Goal: Task Accomplishment & Management: Use online tool/utility

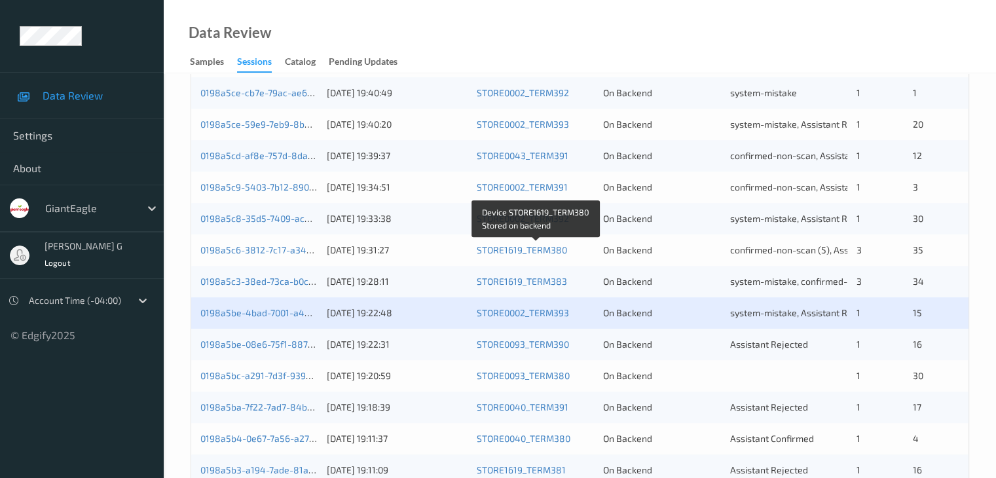
scroll to position [458, 0]
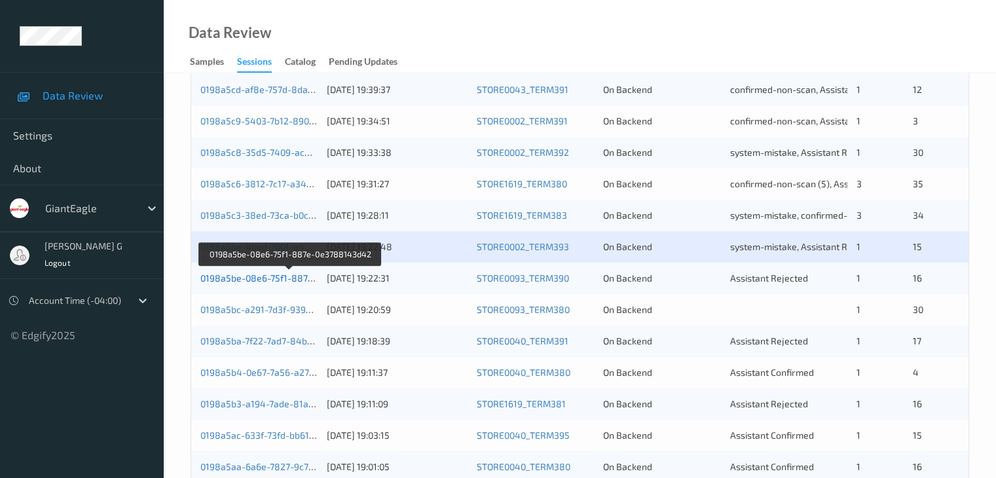
click at [264, 278] on link "0198a5be-08e6-75f1-887e-0e3788143d42" at bounding box center [290, 277] width 180 height 11
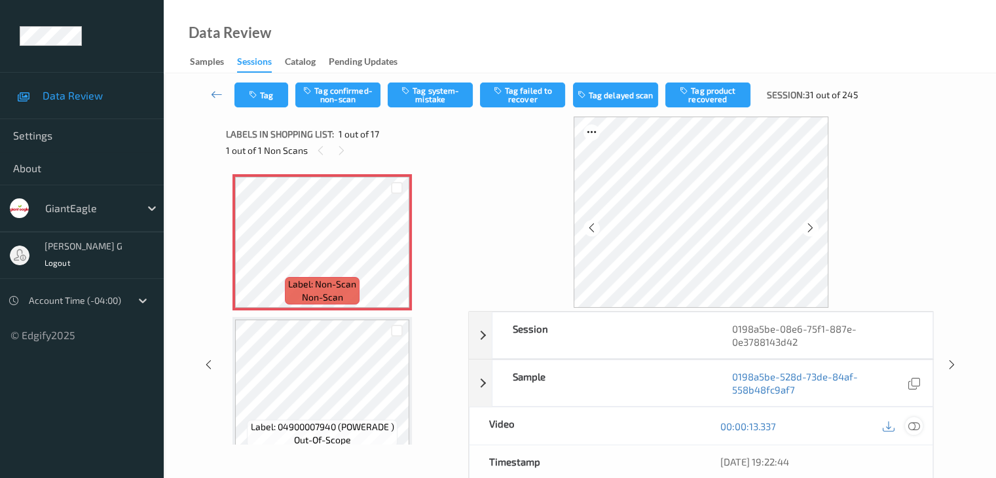
click at [915, 424] on icon at bounding box center [913, 426] width 12 height 12
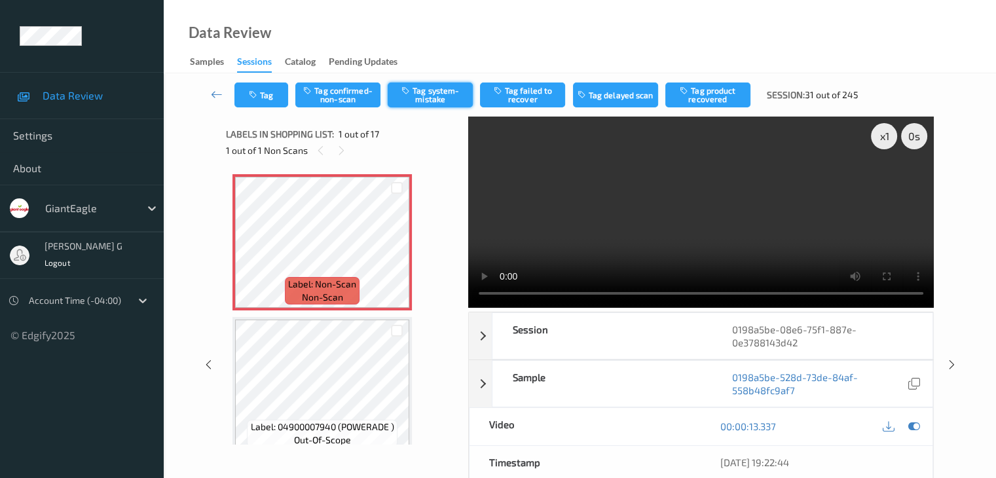
click at [429, 96] on button "Tag system-mistake" at bounding box center [430, 94] width 85 height 25
click at [274, 92] on button "Tag" at bounding box center [261, 94] width 54 height 25
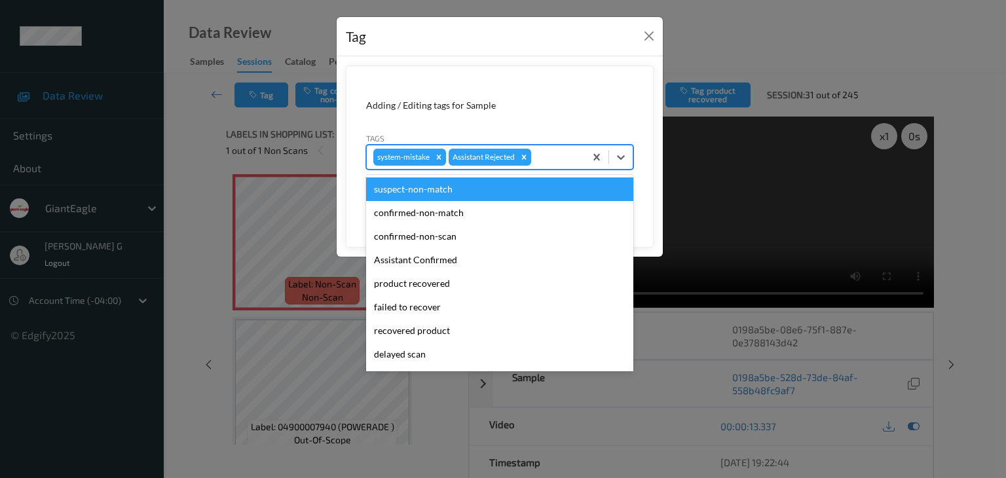
click at [554, 155] on div at bounding box center [556, 157] width 45 height 16
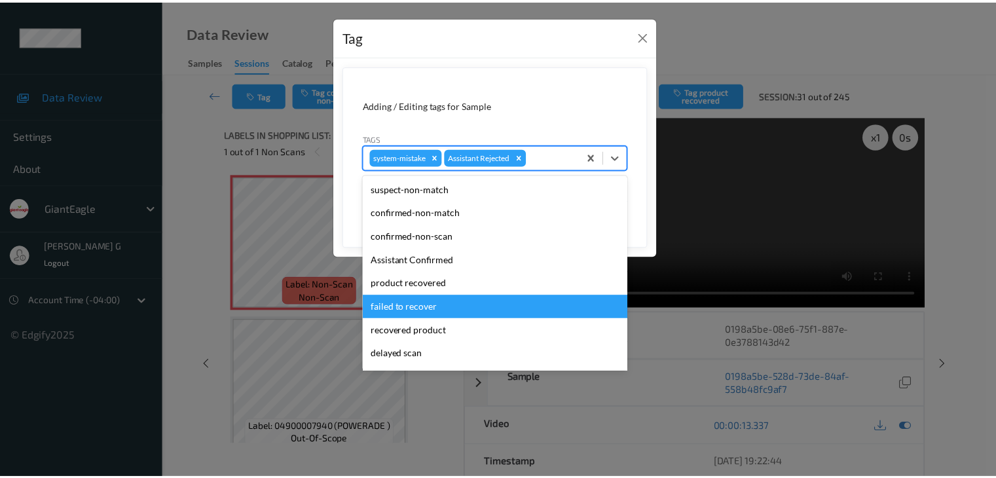
scroll to position [115, 0]
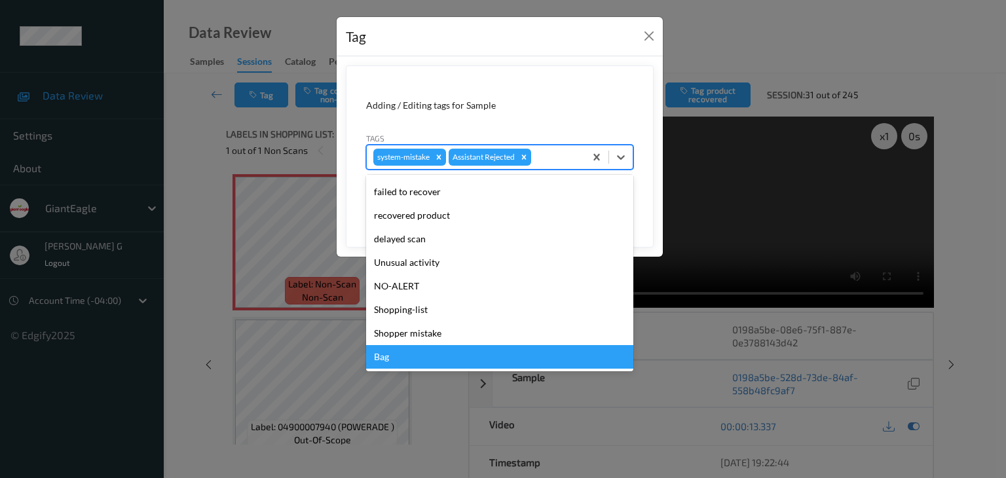
click at [390, 358] on div "Bag" at bounding box center [499, 357] width 267 height 24
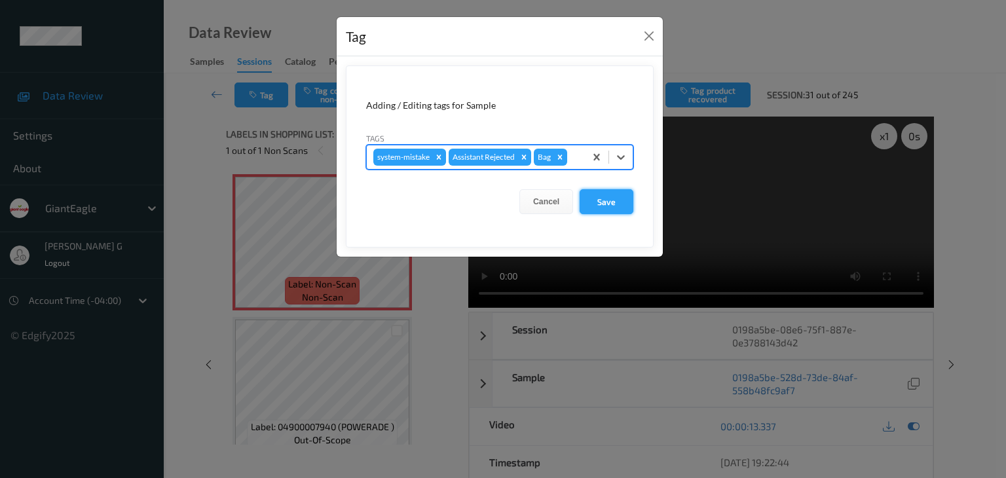
click at [610, 201] on button "Save" at bounding box center [606, 201] width 54 height 25
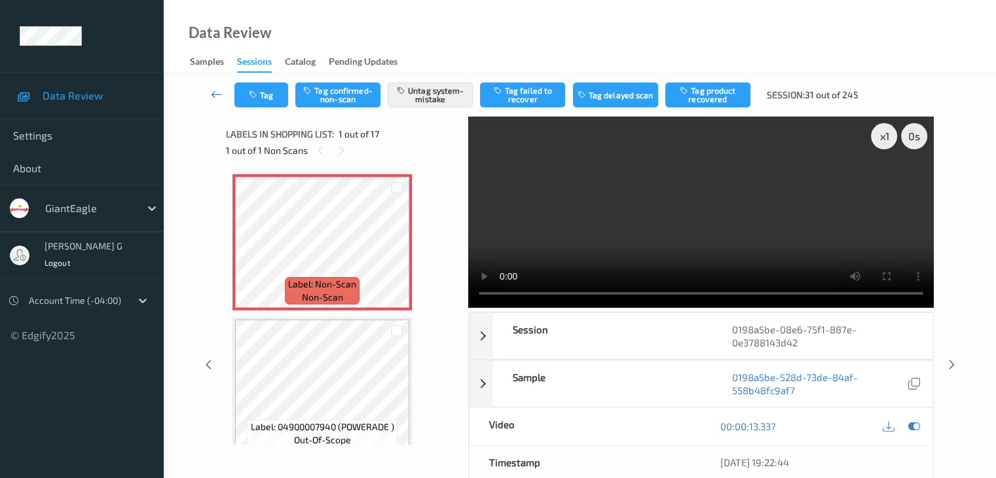
click at [210, 91] on link at bounding box center [217, 94] width 35 height 25
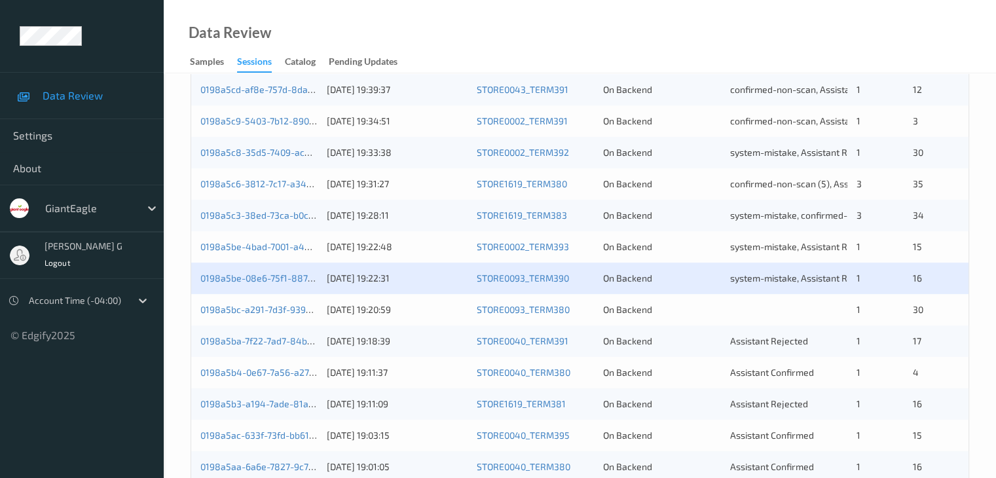
scroll to position [524, 0]
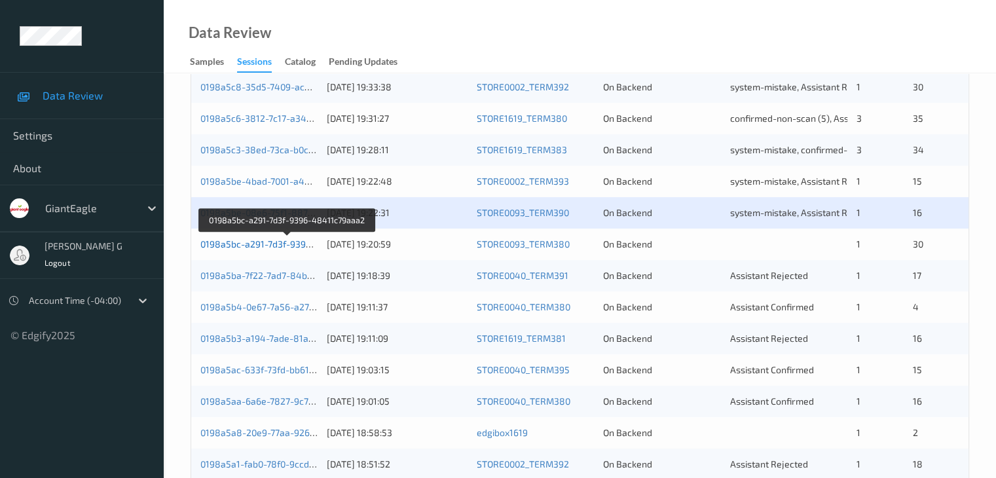
click at [285, 244] on link "0198a5bc-a291-7d3f-9396-48411c79aaa2" at bounding box center [287, 243] width 175 height 11
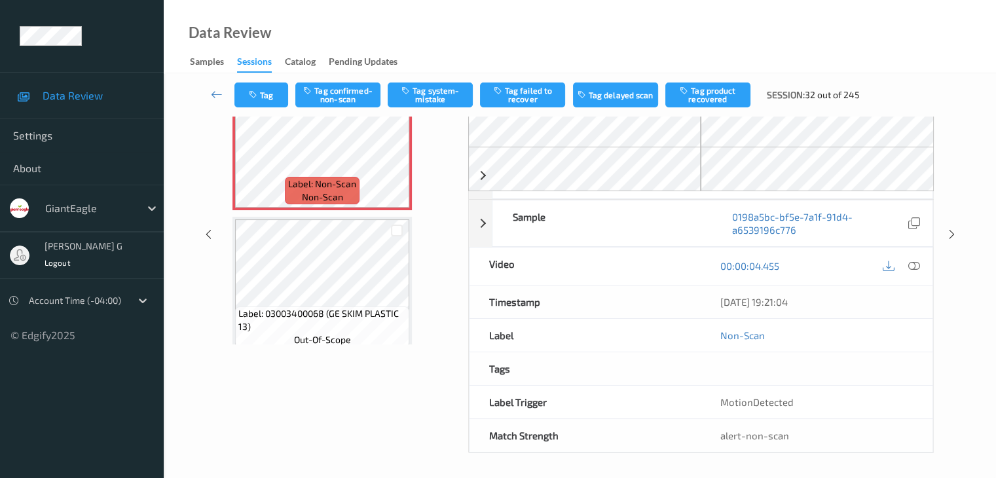
scroll to position [144, 0]
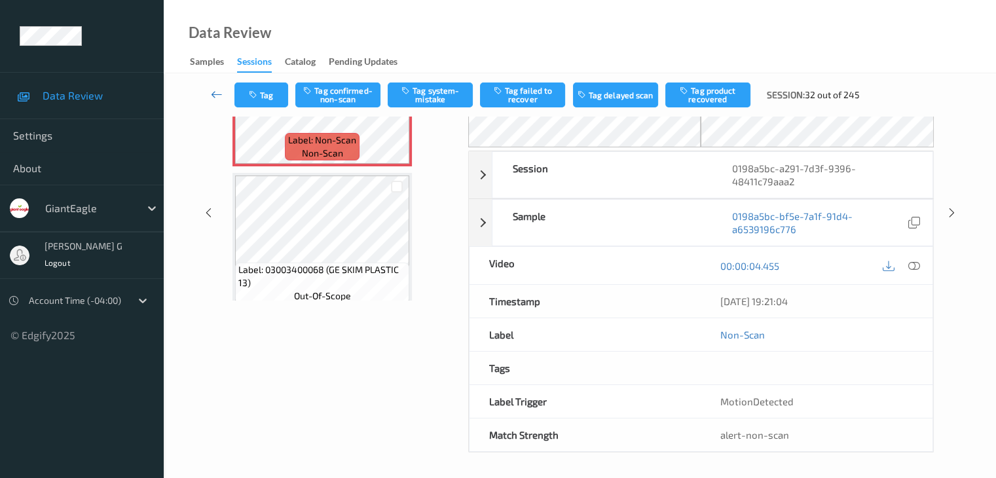
click at [215, 92] on icon at bounding box center [217, 94] width 12 height 13
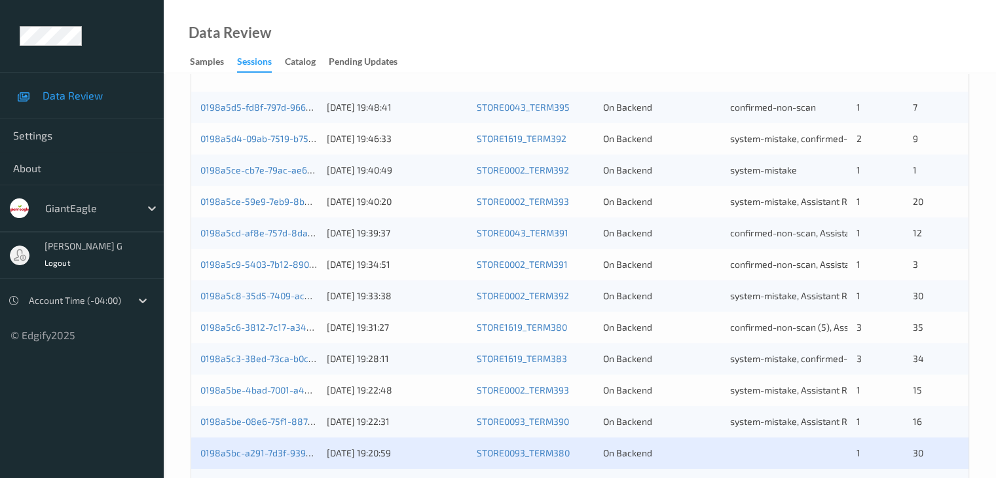
scroll to position [393, 0]
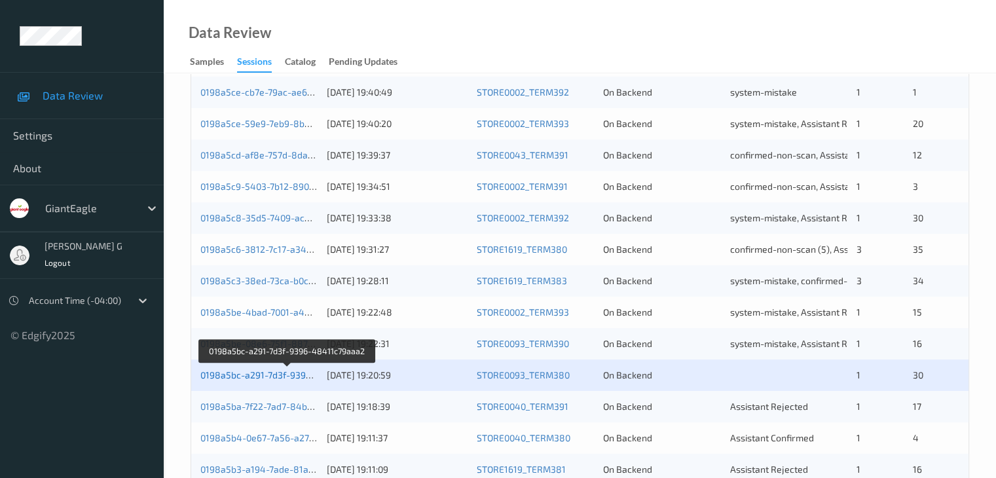
click at [254, 374] on link "0198a5bc-a291-7d3f-9396-48411c79aaa2" at bounding box center [287, 374] width 175 height 11
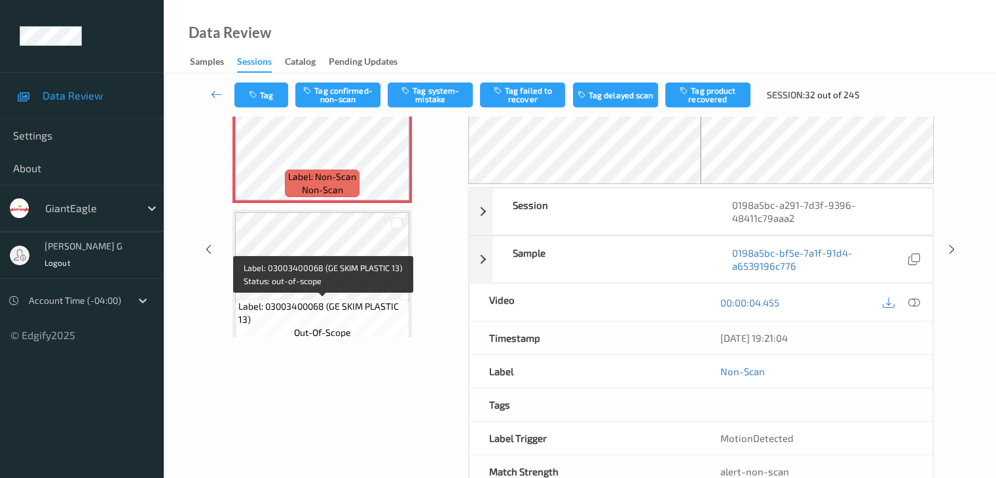
scroll to position [13, 0]
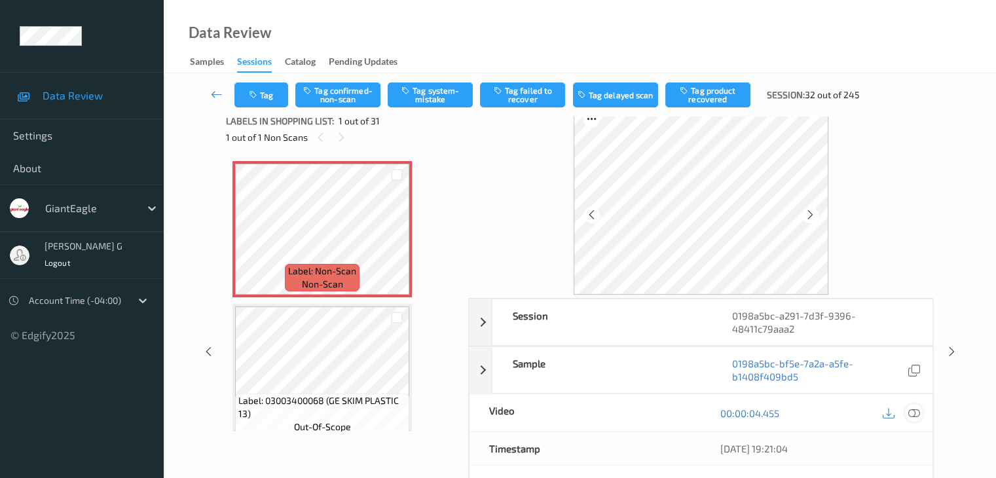
click at [917, 412] on icon at bounding box center [913, 413] width 12 height 12
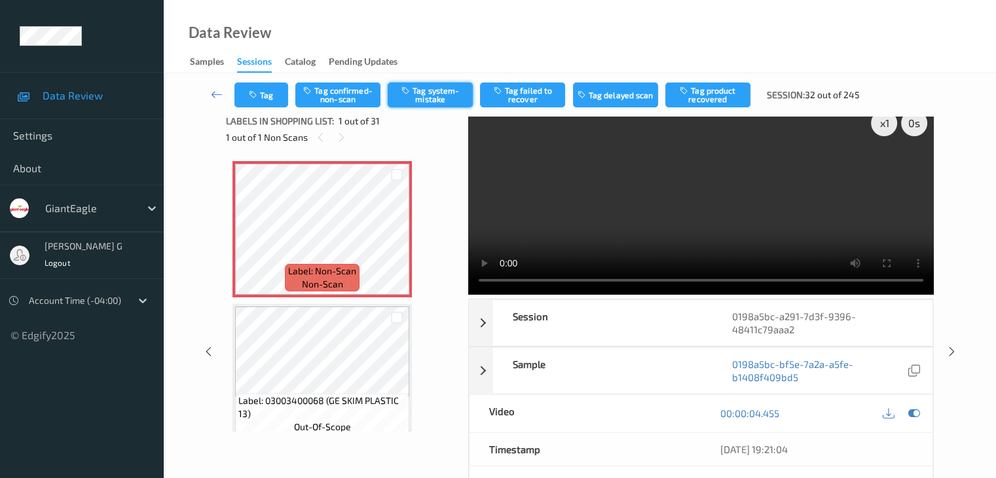
click at [436, 98] on button "Tag system-mistake" at bounding box center [430, 94] width 85 height 25
click at [217, 94] on icon at bounding box center [217, 94] width 12 height 13
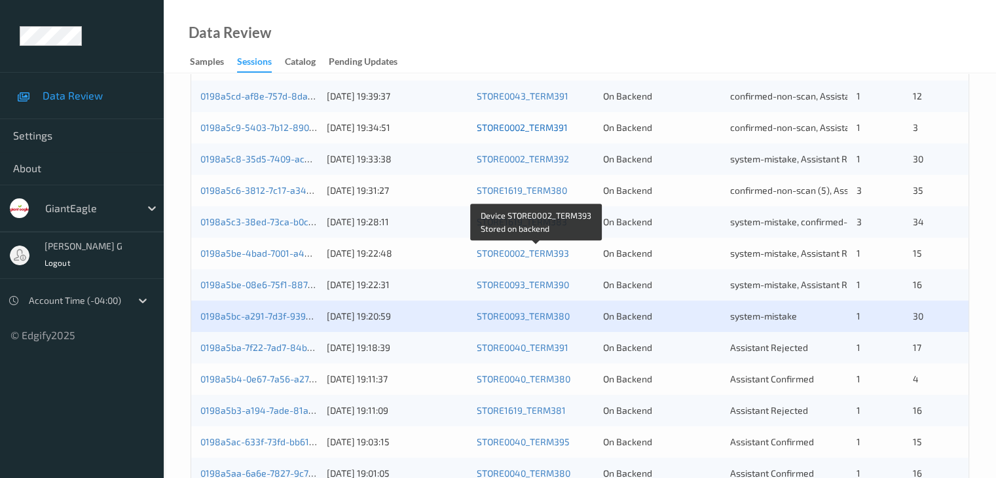
scroll to position [589, 0]
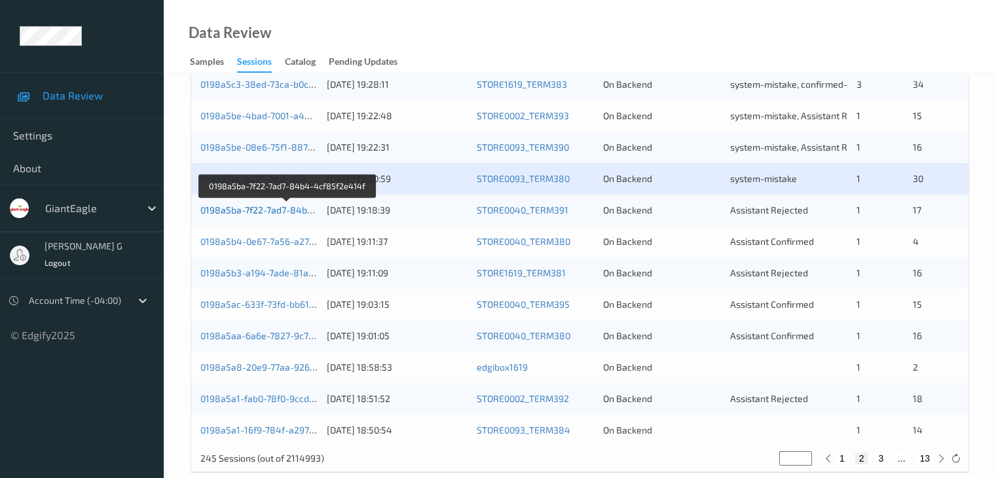
click at [246, 211] on link "0198a5ba-7f22-7ad7-84b4-4cf85f2e414f" at bounding box center [287, 209] width 174 height 11
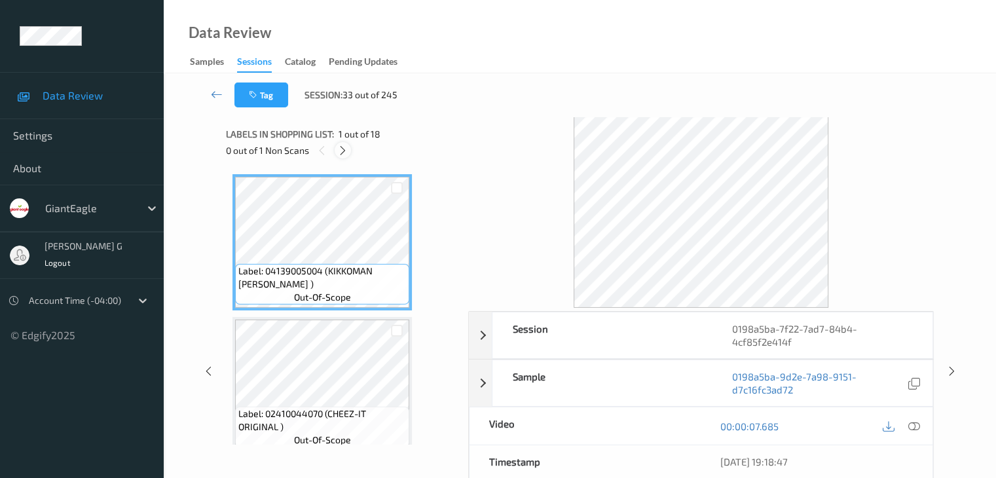
click at [344, 149] on icon at bounding box center [342, 151] width 11 height 12
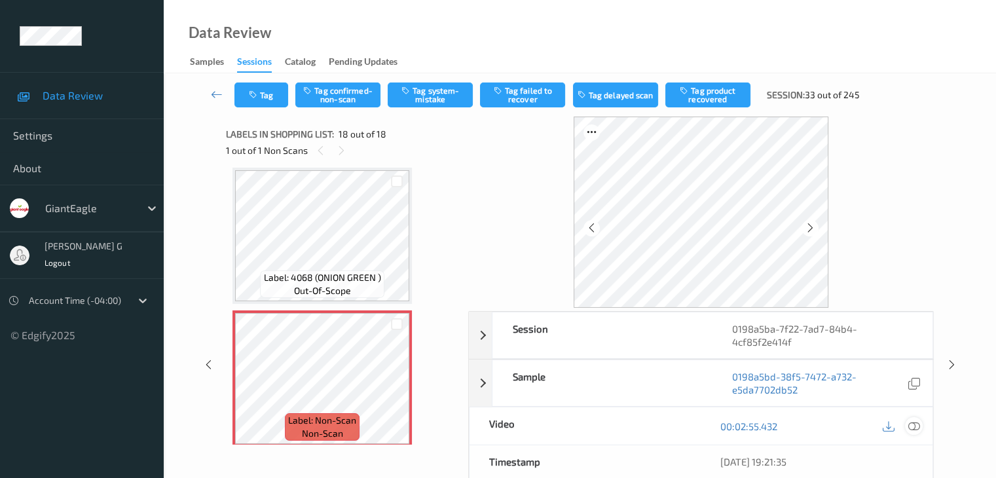
click at [919, 425] on icon at bounding box center [913, 426] width 12 height 12
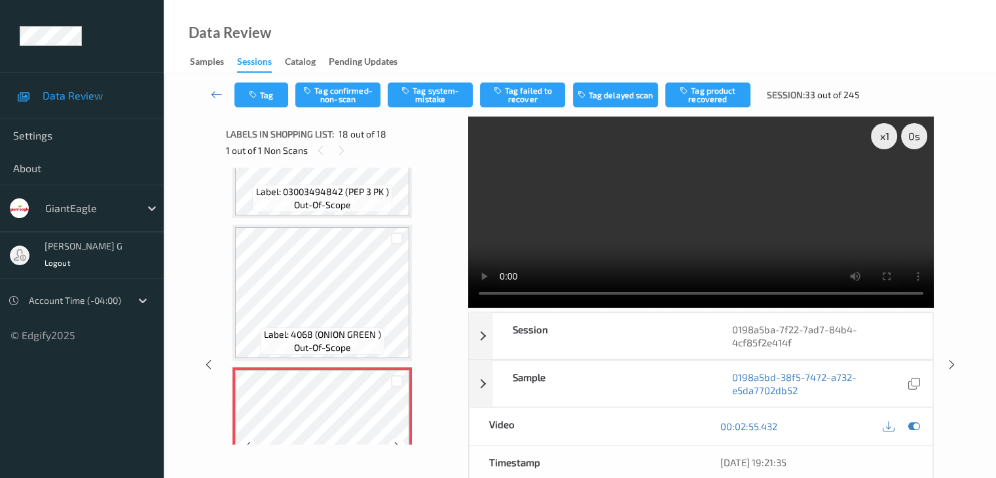
scroll to position [2299, 0]
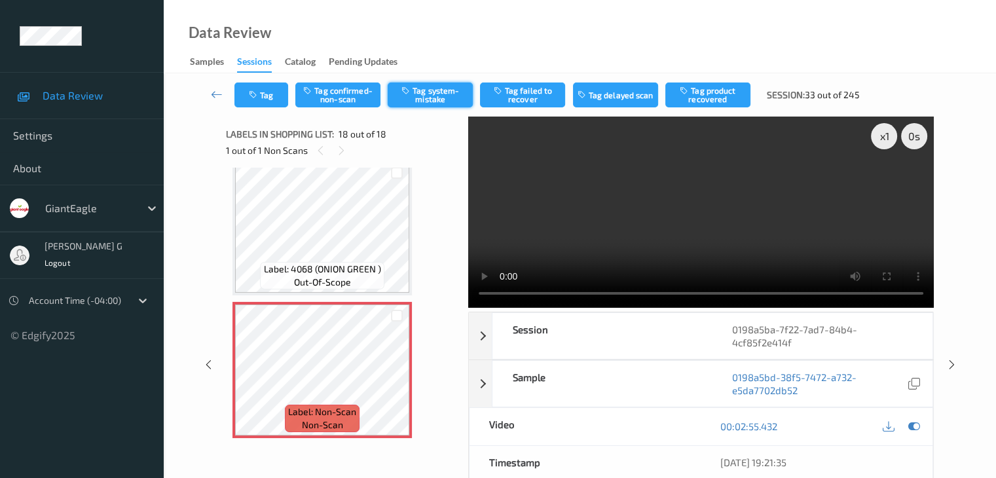
click at [434, 94] on button "Tag system-mistake" at bounding box center [430, 94] width 85 height 25
click at [219, 93] on icon at bounding box center [217, 94] width 12 height 13
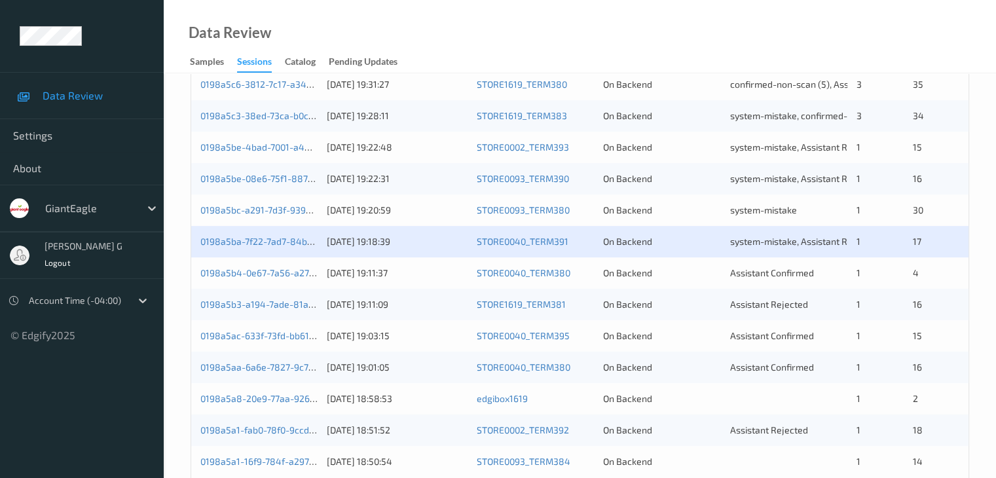
scroll to position [589, 0]
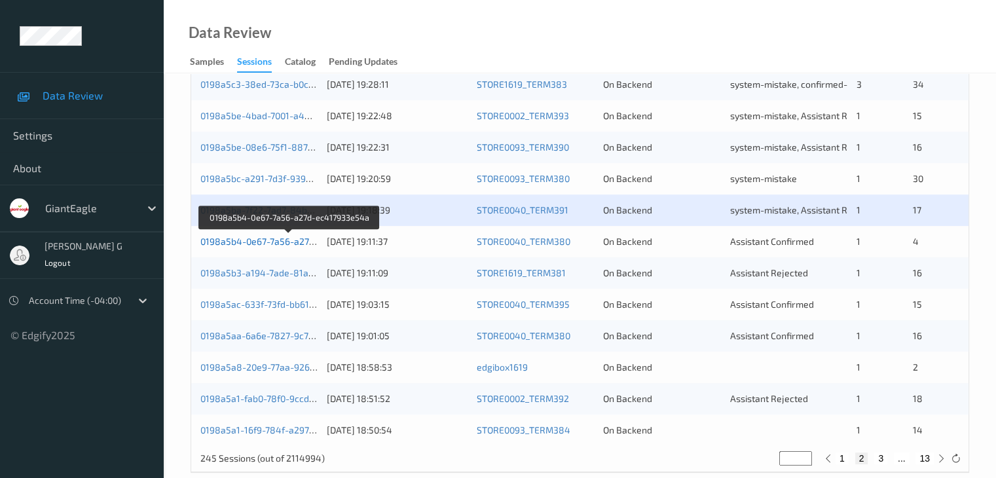
click at [265, 241] on link "0198a5b4-0e67-7a56-a27d-ec417933e54a" at bounding box center [289, 241] width 179 height 11
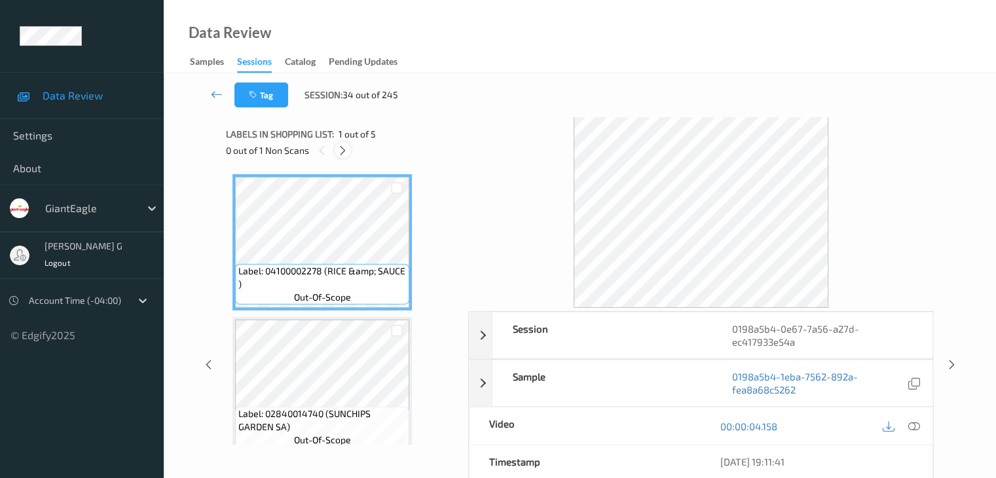
click at [346, 151] on icon at bounding box center [342, 151] width 11 height 12
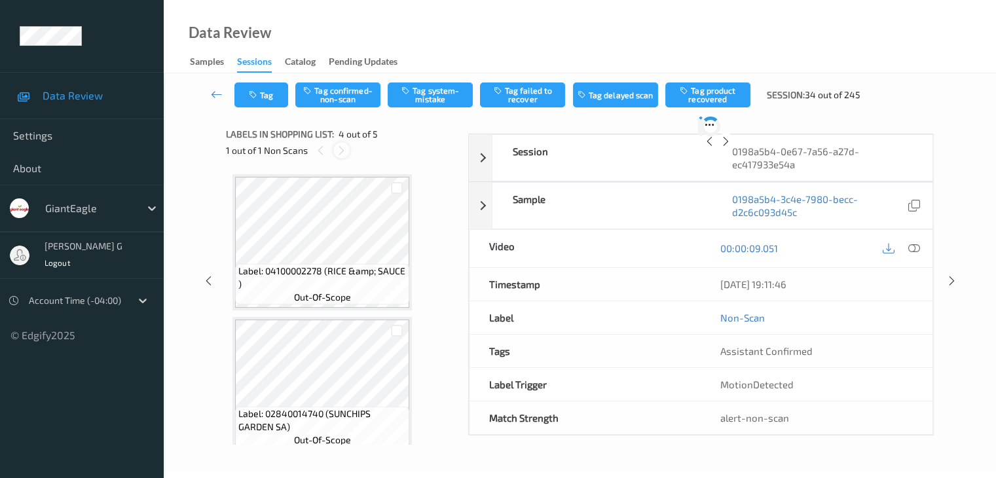
scroll to position [292, 0]
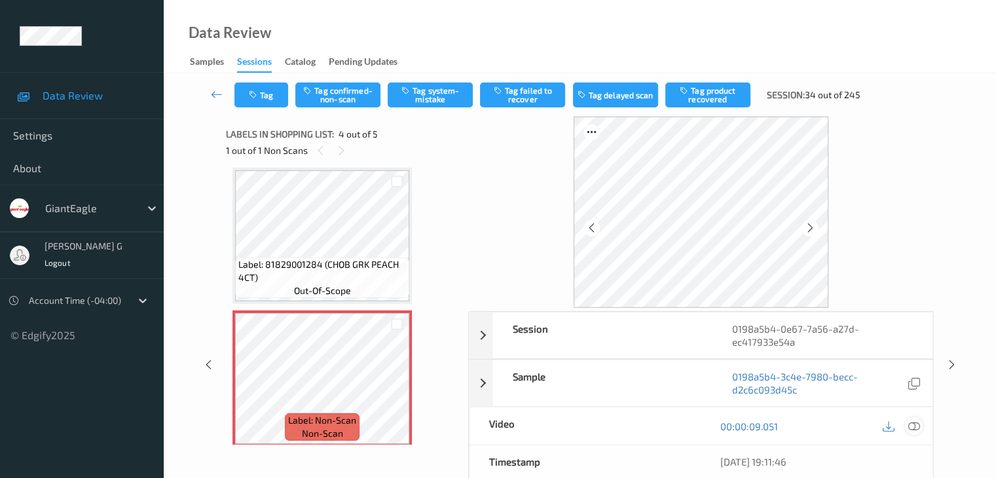
click at [917, 424] on icon at bounding box center [913, 426] width 12 height 12
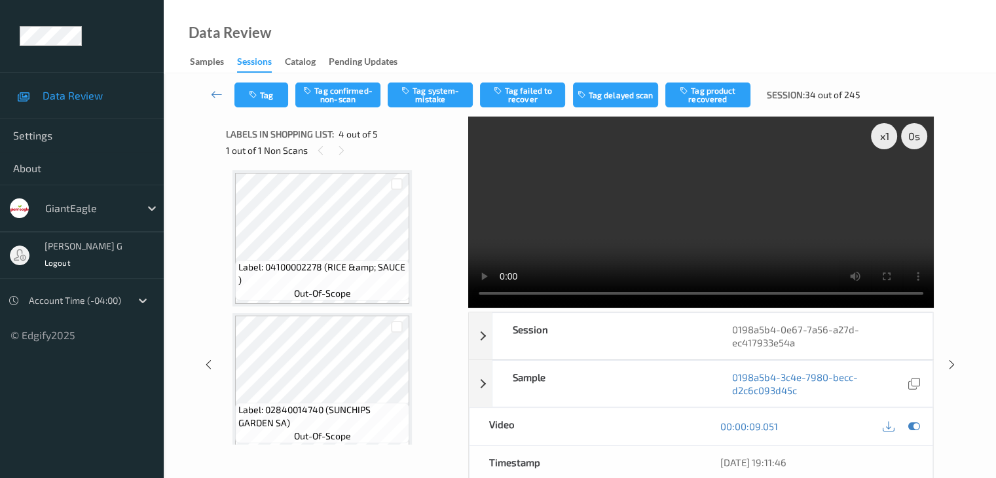
scroll to position [0, 0]
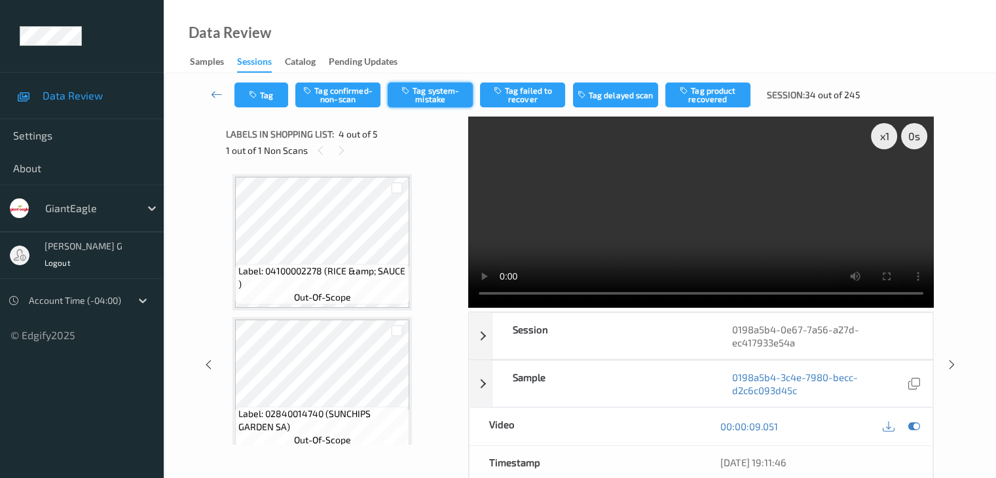
click at [437, 92] on button "Tag system-mistake" at bounding box center [430, 94] width 85 height 25
drag, startPoint x: 219, startPoint y: 94, endPoint x: 238, endPoint y: 14, distance: 82.1
click at [219, 92] on icon at bounding box center [217, 94] width 12 height 13
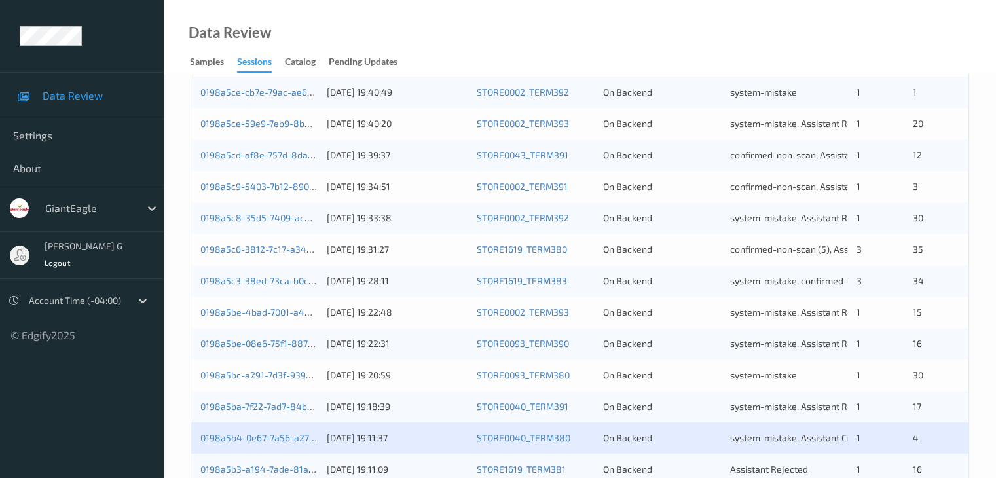
scroll to position [610, 0]
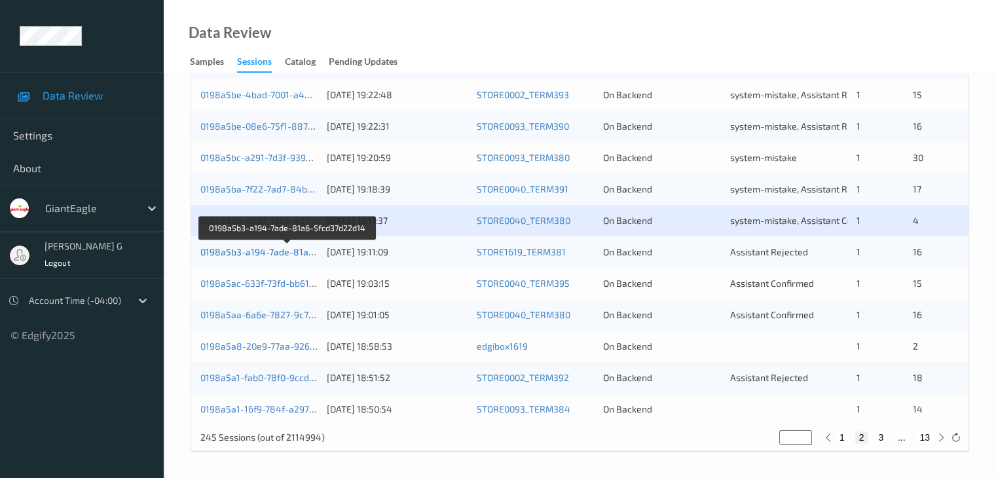
click at [262, 253] on link "0198a5b3-a194-7ade-81a6-5fcd37d22d14" at bounding box center [288, 251] width 176 height 11
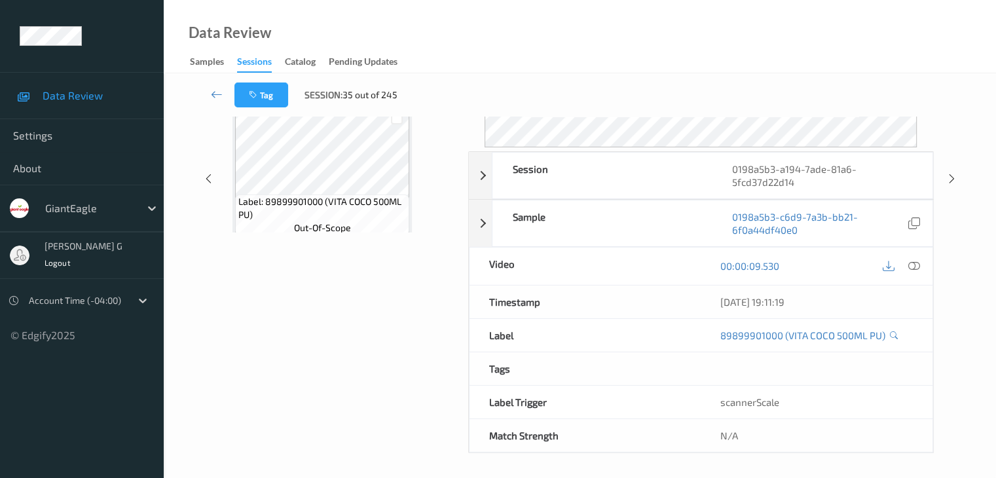
scroll to position [160, 0]
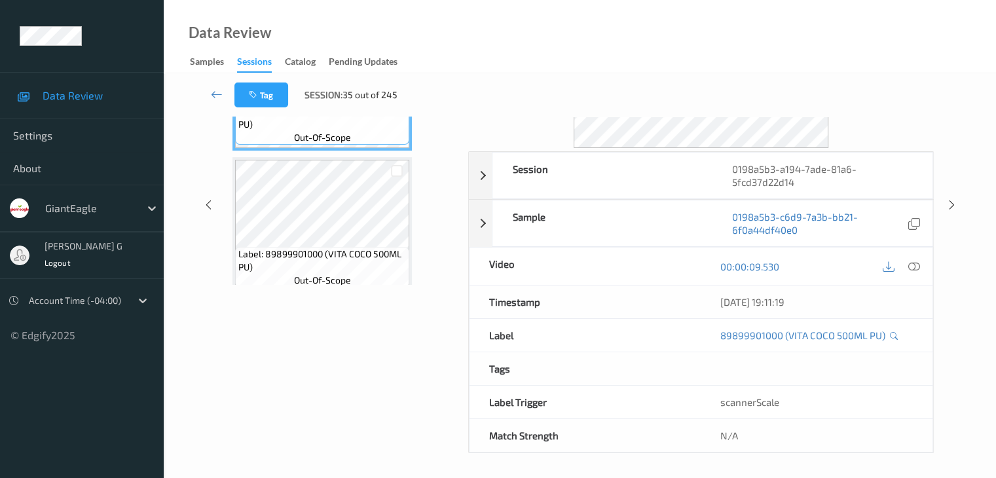
click at [318, 380] on div "Labels in shopping list: 1 out of 17 0 out of 1 Non Scans Label: 89899901000 (V…" at bounding box center [342, 205] width 233 height 496
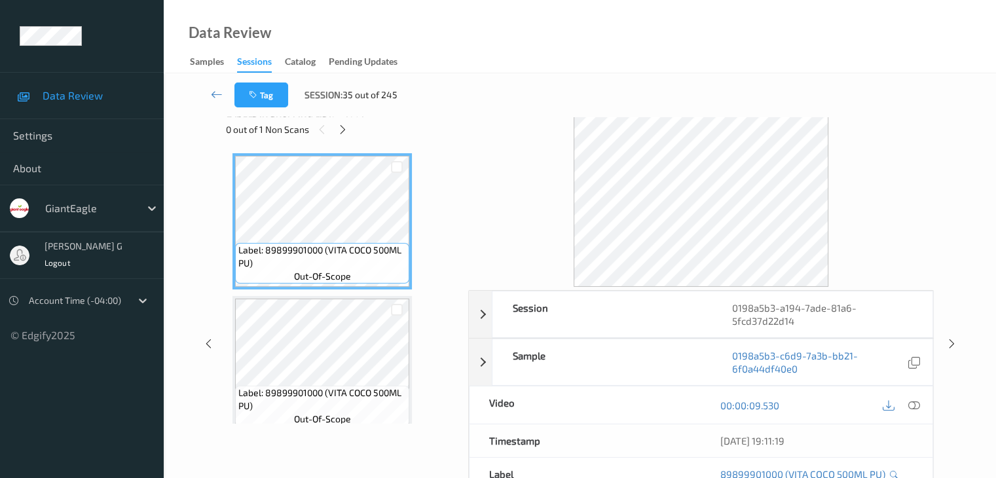
scroll to position [0, 0]
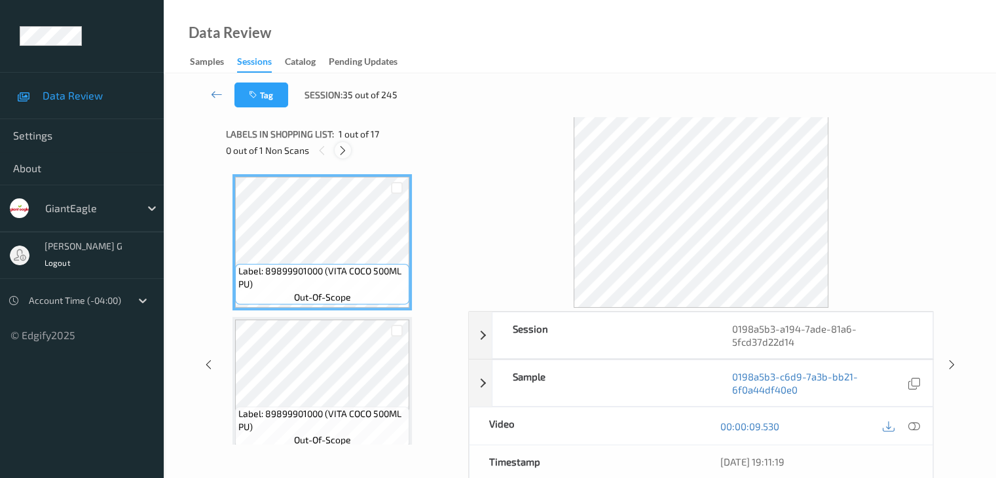
click at [345, 150] on icon at bounding box center [342, 151] width 11 height 12
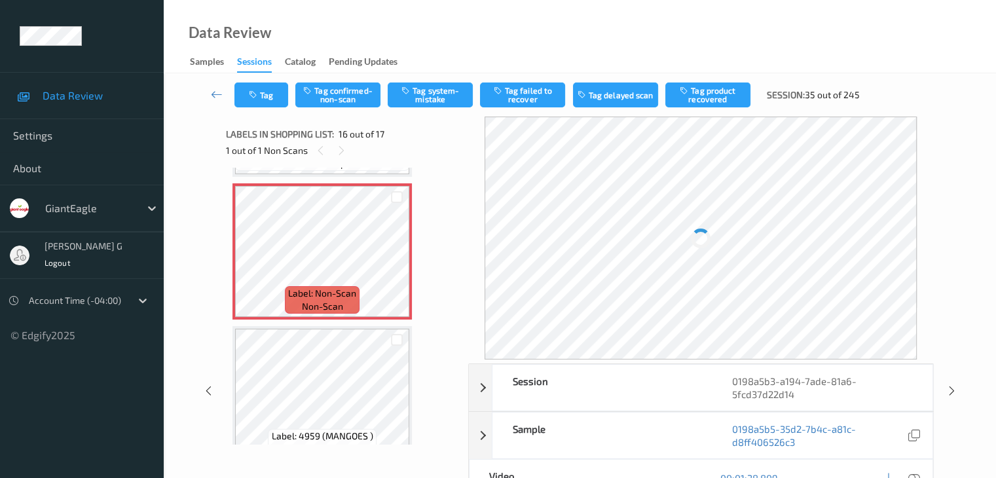
scroll to position [2136, 0]
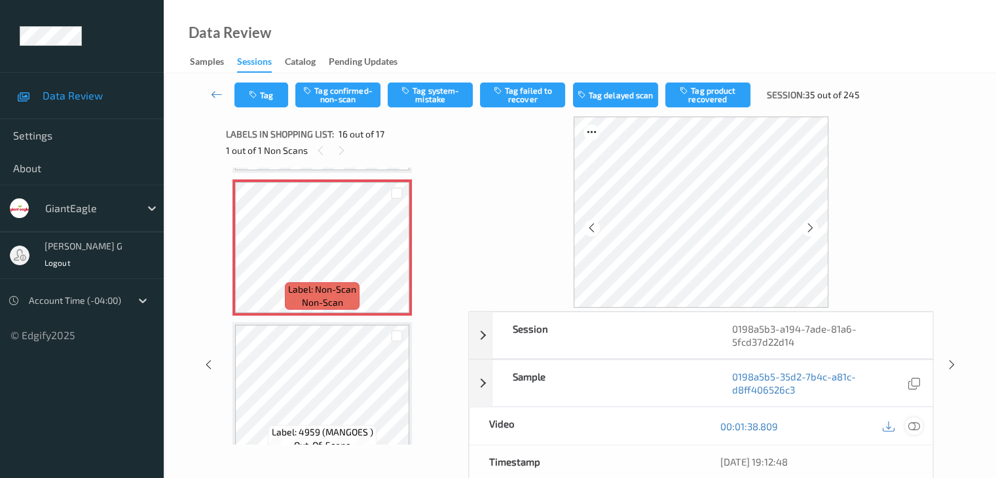
click at [915, 426] on icon at bounding box center [913, 426] width 12 height 12
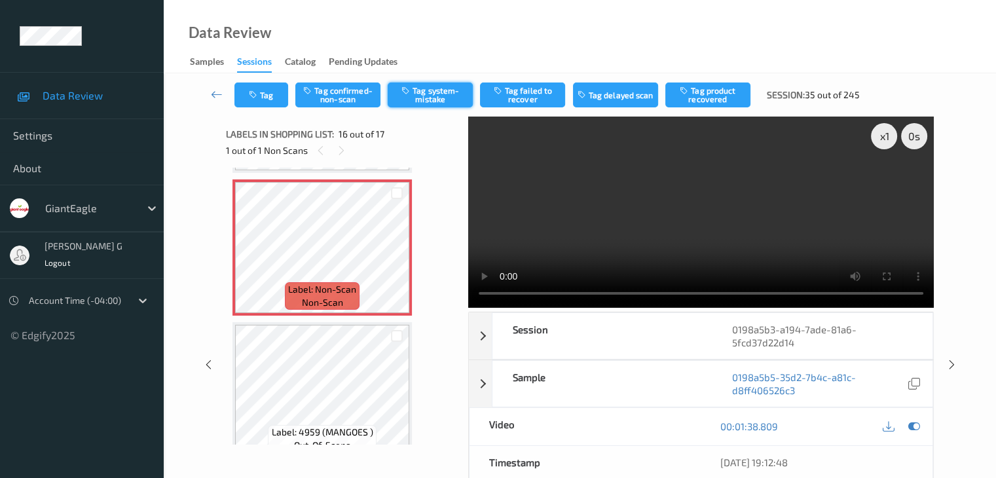
click at [437, 96] on button "Tag system-mistake" at bounding box center [430, 94] width 85 height 25
click at [221, 96] on icon at bounding box center [217, 94] width 12 height 13
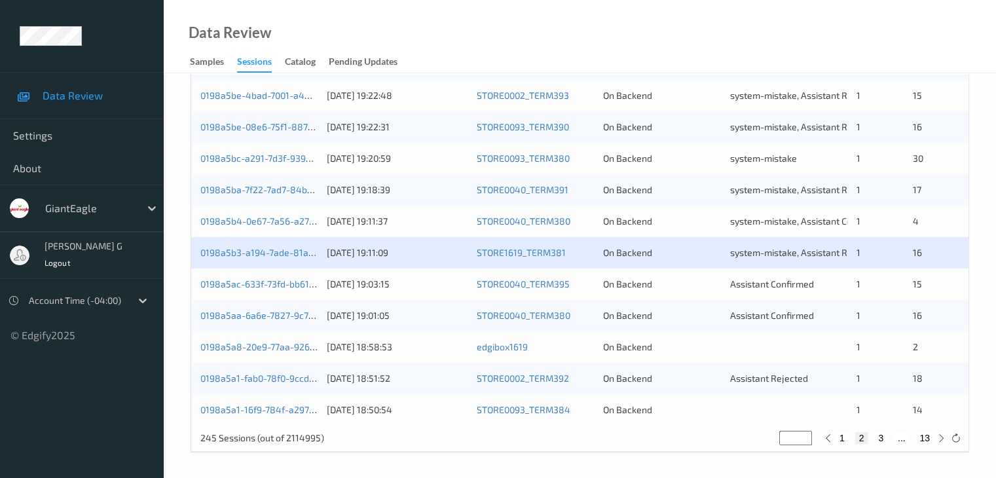
scroll to position [610, 0]
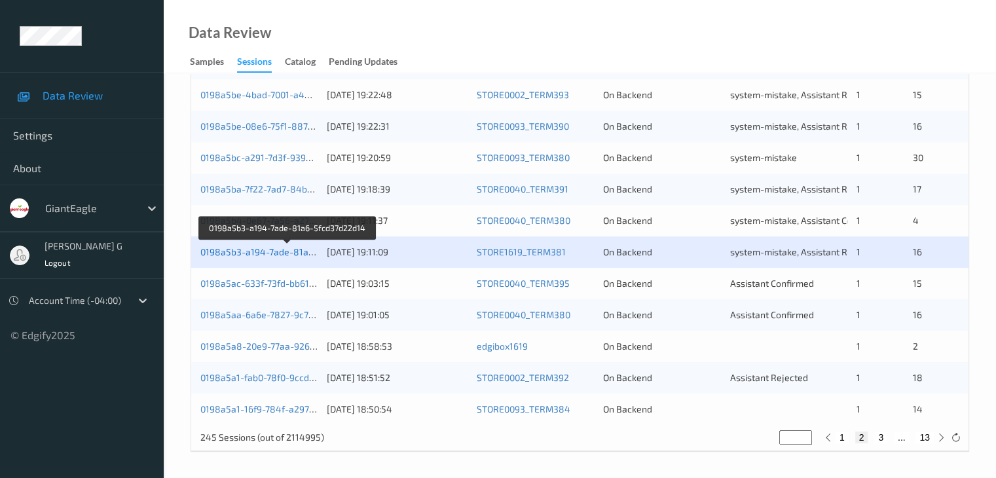
click at [277, 252] on link "0198a5b3-a194-7ade-81a6-5fcd37d22d14" at bounding box center [288, 251] width 176 height 11
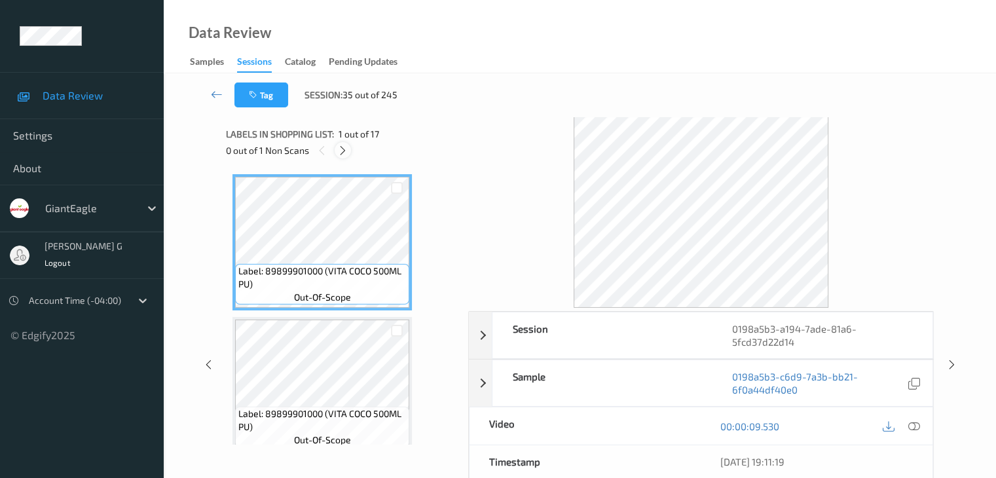
click at [342, 151] on icon at bounding box center [342, 151] width 11 height 12
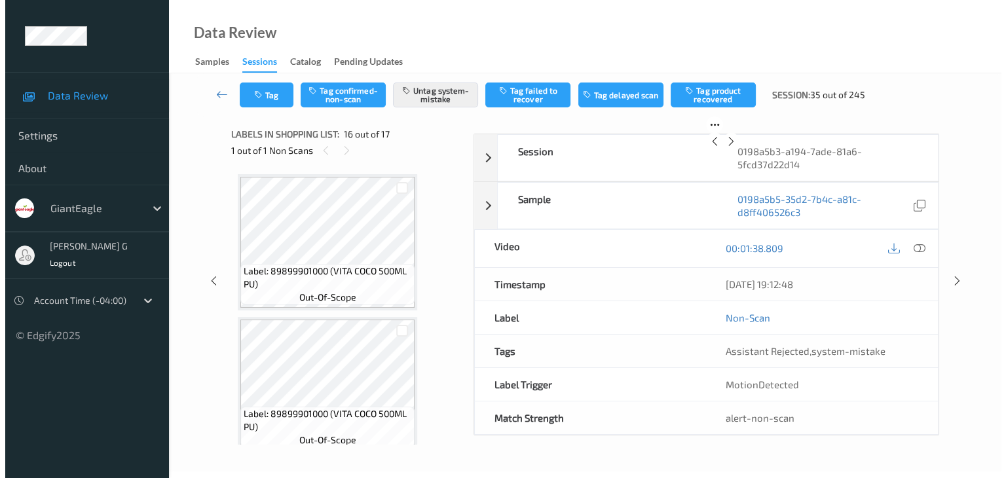
scroll to position [2005, 0]
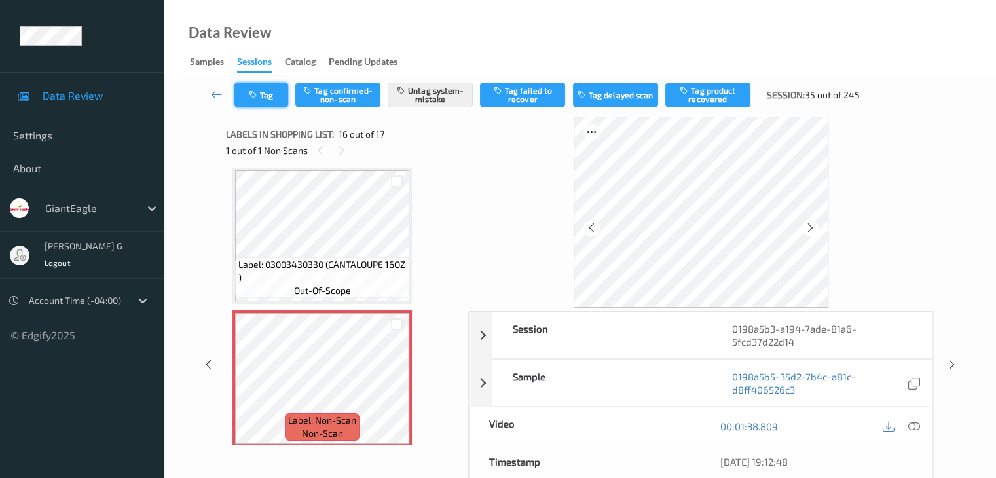
click at [278, 94] on button "Tag" at bounding box center [261, 94] width 54 height 25
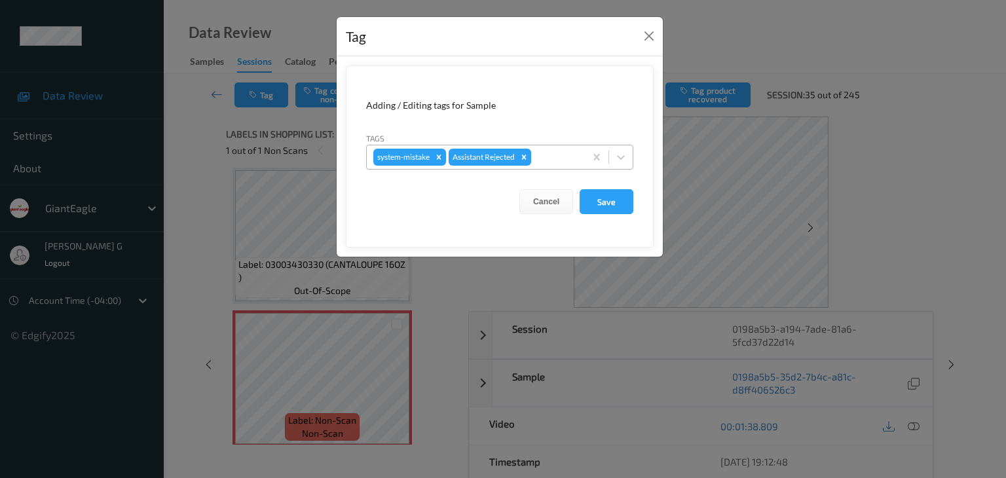
click at [549, 154] on div at bounding box center [556, 157] width 45 height 16
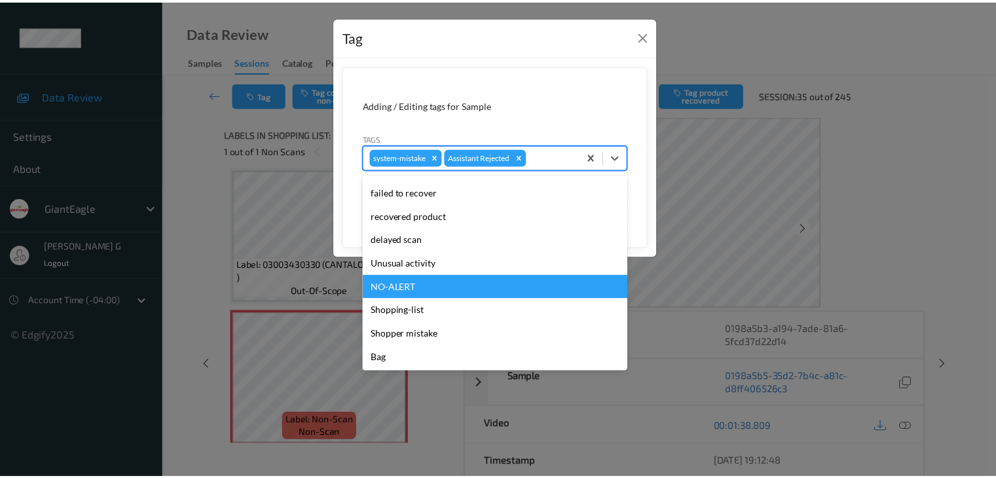
scroll to position [115, 0]
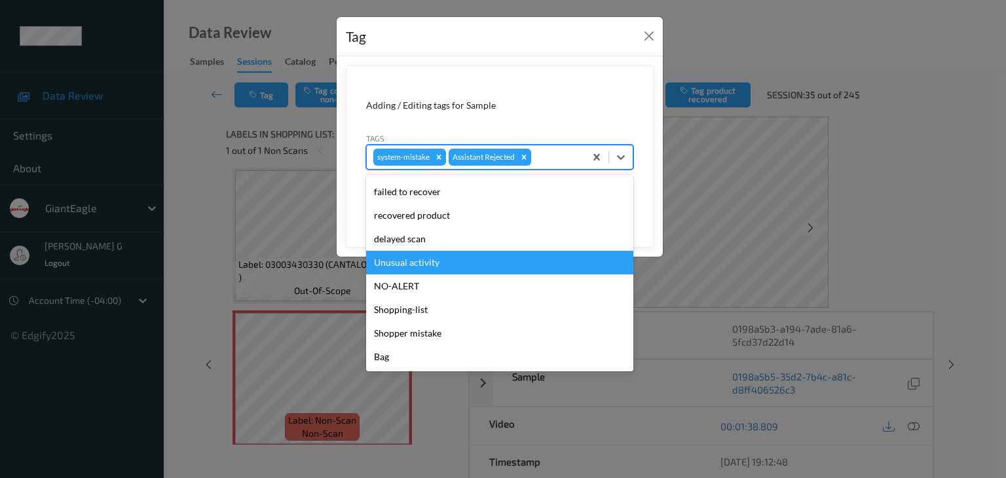
click at [428, 261] on div "Unusual activity" at bounding box center [499, 263] width 267 height 24
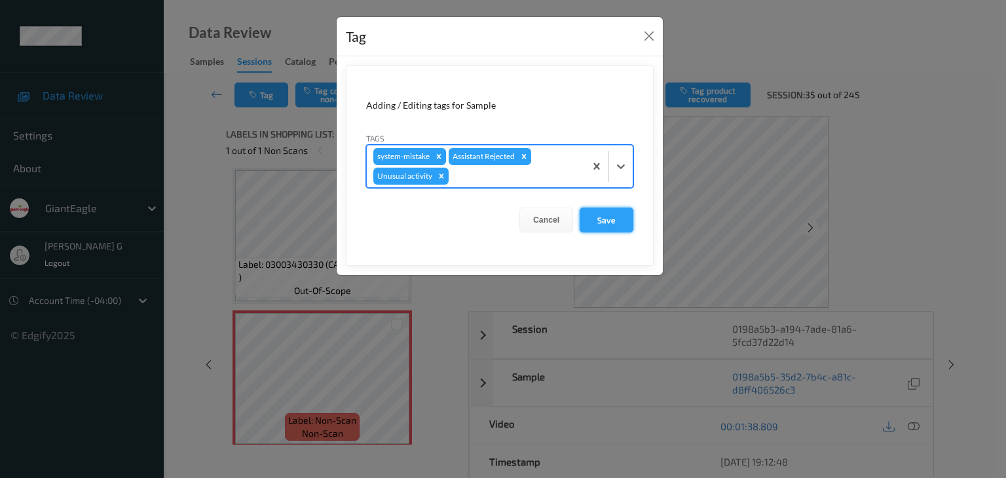
click at [610, 217] on button "Save" at bounding box center [606, 220] width 54 height 25
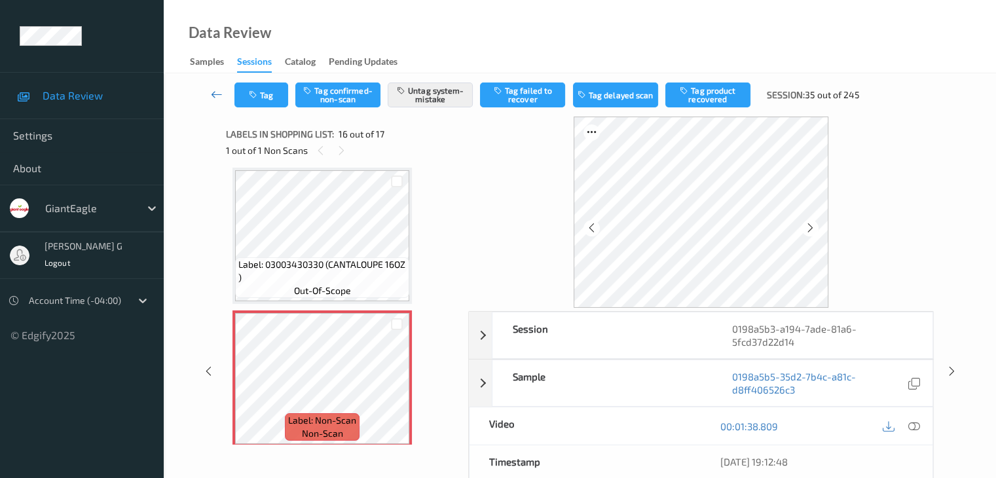
drag, startPoint x: 221, startPoint y: 94, endPoint x: 267, endPoint y: 2, distance: 102.8
click at [221, 93] on icon at bounding box center [217, 94] width 12 height 13
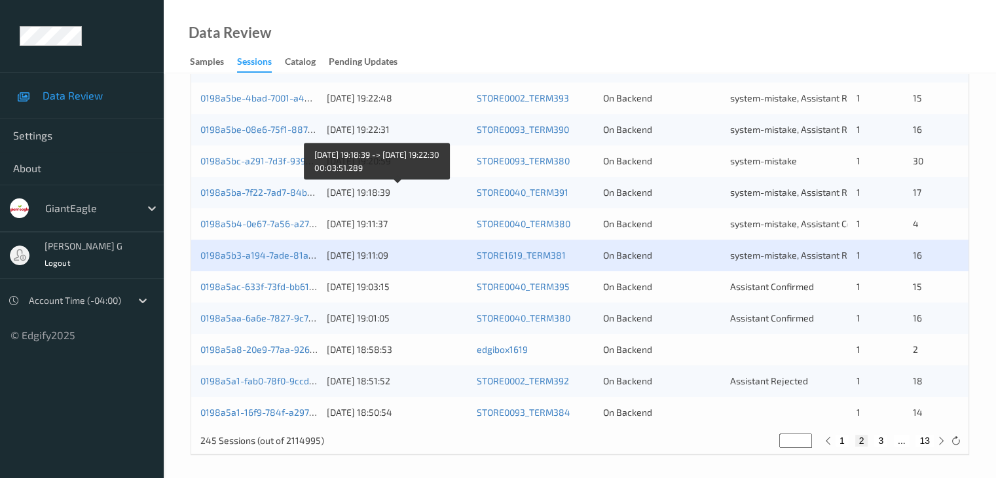
scroll to position [610, 0]
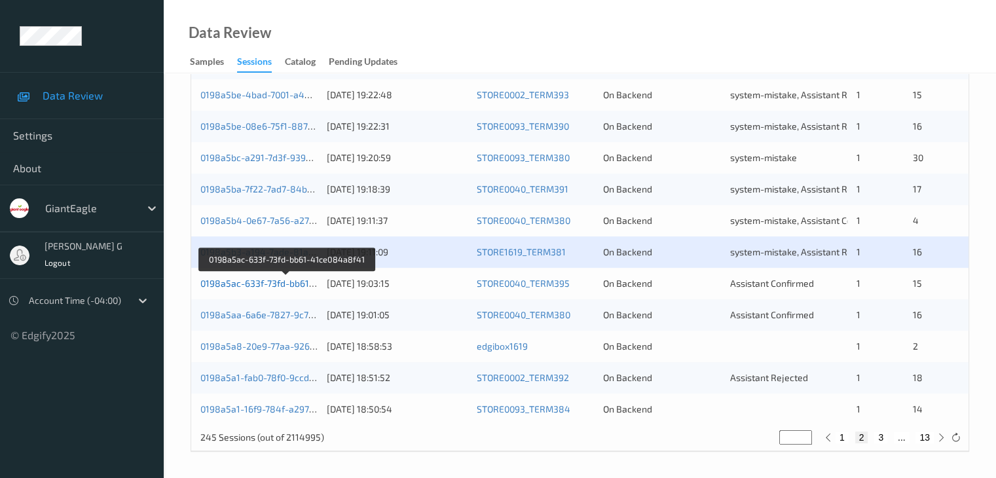
click at [260, 281] on link "0198a5ac-633f-73fd-bb61-41ce084a8f41" at bounding box center [287, 283] width 174 height 11
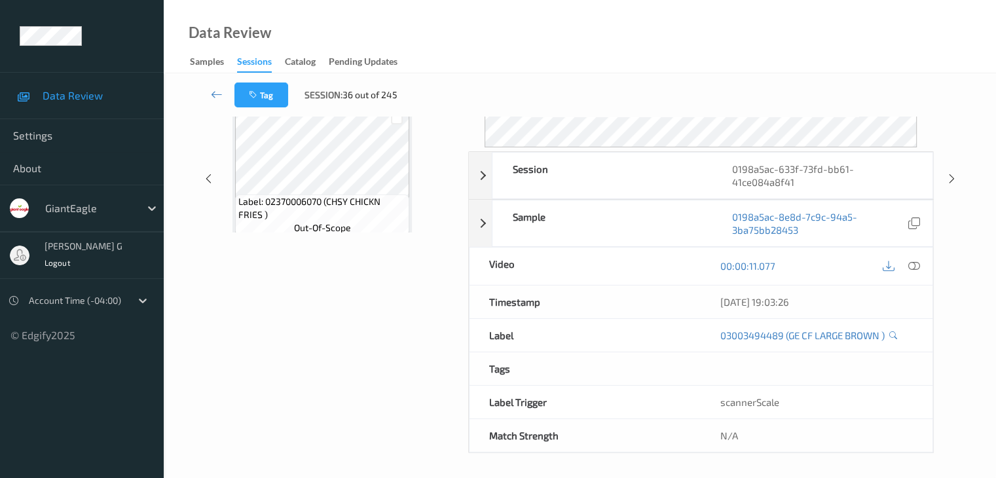
scroll to position [160, 0]
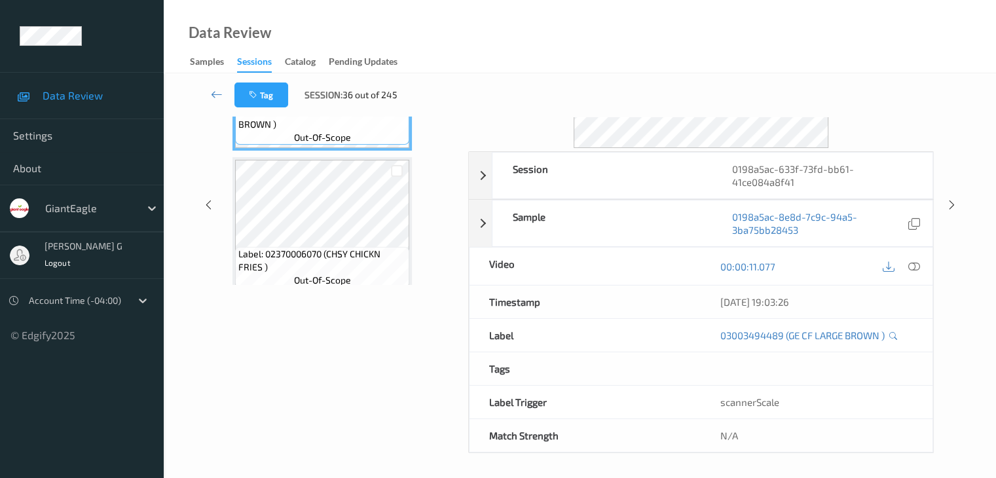
drag, startPoint x: 354, startPoint y: 373, endPoint x: 354, endPoint y: 268, distance: 104.8
click at [354, 372] on div "Labels in shopping list: 1 out of 16 0 out of 1 Non Scans Label: 03003494489 (G…" at bounding box center [342, 205] width 233 height 496
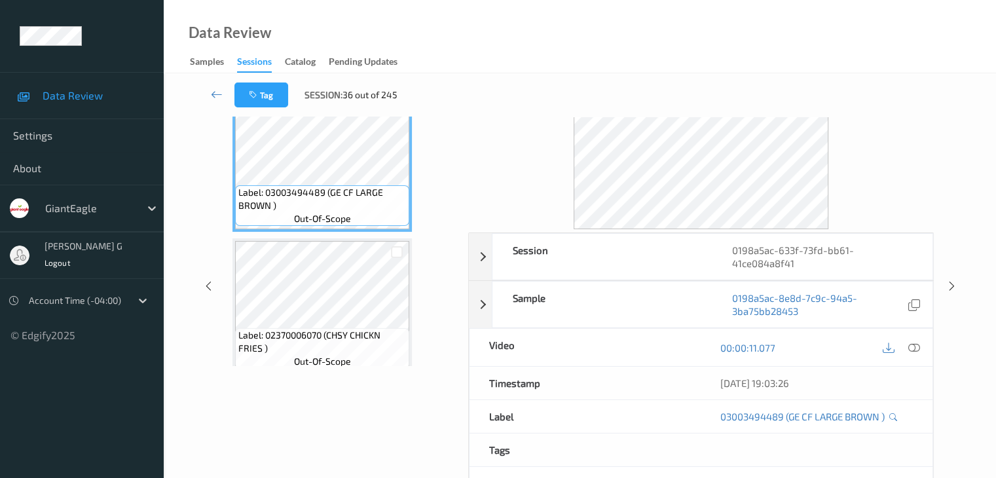
scroll to position [0, 0]
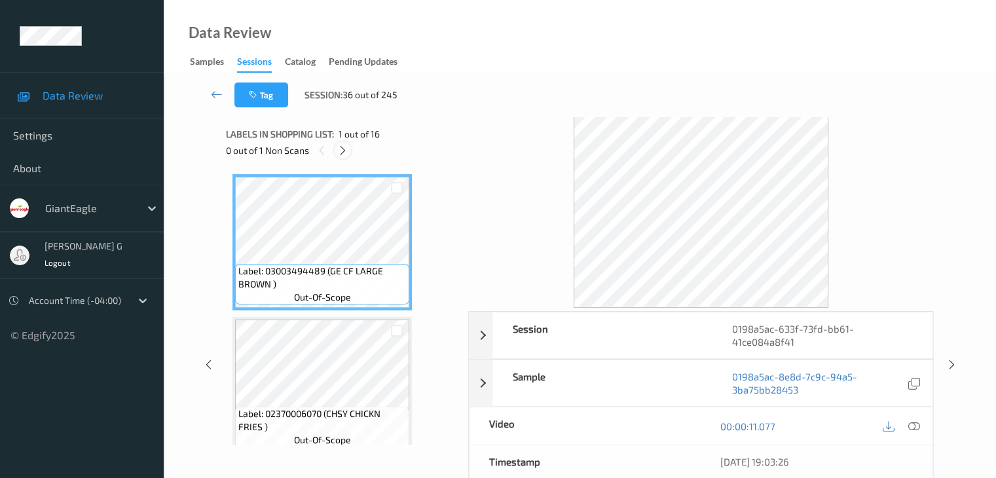
click at [346, 153] on icon at bounding box center [342, 151] width 11 height 12
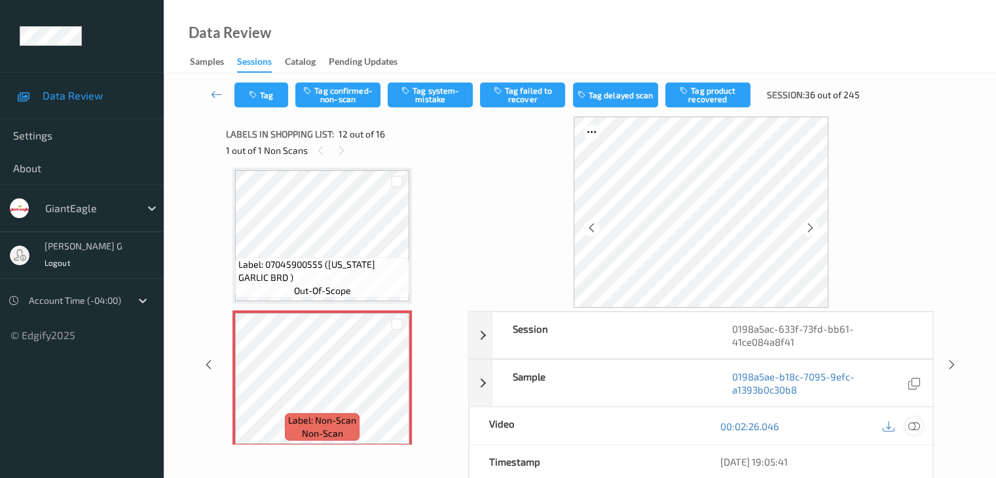
click at [916, 424] on icon at bounding box center [913, 426] width 12 height 12
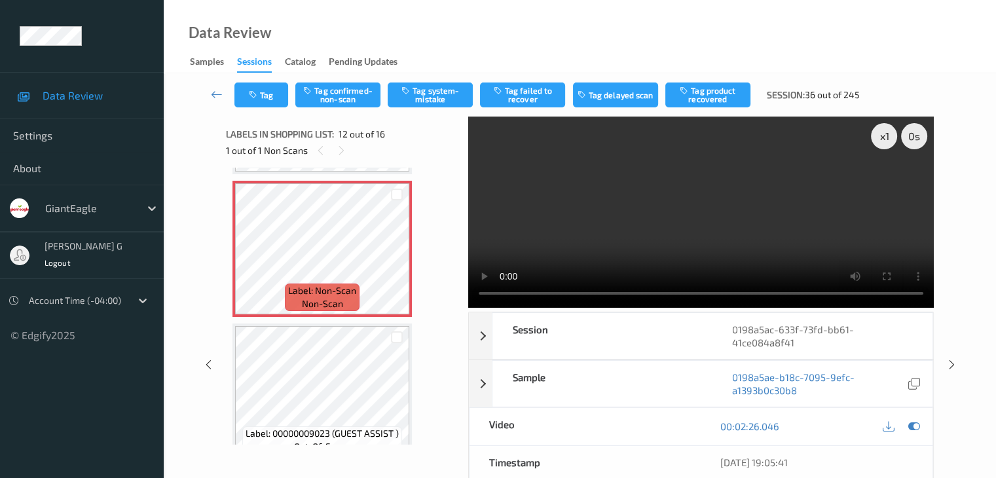
scroll to position [1565, 0]
click at [394, 260] on icon at bounding box center [397, 259] width 11 height 12
click at [396, 259] on icon at bounding box center [397, 259] width 11 height 12
click at [424, 97] on button "Tag system-mistake" at bounding box center [430, 94] width 85 height 25
click at [215, 96] on icon at bounding box center [217, 94] width 12 height 13
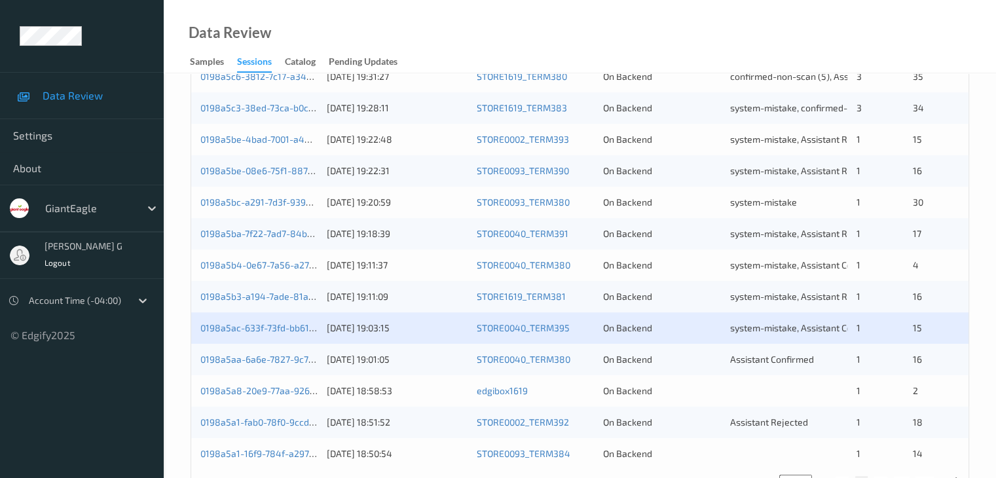
scroll to position [610, 0]
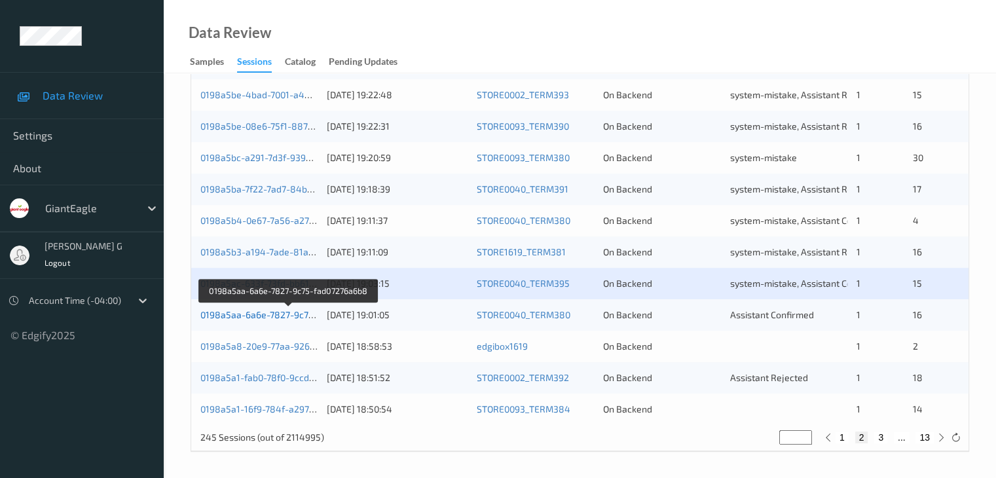
click at [278, 314] on link "0198a5aa-6a6e-7827-9c75-fad07276a6b8" at bounding box center [288, 314] width 177 height 11
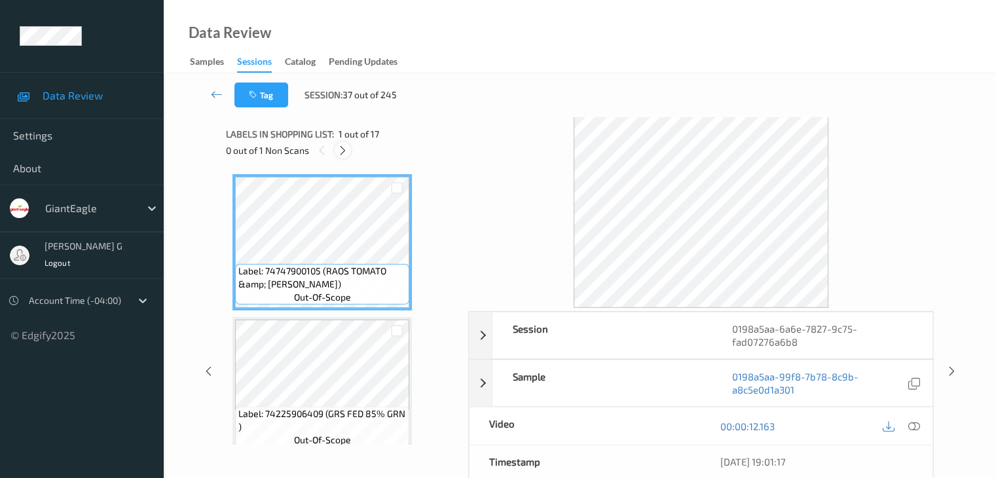
click at [346, 149] on icon at bounding box center [342, 151] width 11 height 12
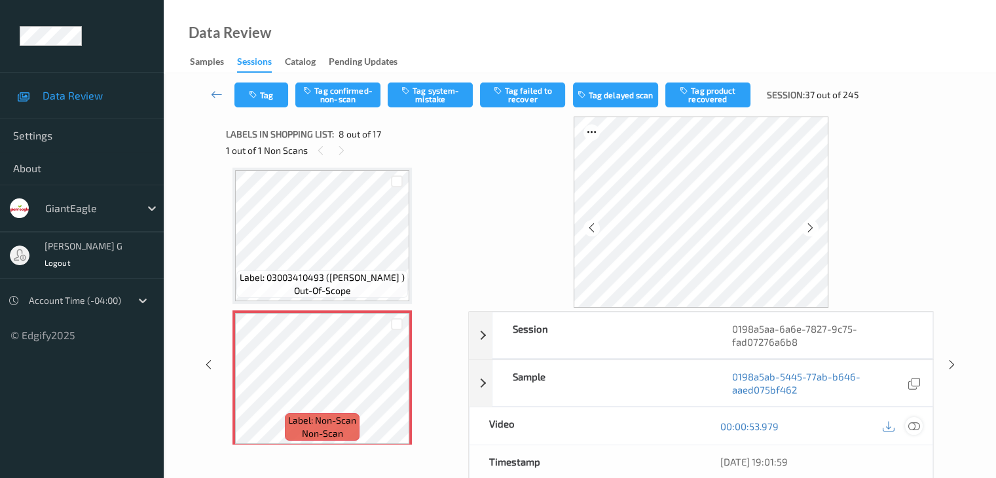
click at [913, 423] on icon at bounding box center [913, 426] width 12 height 12
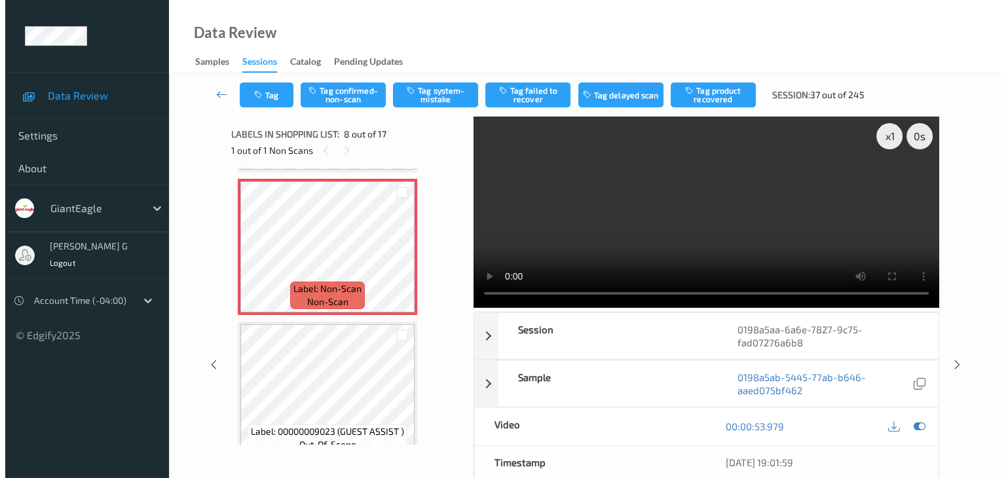
scroll to position [994, 0]
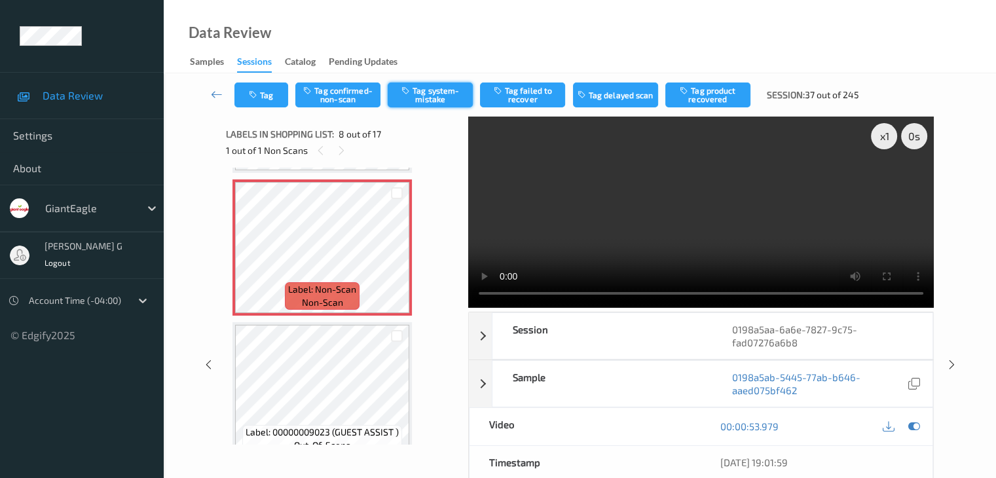
click at [435, 94] on button "Tag system-mistake" at bounding box center [430, 94] width 85 height 25
click at [273, 92] on button "Tag" at bounding box center [261, 94] width 54 height 25
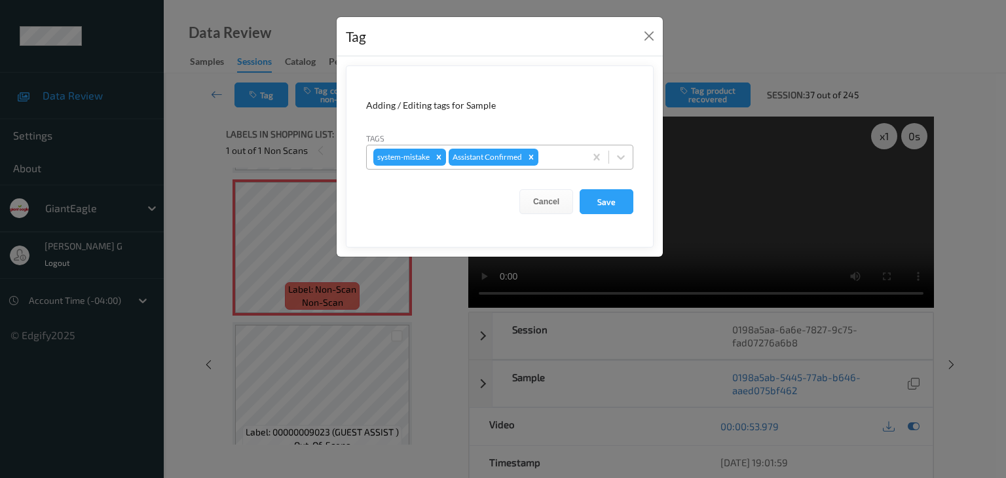
click at [566, 156] on div at bounding box center [559, 157] width 37 height 16
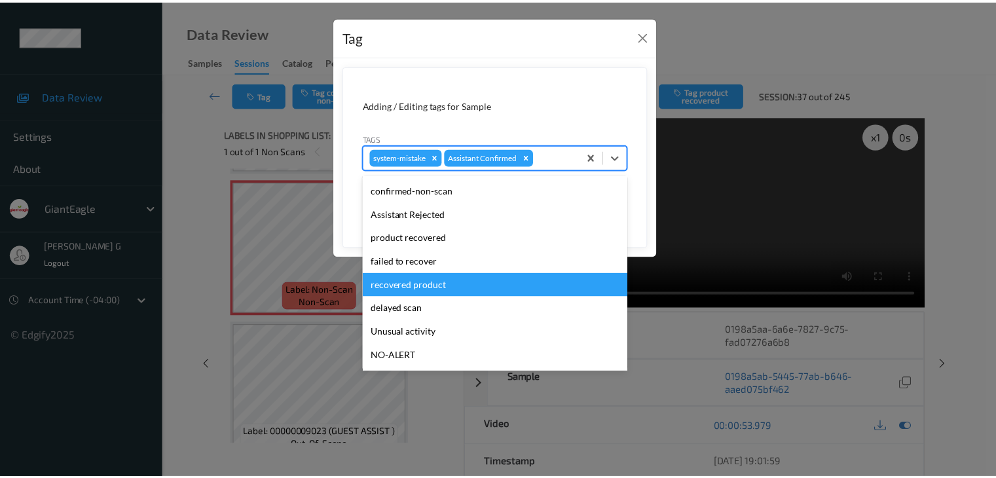
scroll to position [65, 0]
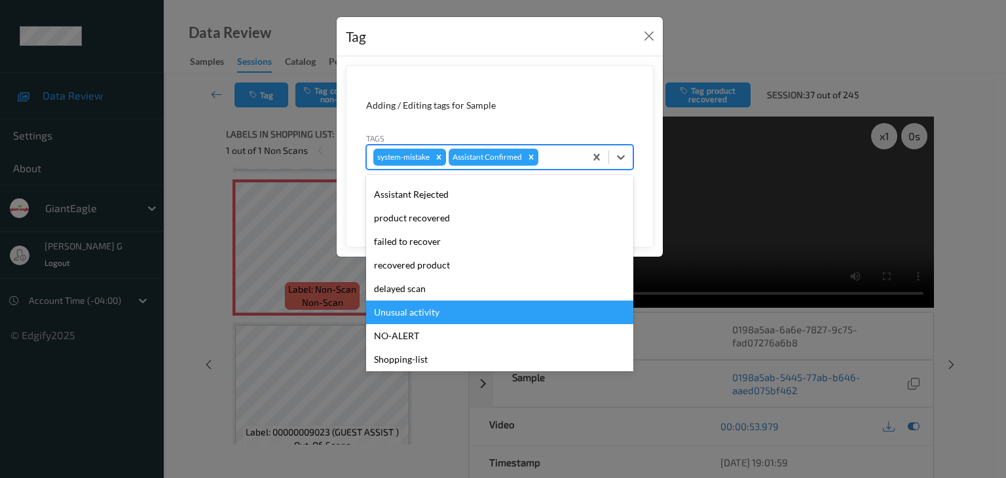
click at [433, 310] on div "Unusual activity" at bounding box center [499, 313] width 267 height 24
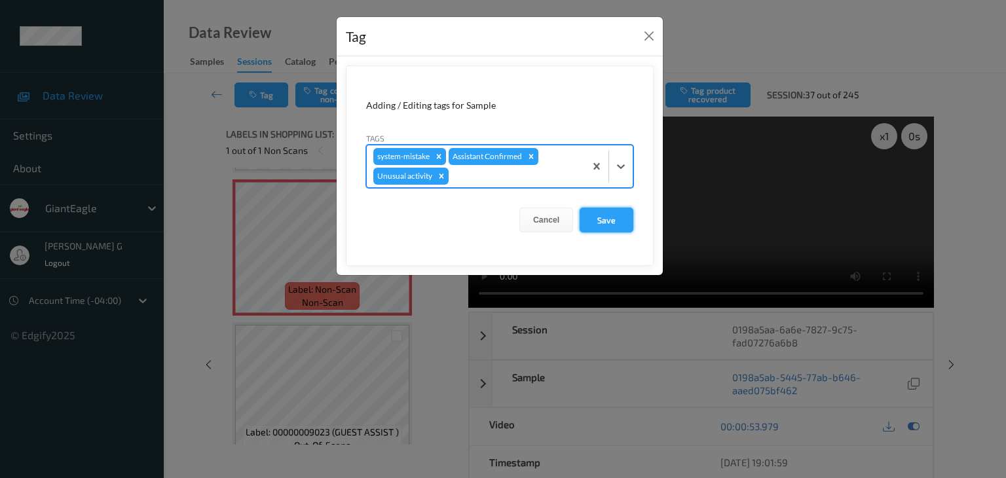
click at [602, 217] on button "Save" at bounding box center [606, 220] width 54 height 25
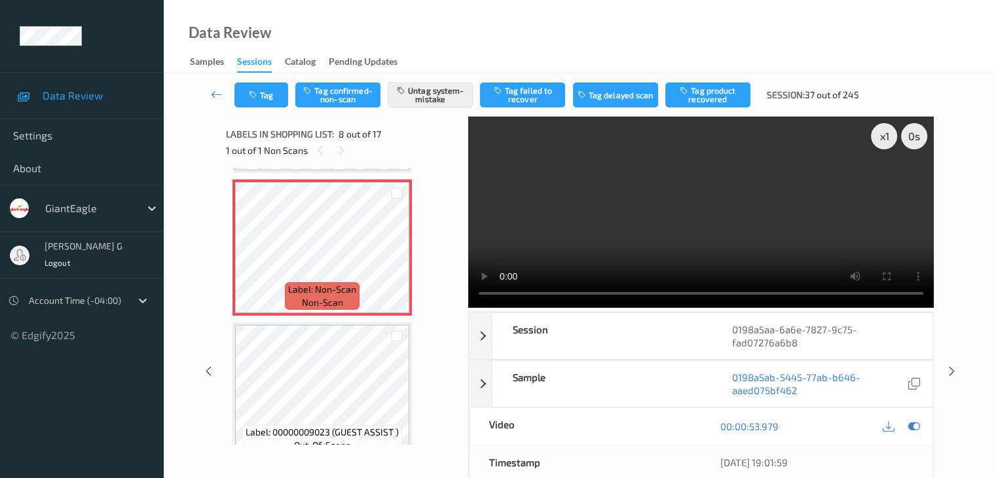
click at [217, 94] on icon at bounding box center [217, 94] width 12 height 13
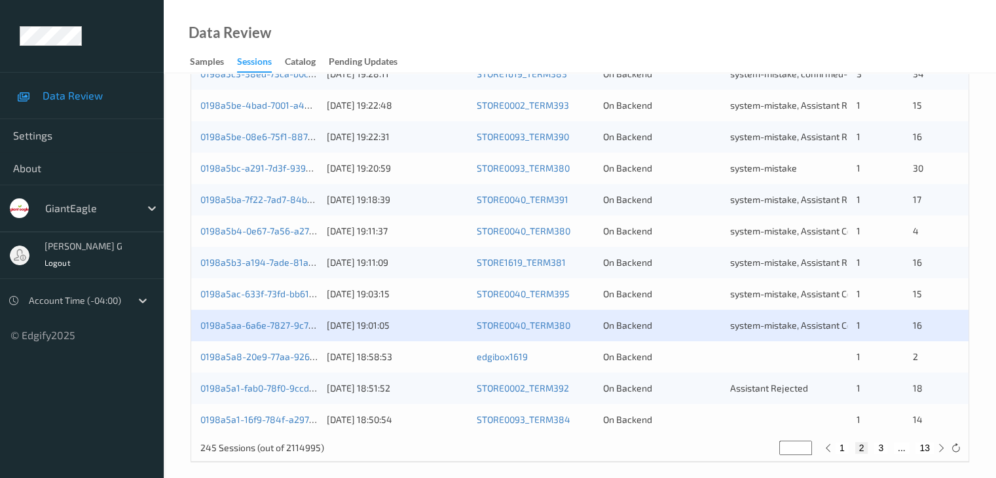
scroll to position [610, 0]
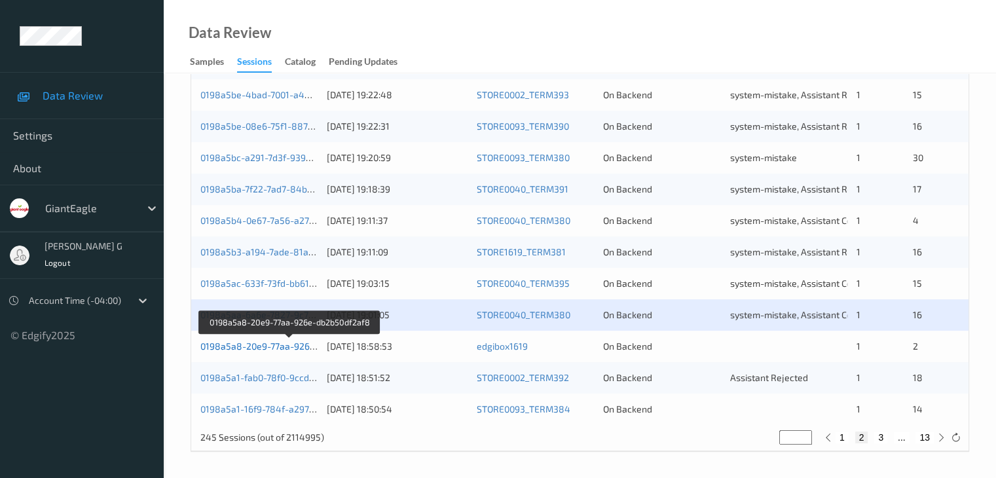
click at [241, 348] on link "0198a5a8-20e9-77aa-926e-db2b50df2af8" at bounding box center [289, 345] width 178 height 11
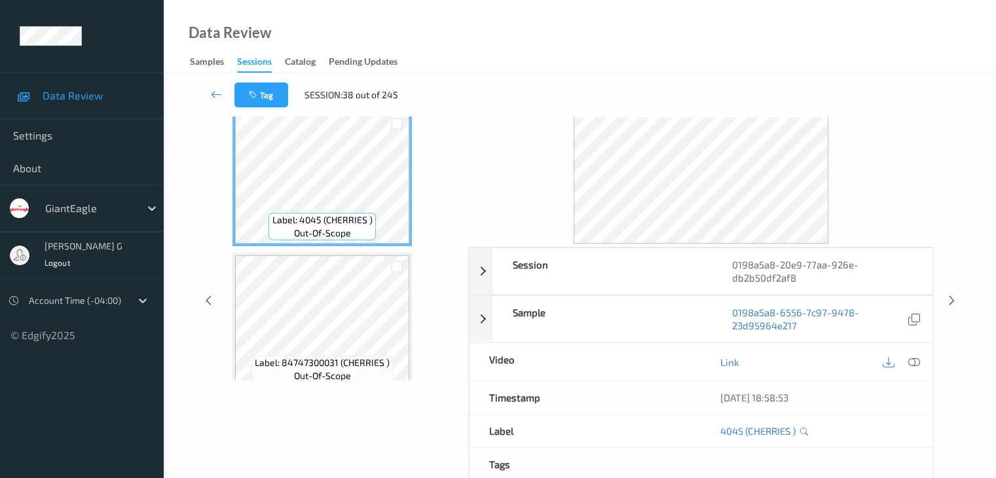
scroll to position [29, 0]
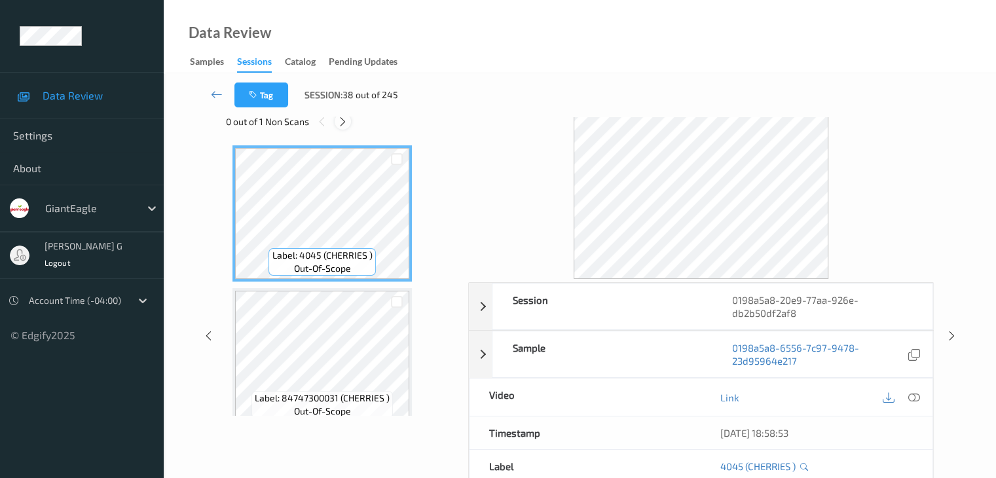
click at [342, 121] on icon at bounding box center [342, 122] width 11 height 12
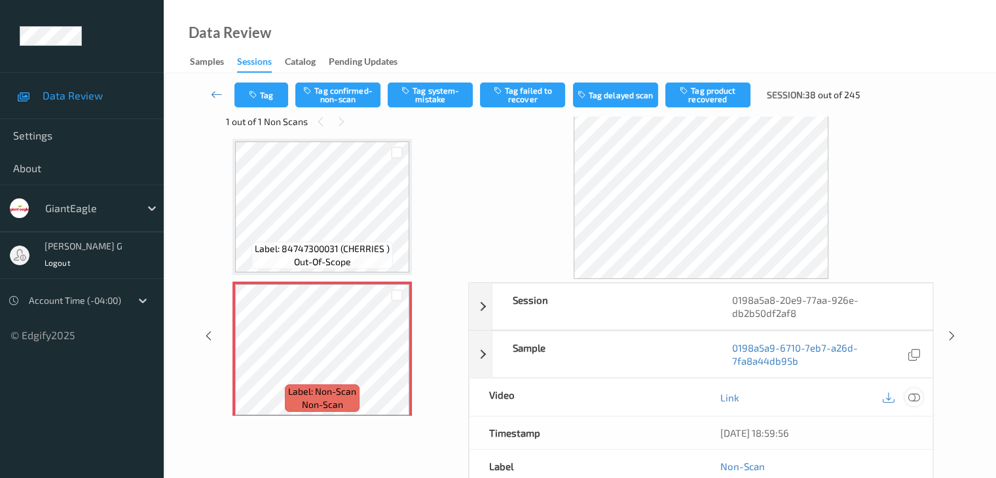
click at [915, 395] on icon at bounding box center [913, 398] width 12 height 12
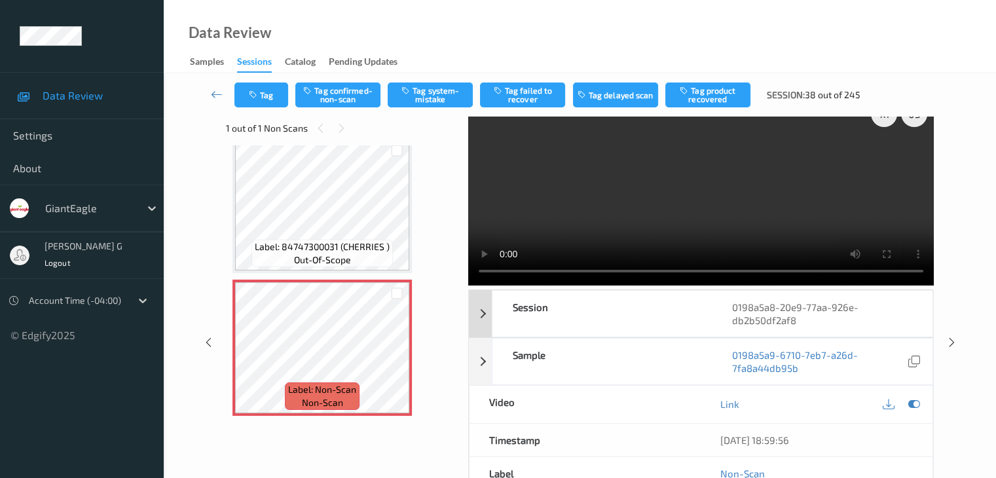
scroll to position [0, 0]
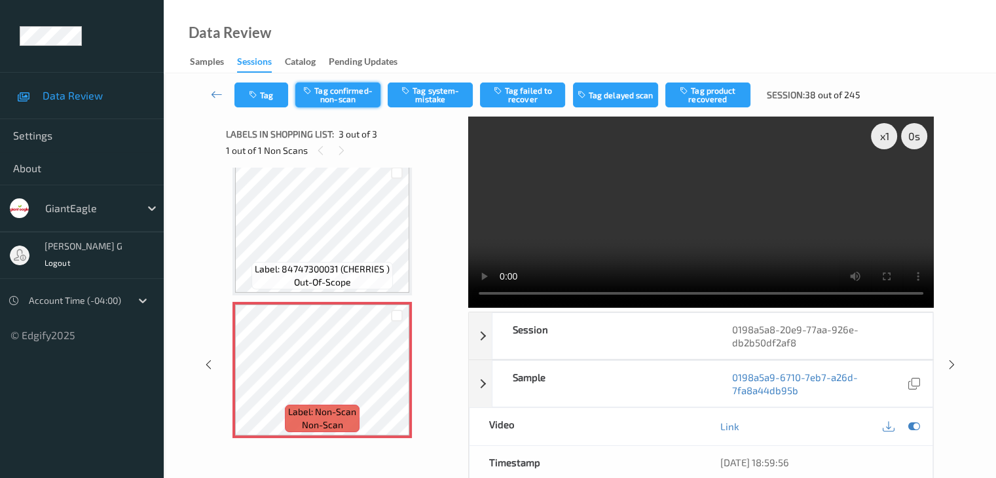
click at [356, 94] on button "Tag confirmed-non-scan" at bounding box center [337, 94] width 85 height 25
click at [707, 98] on button "Tag product recovered" at bounding box center [707, 94] width 85 height 25
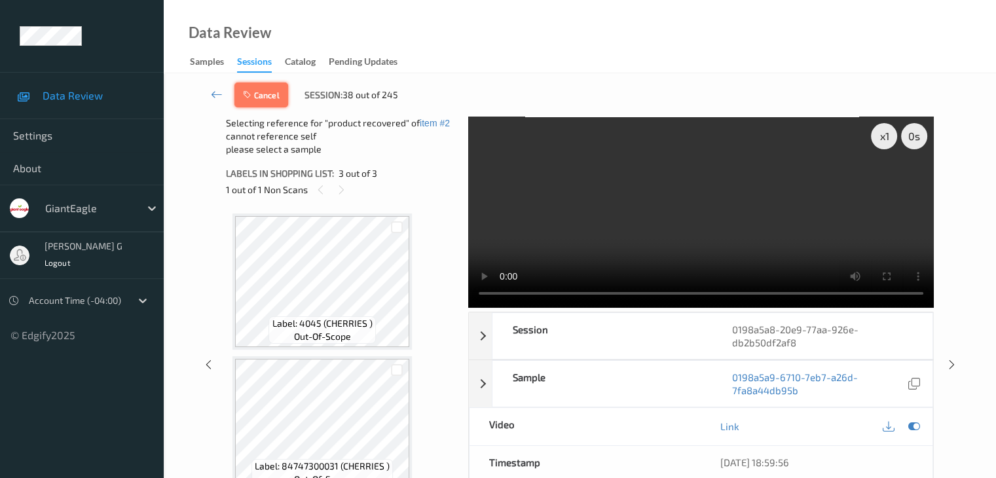
click at [252, 95] on icon "button" at bounding box center [248, 94] width 11 height 9
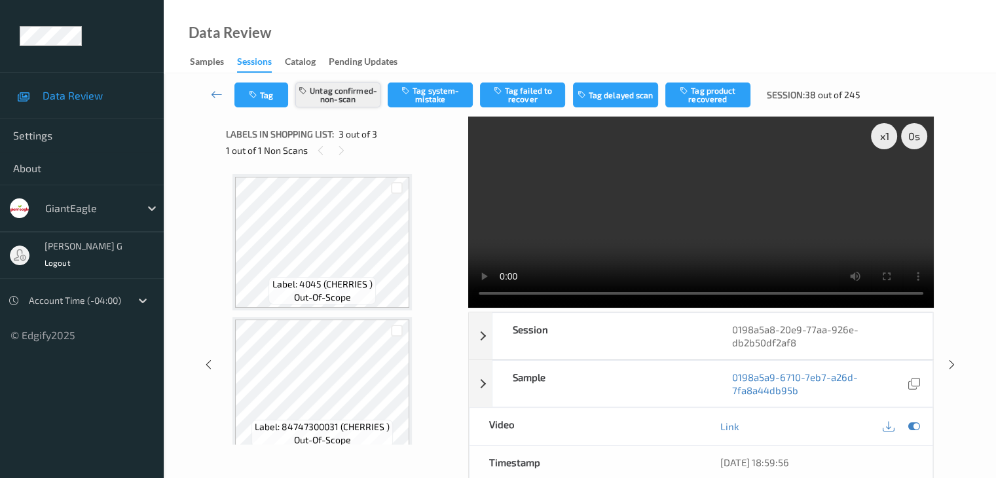
click at [358, 98] on button "Untag confirmed-non-scan" at bounding box center [337, 94] width 85 height 25
click at [437, 96] on button "Tag system-mistake" at bounding box center [430, 94] width 85 height 25
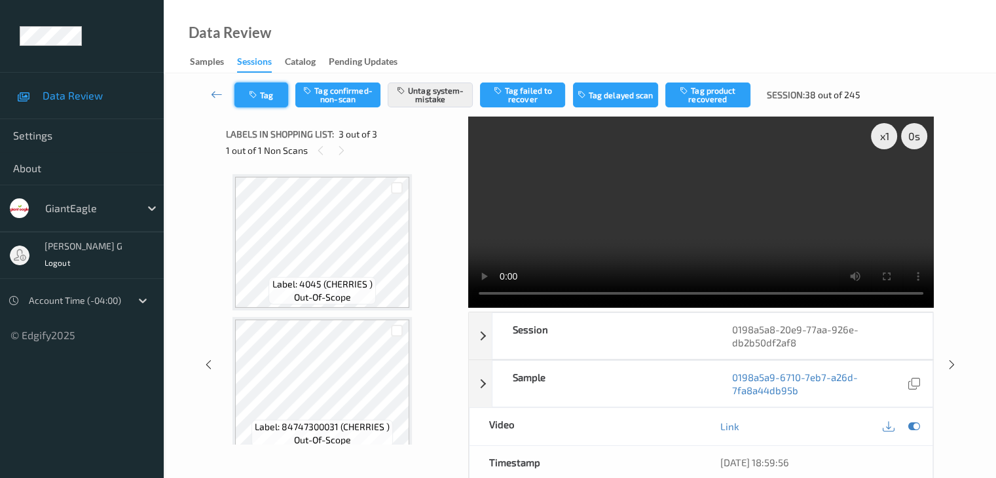
click at [270, 90] on button "Tag" at bounding box center [261, 94] width 54 height 25
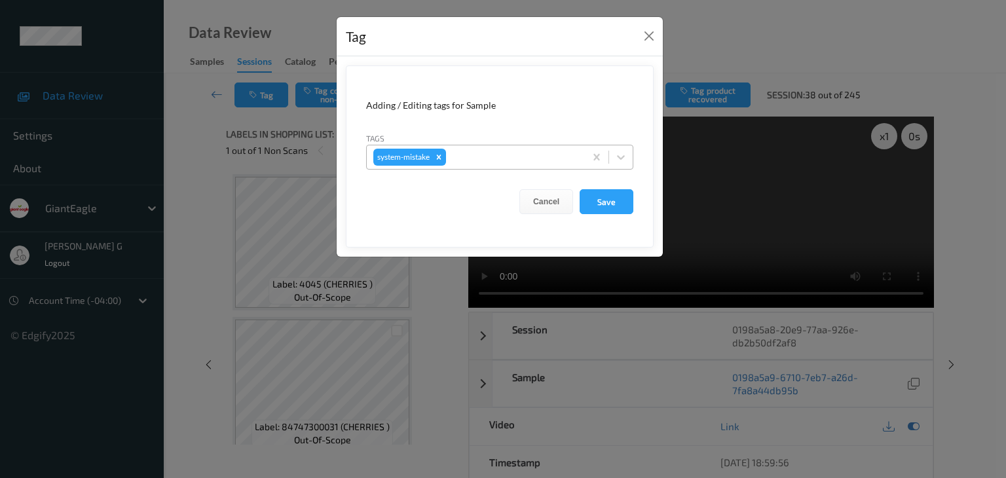
click at [488, 155] on div at bounding box center [514, 157] width 130 height 16
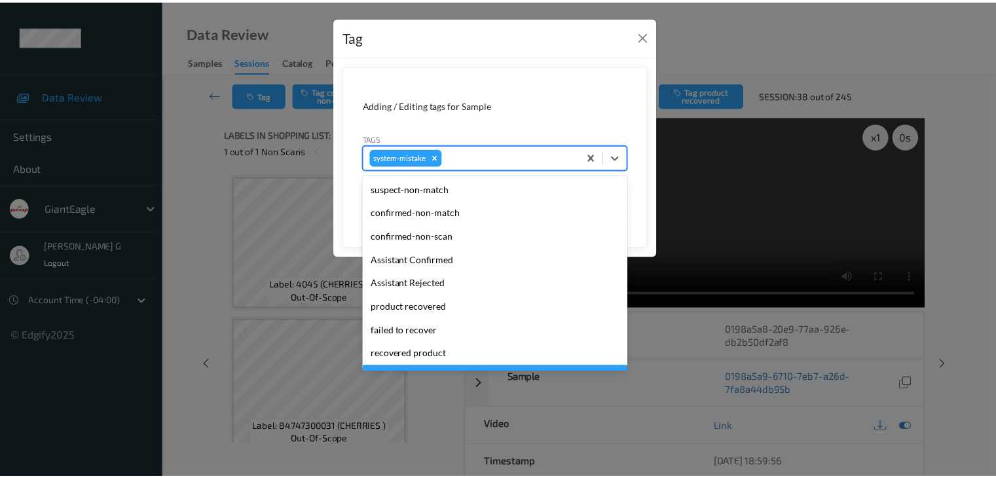
scroll to position [139, 0]
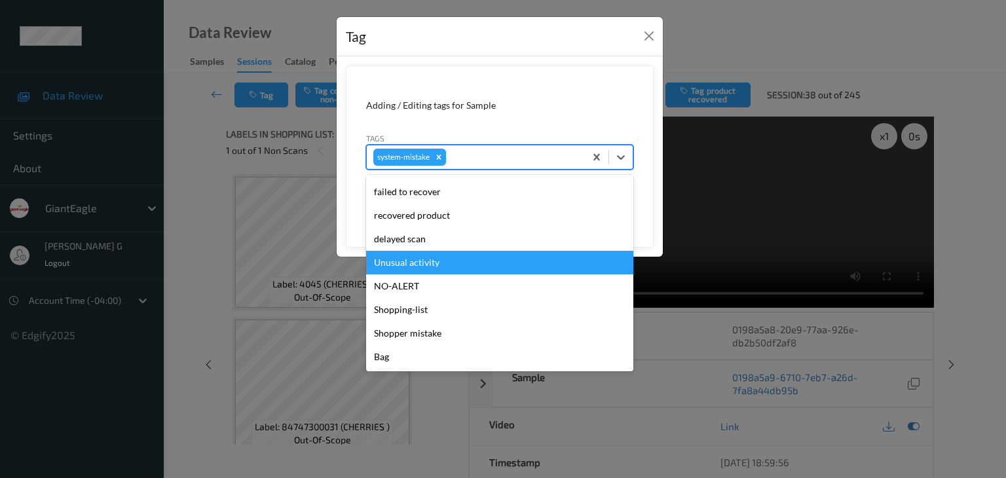
click at [420, 267] on div "Unusual activity" at bounding box center [499, 263] width 267 height 24
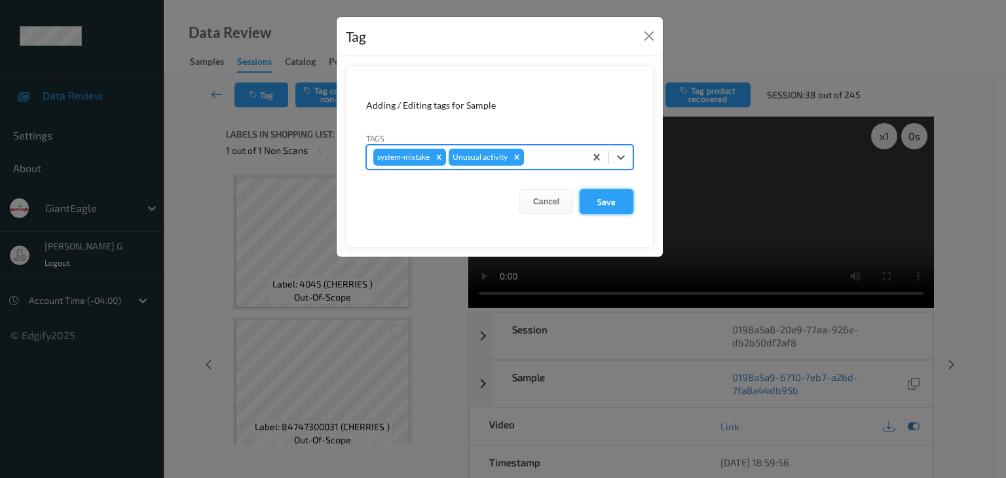
click at [604, 199] on button "Save" at bounding box center [606, 201] width 54 height 25
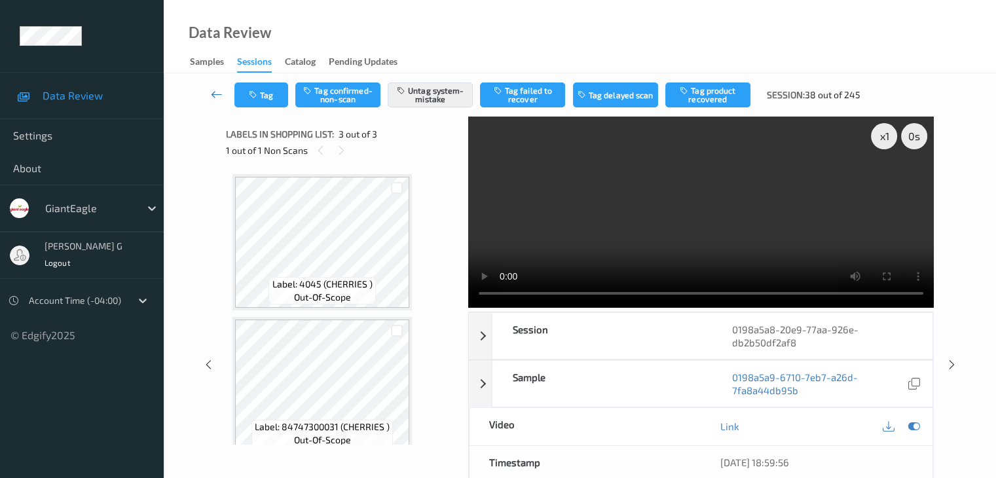
click at [220, 94] on icon at bounding box center [217, 94] width 12 height 13
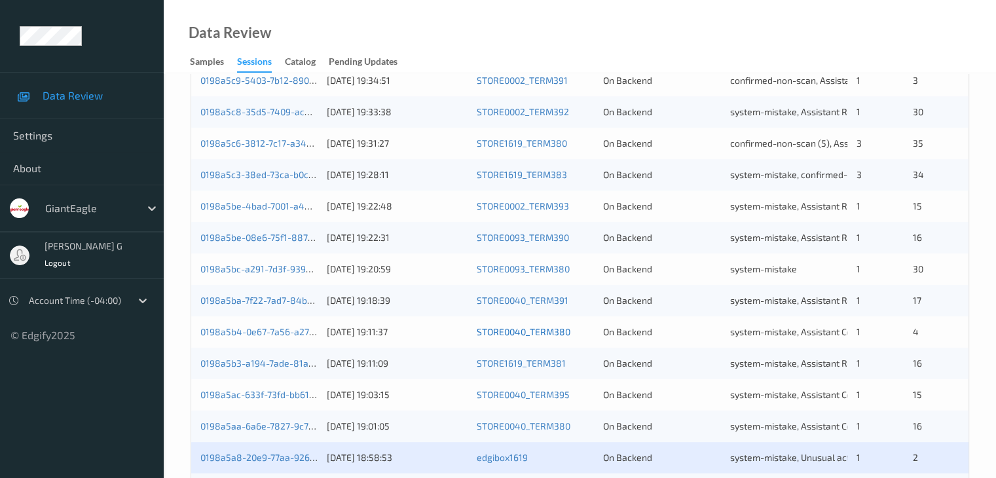
scroll to position [610, 0]
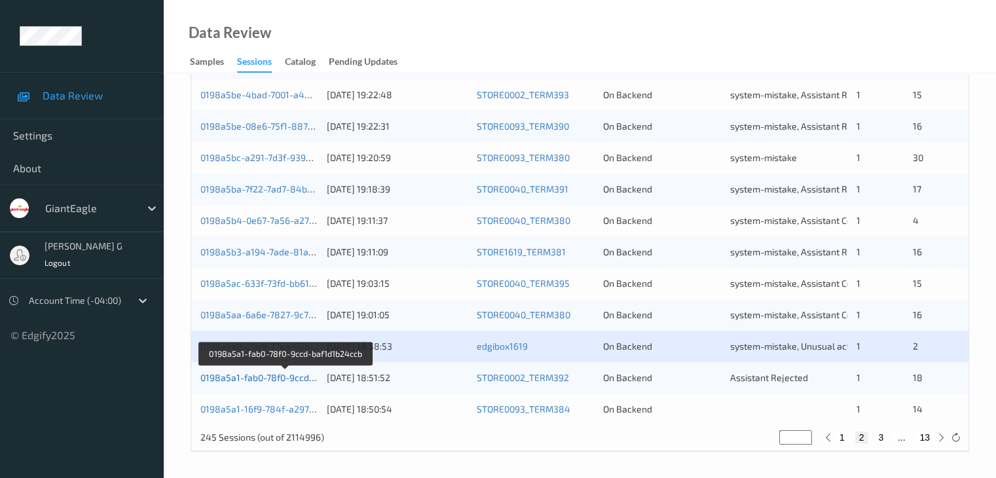
click at [265, 378] on link "0198a5a1-fab0-78f0-9ccd-baf1d1b24ccb" at bounding box center [285, 377] width 170 height 11
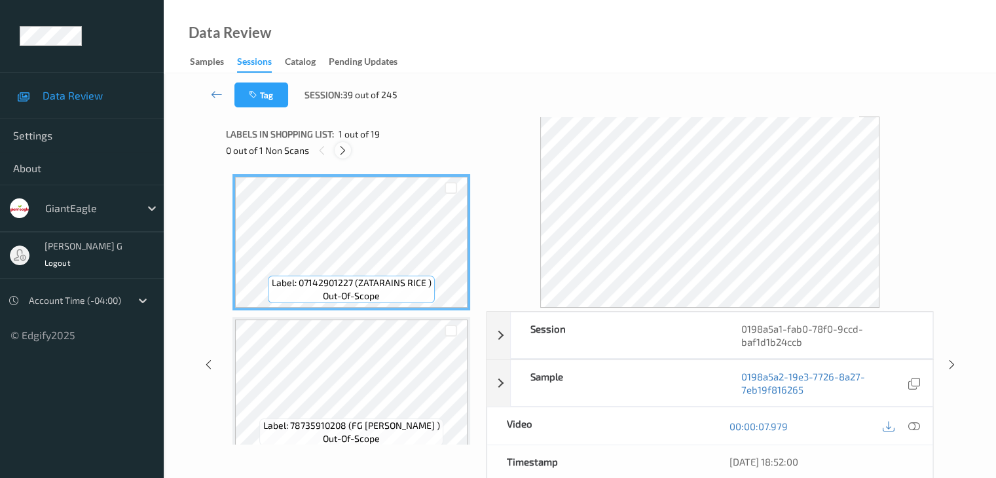
click at [344, 151] on icon at bounding box center [342, 151] width 11 height 12
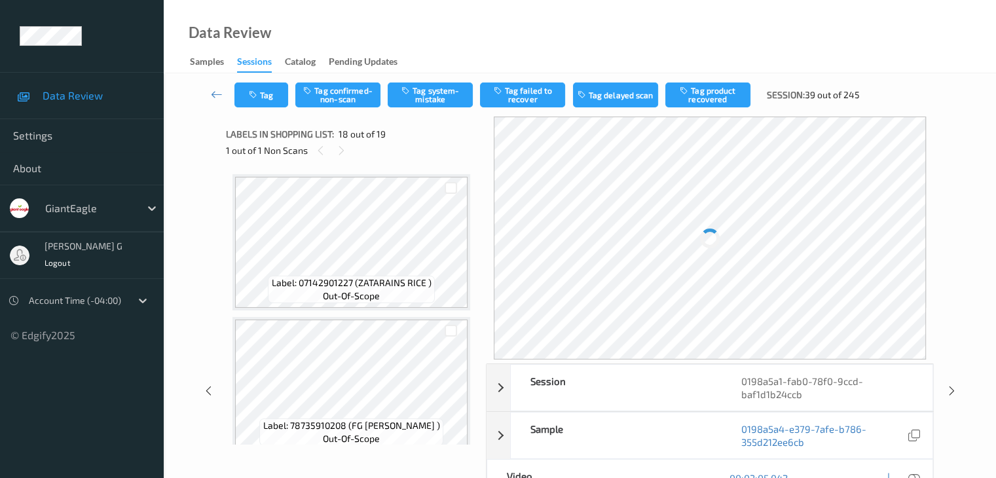
scroll to position [2290, 0]
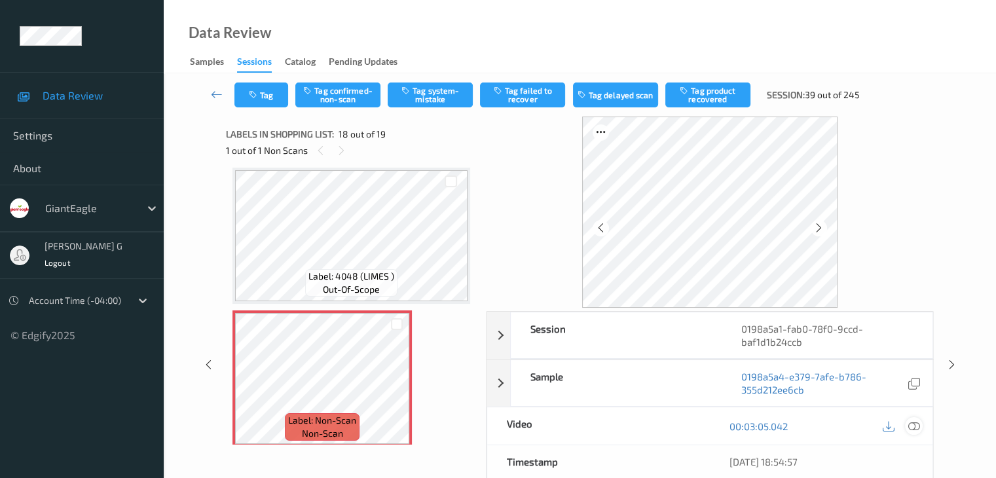
click at [913, 424] on icon at bounding box center [913, 426] width 12 height 12
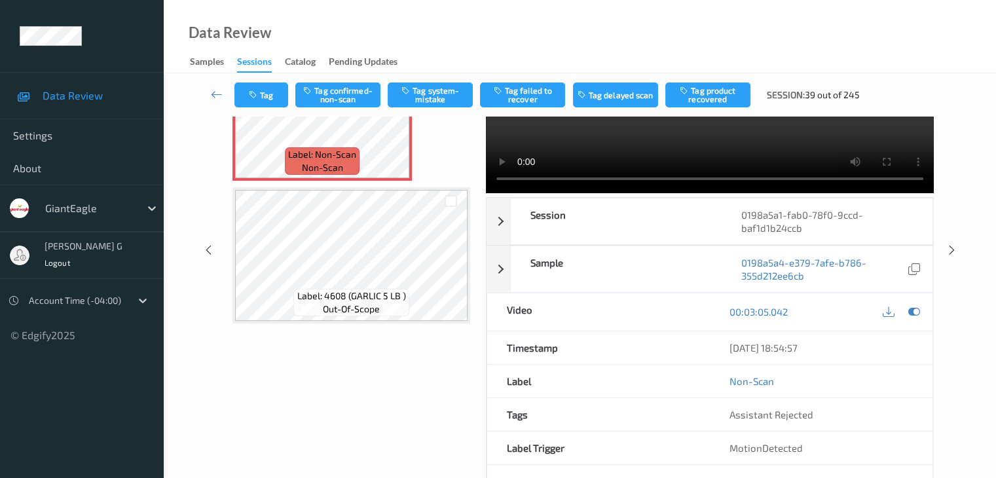
scroll to position [0, 0]
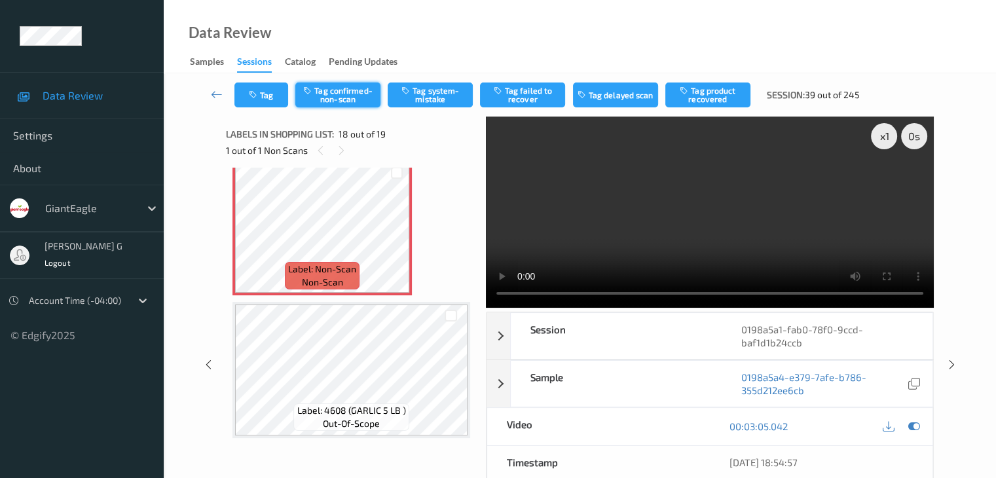
click at [339, 97] on button "Tag confirmed-non-scan" at bounding box center [337, 94] width 85 height 25
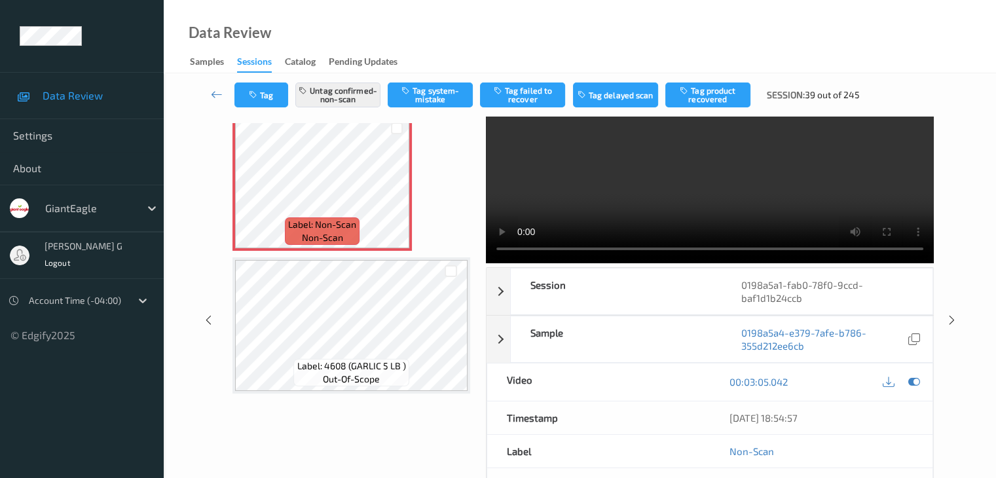
scroll to position [65, 0]
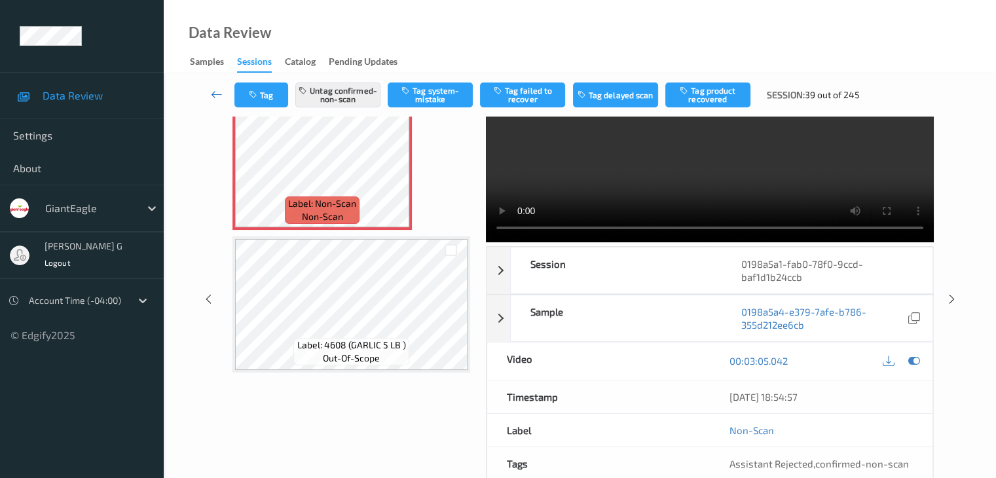
click at [212, 92] on icon at bounding box center [217, 94] width 12 height 13
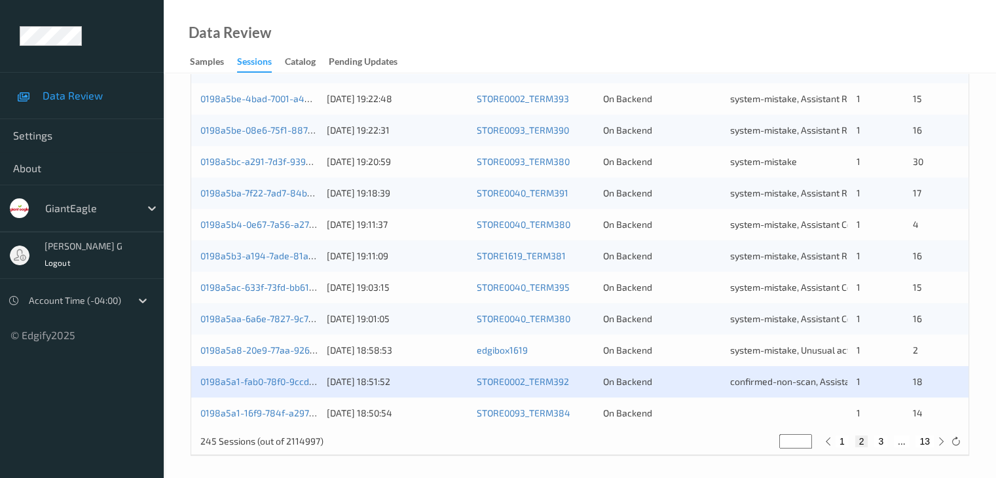
scroll to position [610, 0]
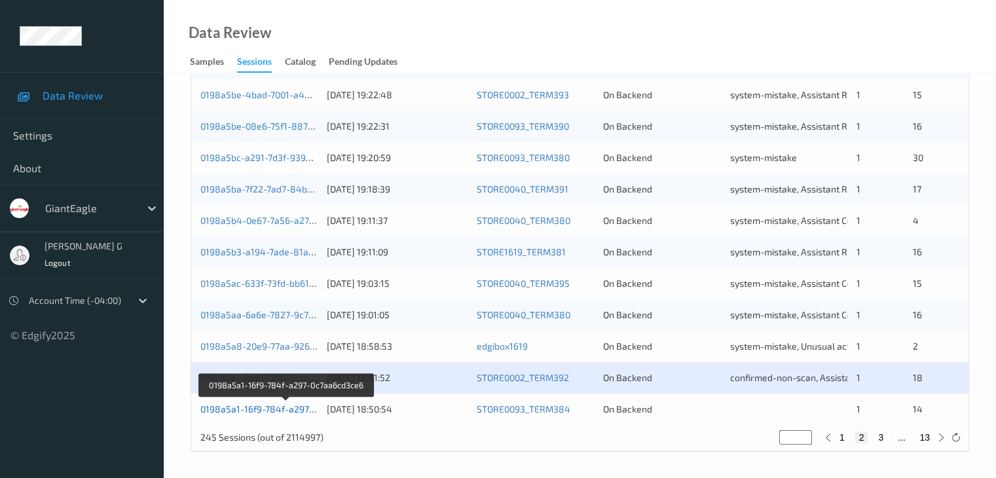
click at [270, 409] on link "0198a5a1-16f9-784f-a297-0c7aa6cd3ce6" at bounding box center [286, 408] width 173 height 11
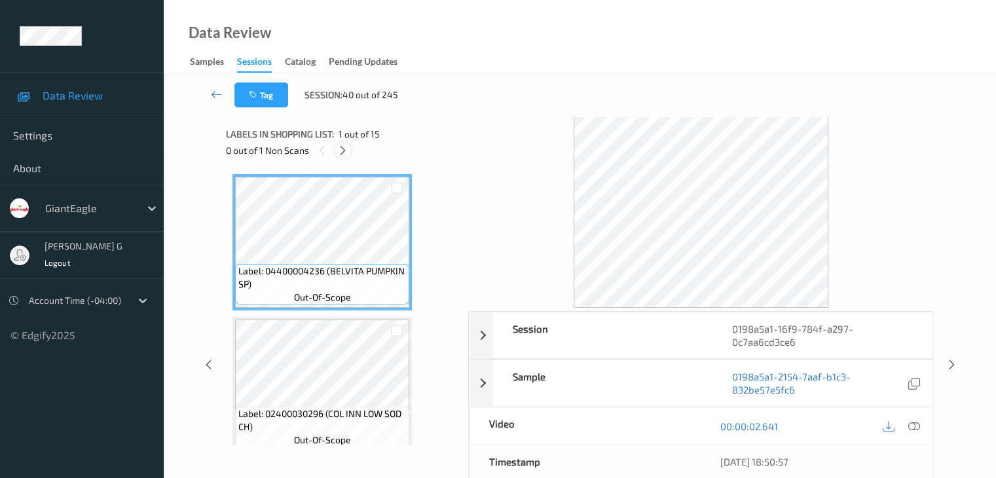
click at [346, 150] on icon at bounding box center [342, 151] width 11 height 12
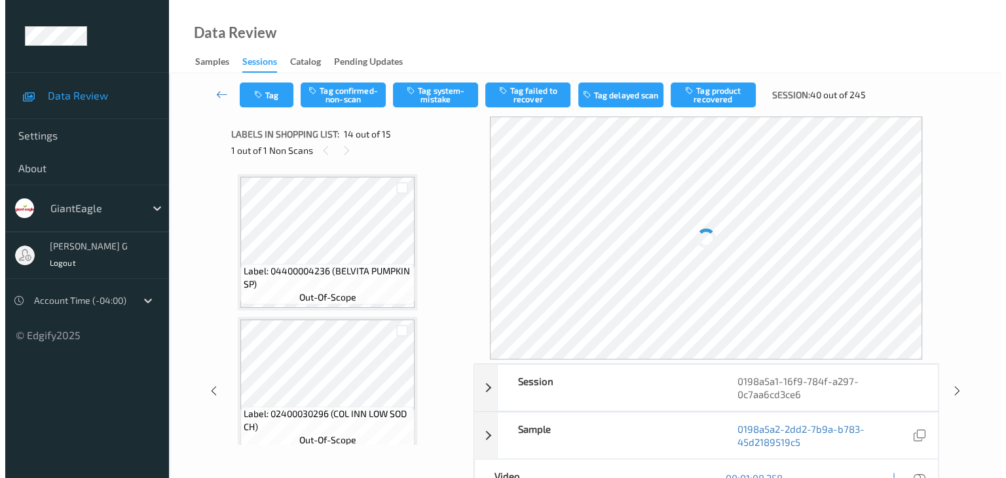
scroll to position [1719, 0]
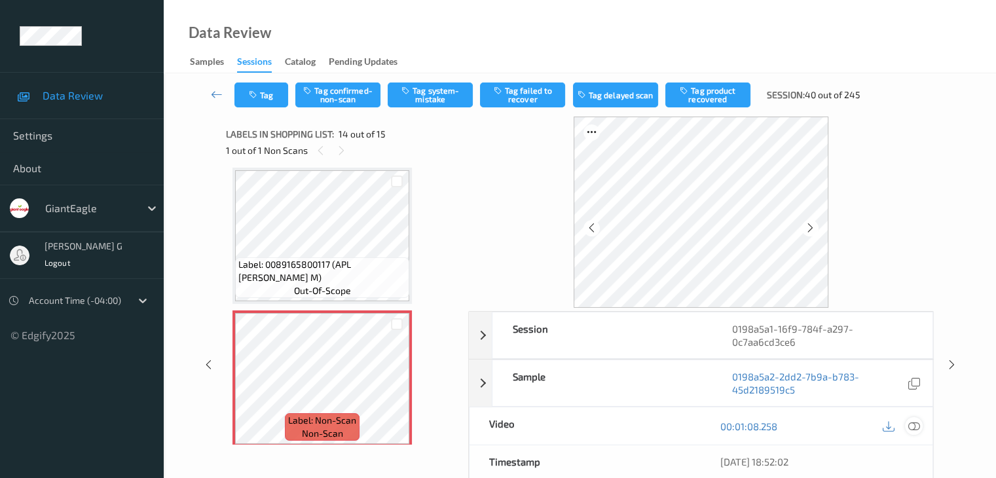
click at [914, 425] on icon at bounding box center [913, 426] width 12 height 12
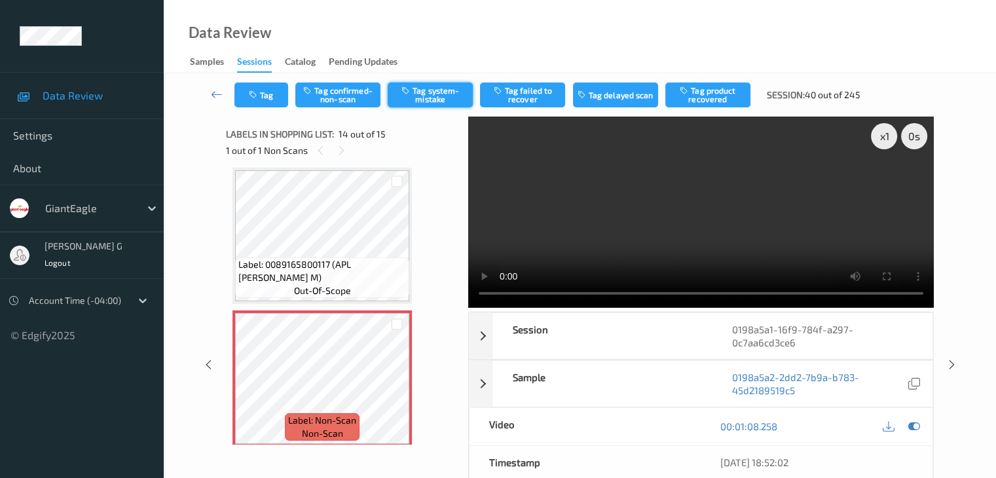
click at [427, 99] on button "Tag system-mistake" at bounding box center [430, 94] width 85 height 25
click at [270, 92] on button "Tag" at bounding box center [261, 94] width 54 height 25
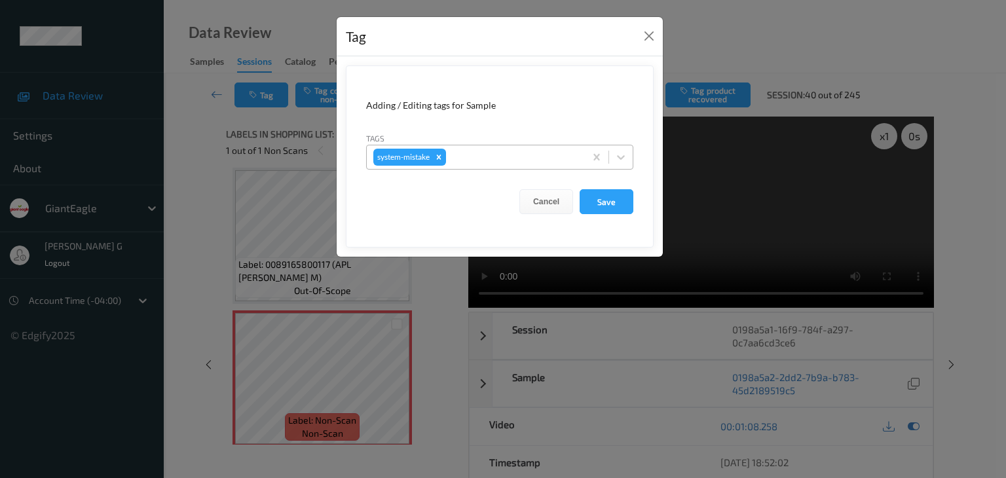
click at [481, 155] on div at bounding box center [514, 157] width 130 height 16
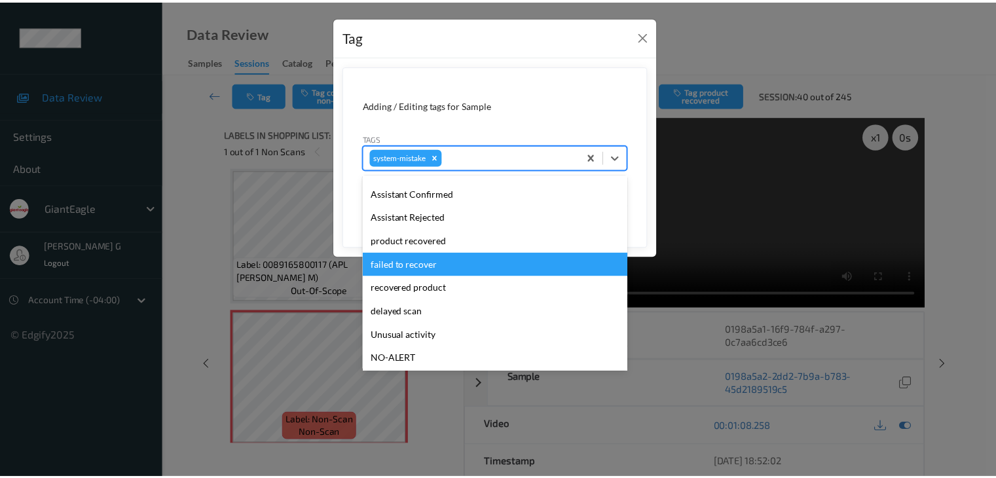
scroll to position [131, 0]
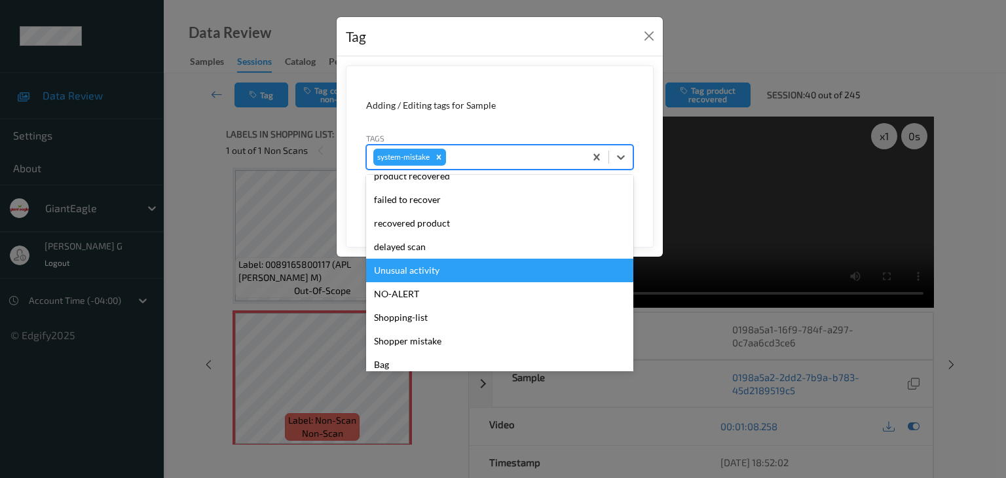
click at [426, 271] on div "Unusual activity" at bounding box center [499, 271] width 267 height 24
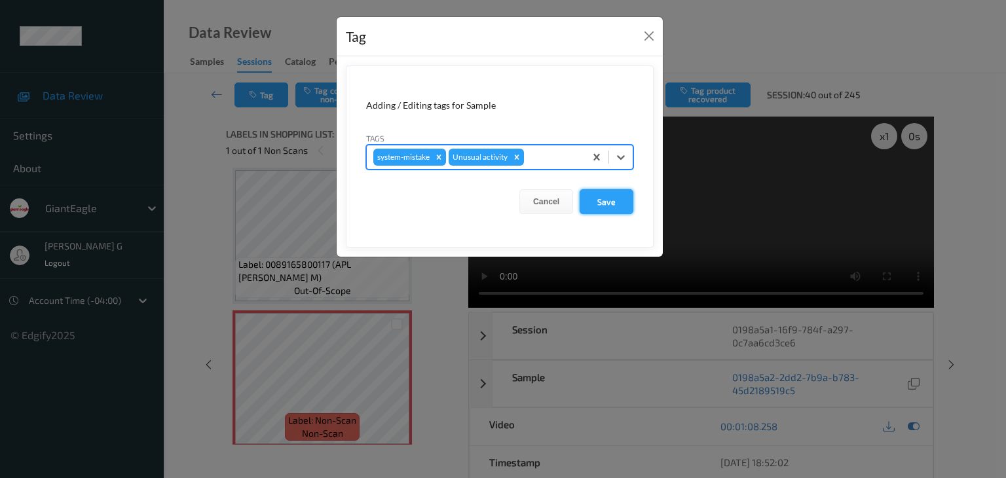
click at [596, 200] on button "Save" at bounding box center [606, 201] width 54 height 25
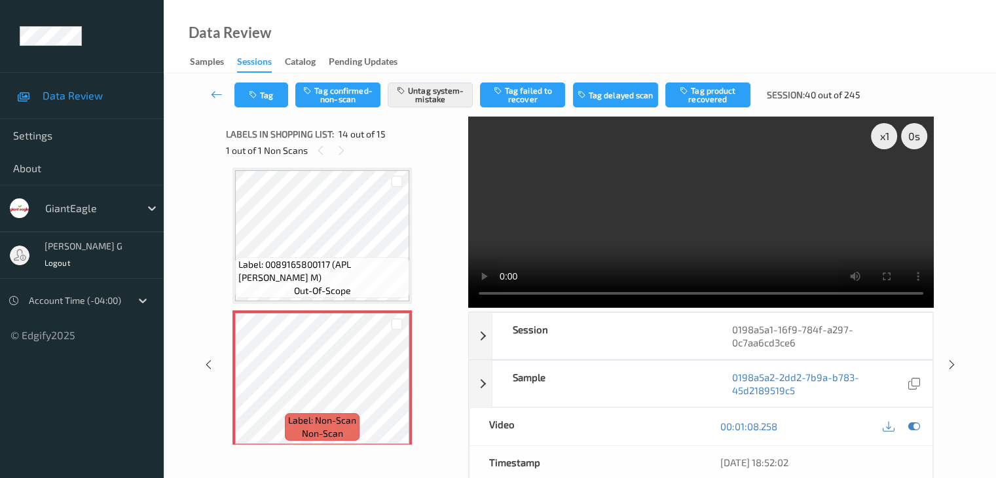
click at [217, 91] on icon at bounding box center [217, 94] width 12 height 13
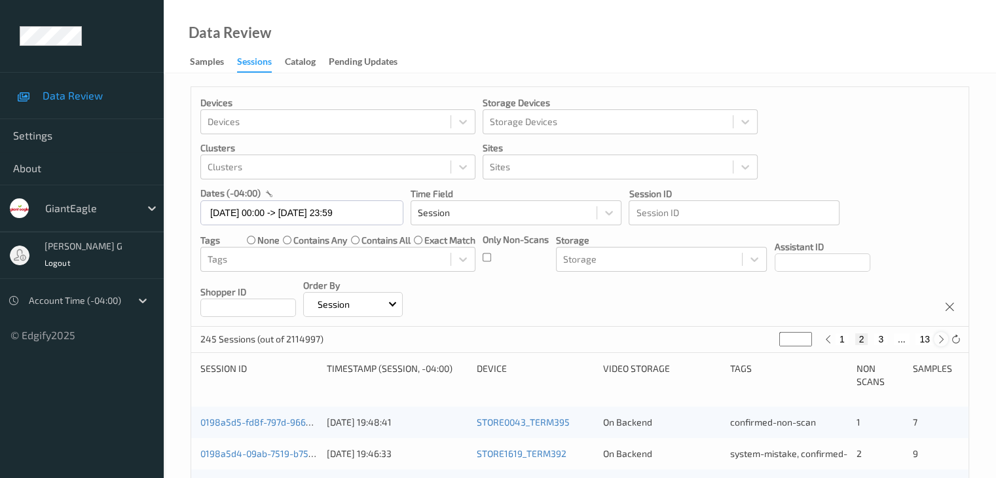
click at [941, 339] on icon at bounding box center [941, 340] width 10 height 10
type input "*"
click at [941, 339] on icon at bounding box center [941, 340] width 10 height 10
type input "*"
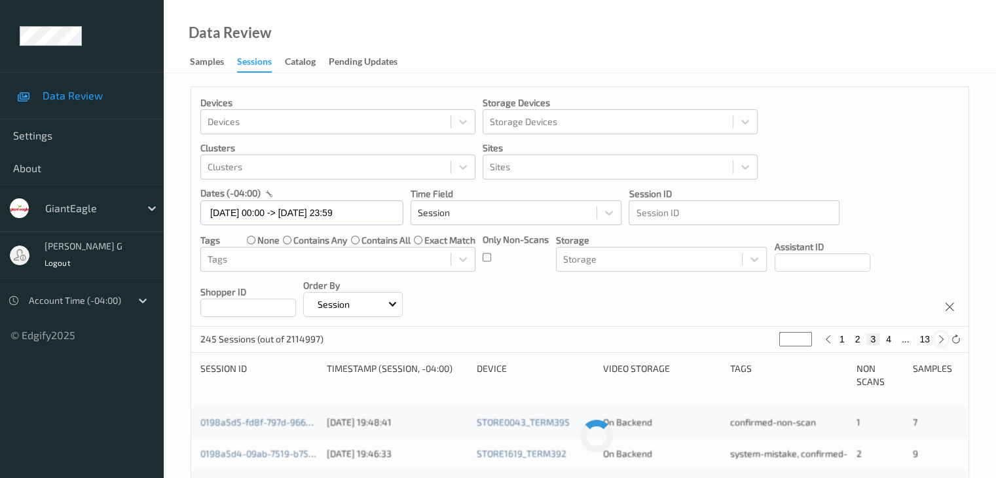
type input "*"
click at [941, 339] on icon at bounding box center [941, 340] width 10 height 10
type input "*"
click at [941, 339] on icon at bounding box center [941, 340] width 10 height 10
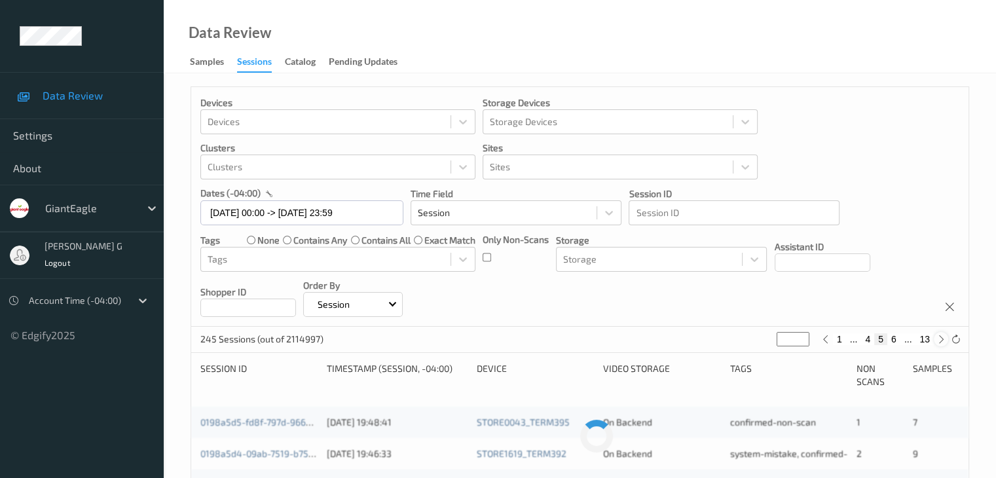
type input "*"
click at [941, 339] on icon at bounding box center [941, 340] width 10 height 10
type input "*"
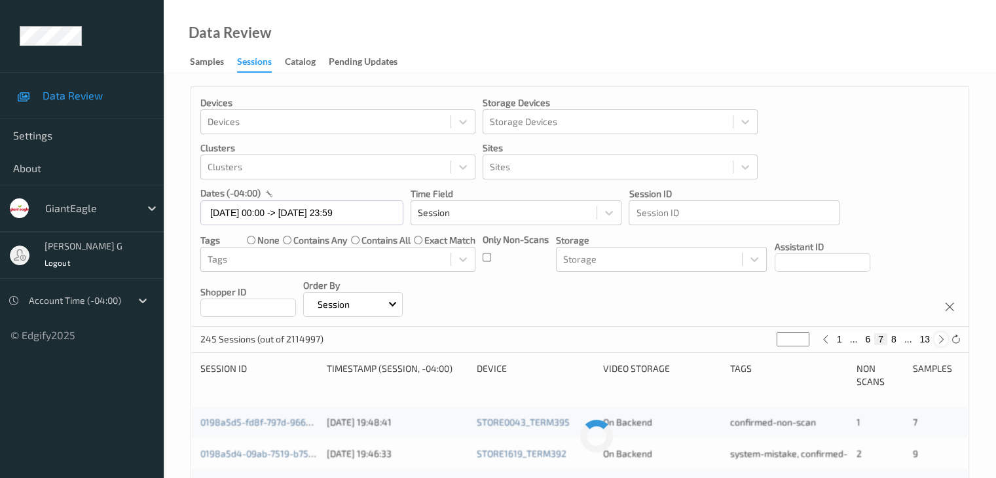
click at [941, 339] on icon at bounding box center [941, 340] width 10 height 10
type input "*"
click at [941, 339] on icon at bounding box center [941, 340] width 10 height 10
type input "*"
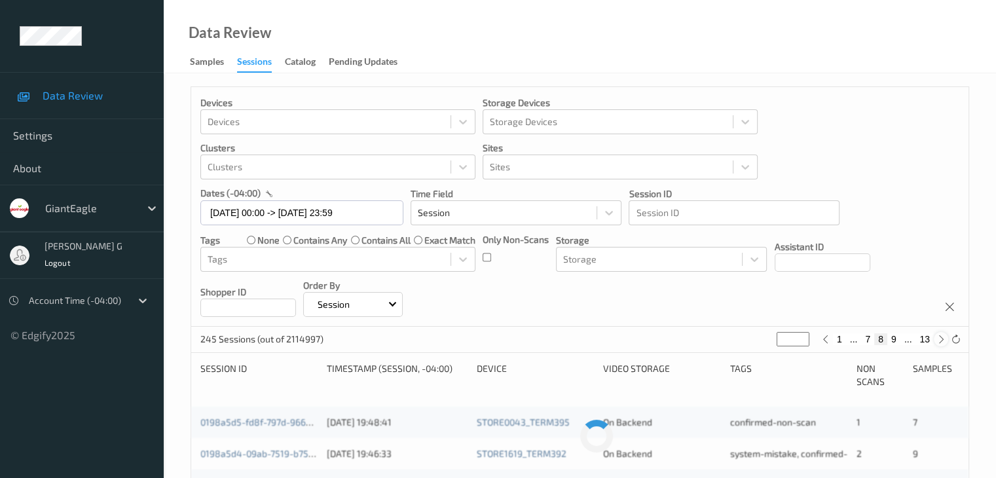
type input "*"
click at [941, 339] on icon at bounding box center [941, 340] width 10 height 10
type input "**"
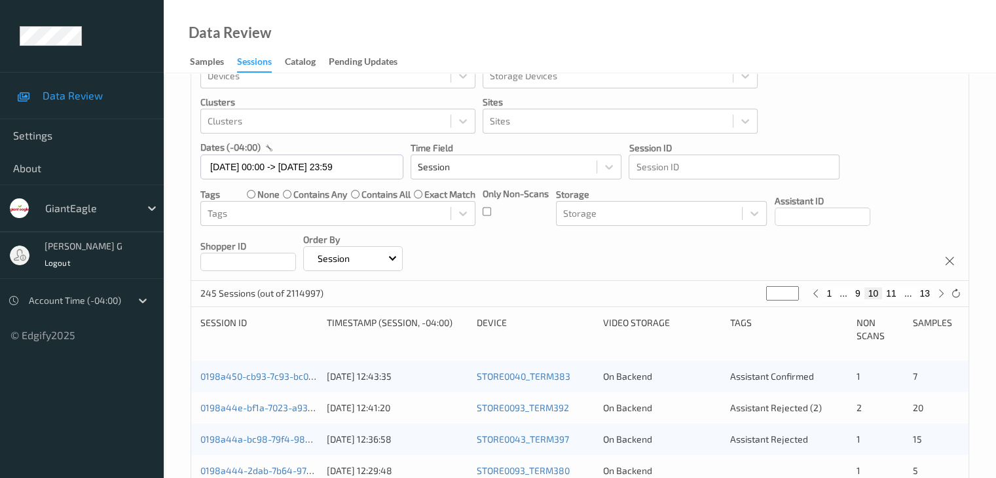
scroll to position [65, 0]
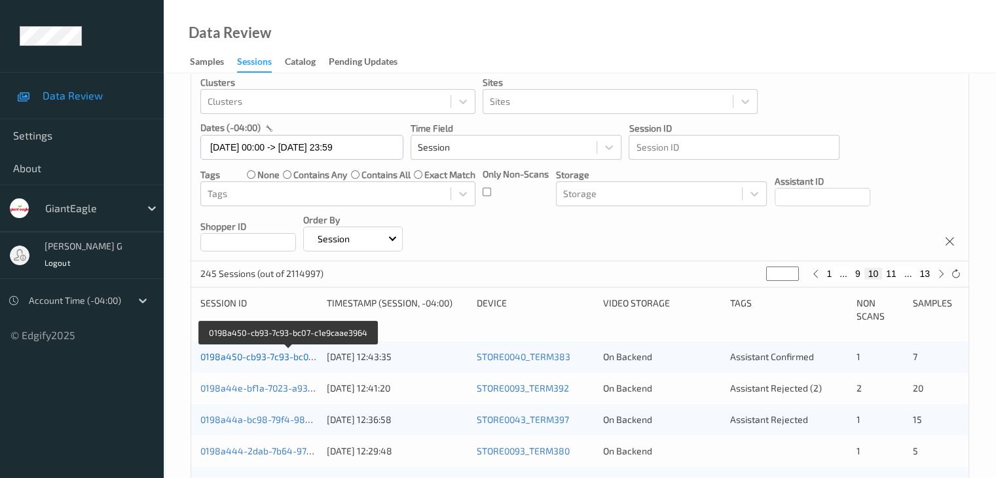
click at [294, 357] on link "0198a450-cb93-7c93-bc07-c1e9caae3964" at bounding box center [288, 356] width 177 height 11
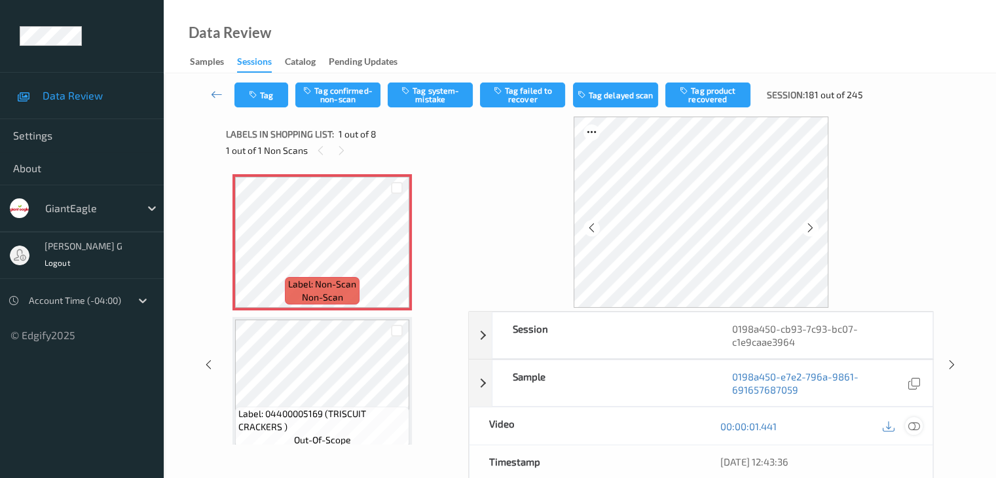
click at [914, 428] on icon at bounding box center [913, 426] width 12 height 12
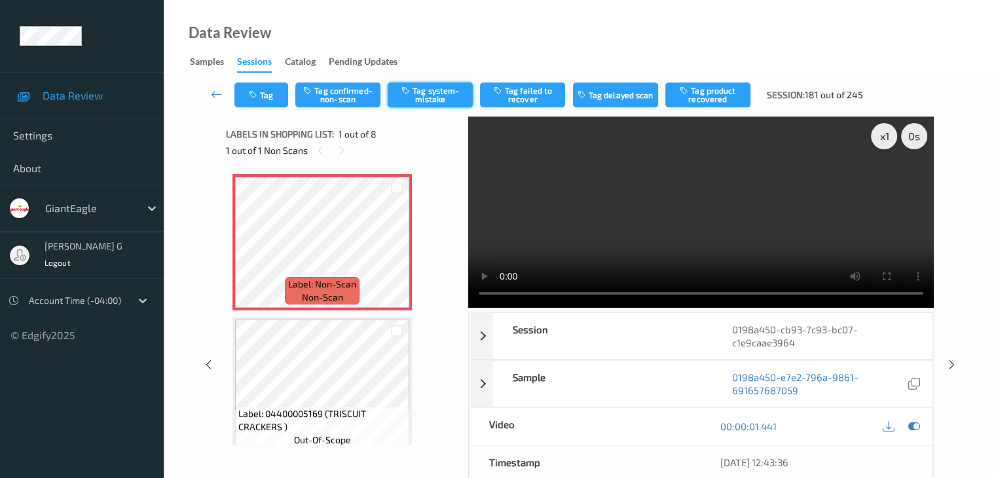
click at [431, 98] on button "Tag system-mistake" at bounding box center [430, 94] width 85 height 25
click at [211, 92] on icon at bounding box center [217, 94] width 12 height 13
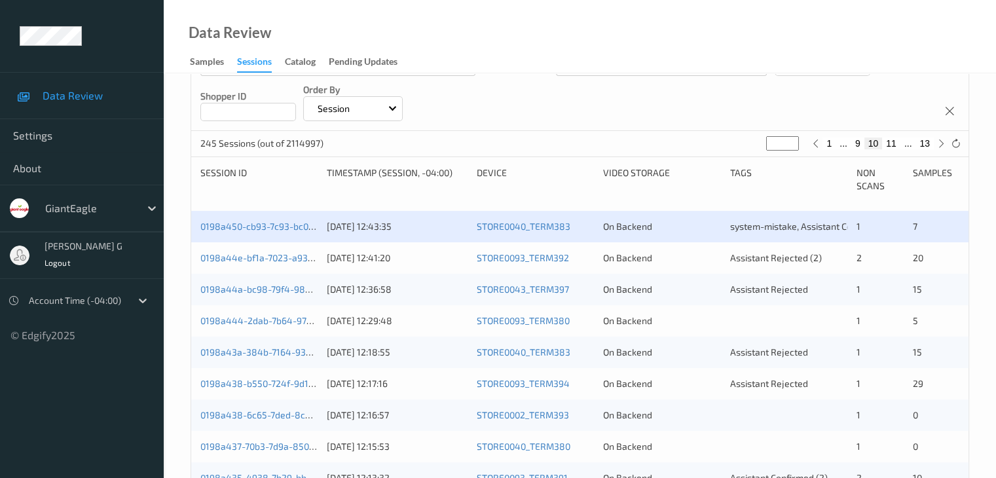
scroll to position [196, 0]
click at [285, 257] on link "0198a44e-bf1a-7023-a93f-fcb530f04058" at bounding box center [287, 256] width 174 height 11
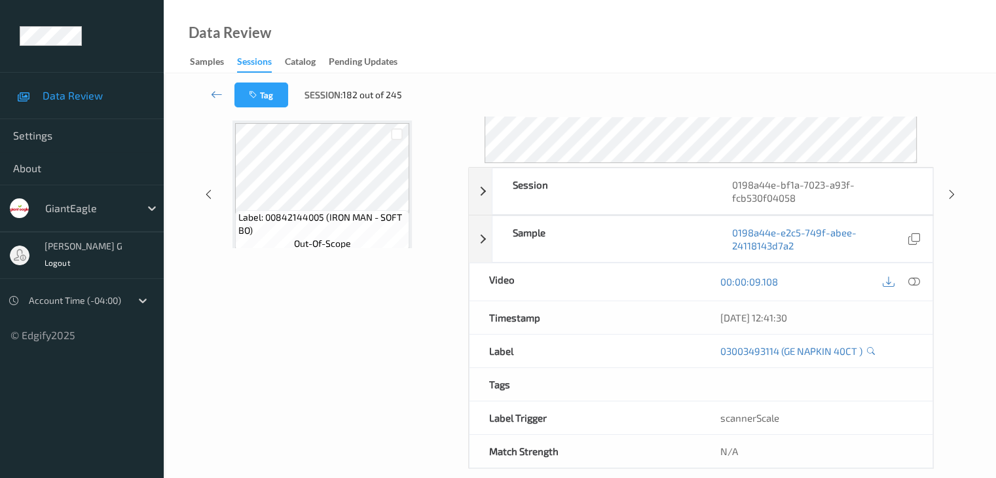
scroll to position [160, 0]
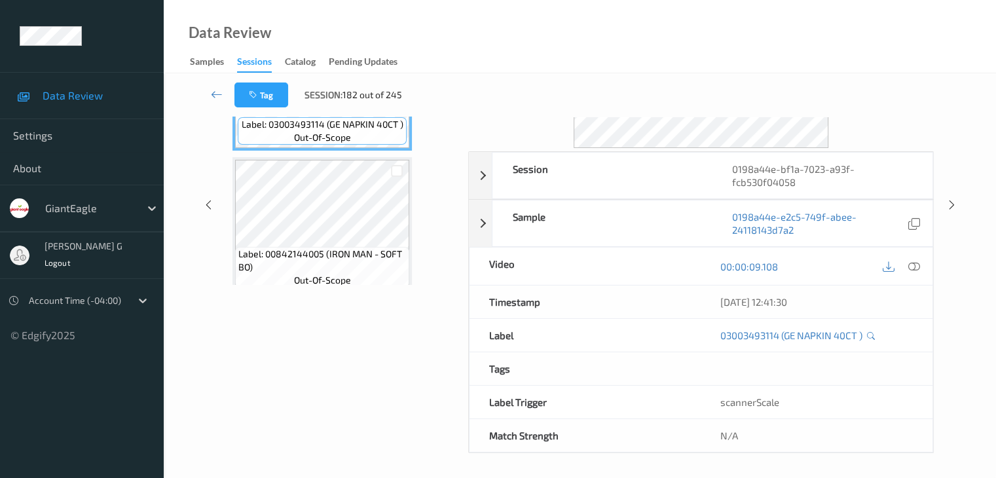
click at [354, 346] on div "Labels in shopping list: 1 out of 22 0 out of 2 Non Scans Label: 03003493114 (G…" at bounding box center [342, 205] width 233 height 496
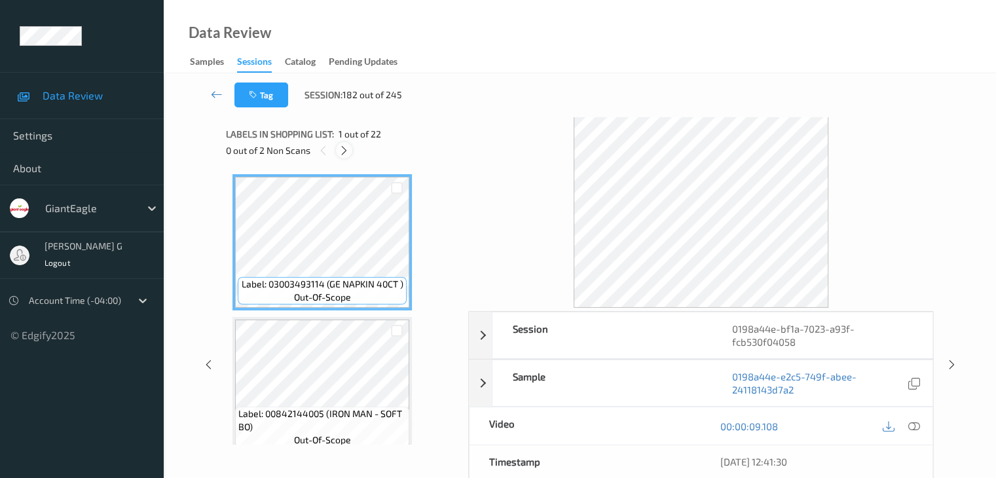
click at [348, 152] on icon at bounding box center [344, 151] width 11 height 12
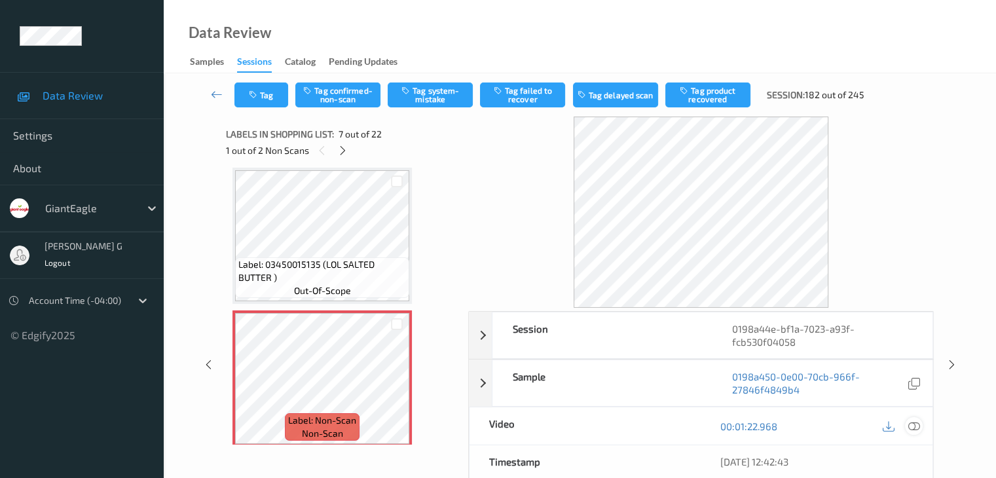
click at [913, 426] on icon at bounding box center [913, 426] width 12 height 12
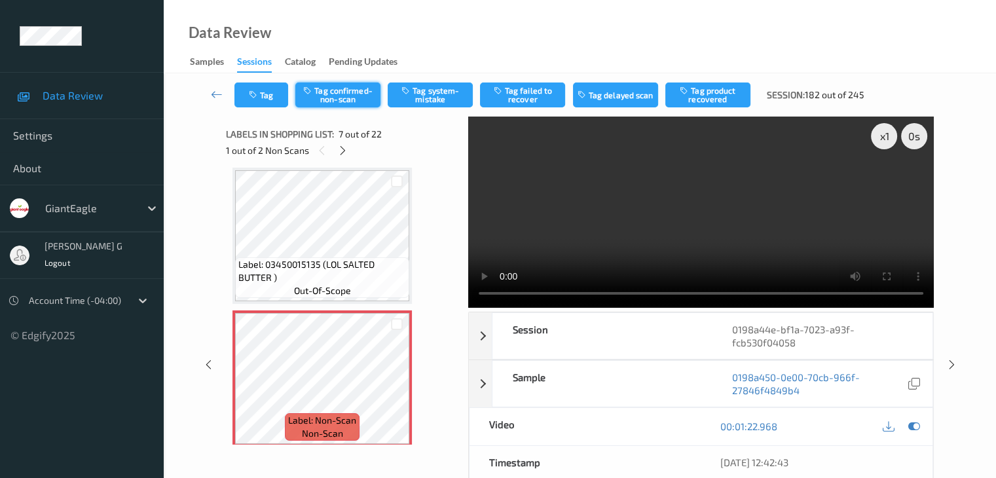
click at [344, 94] on button "Tag confirmed-non-scan" at bounding box center [337, 94] width 85 height 25
click at [706, 95] on button "Tag product recovered" at bounding box center [707, 94] width 85 height 25
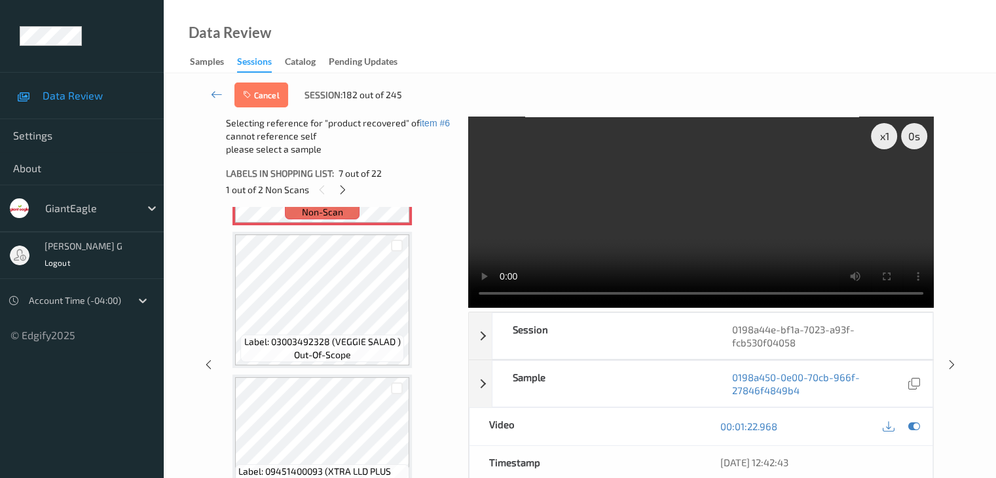
scroll to position [1048, 0]
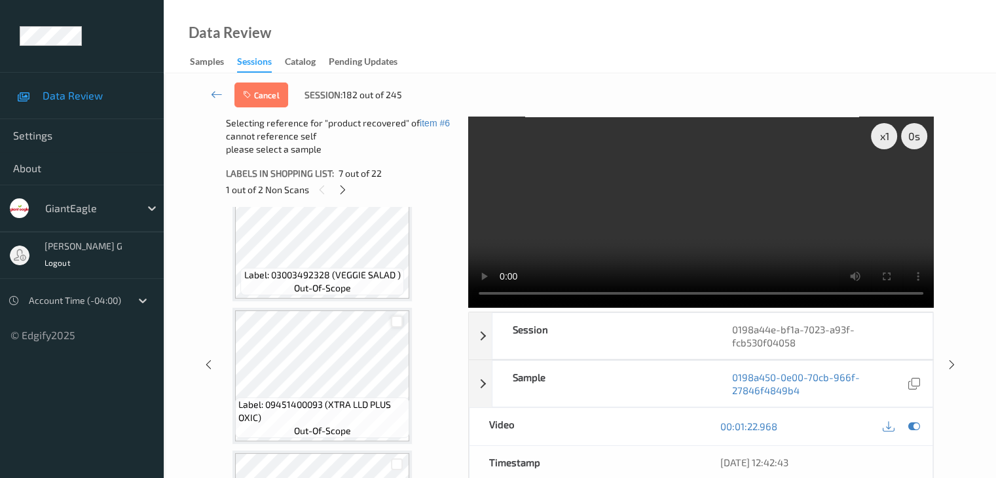
click at [398, 320] on div at bounding box center [397, 322] width 12 height 12
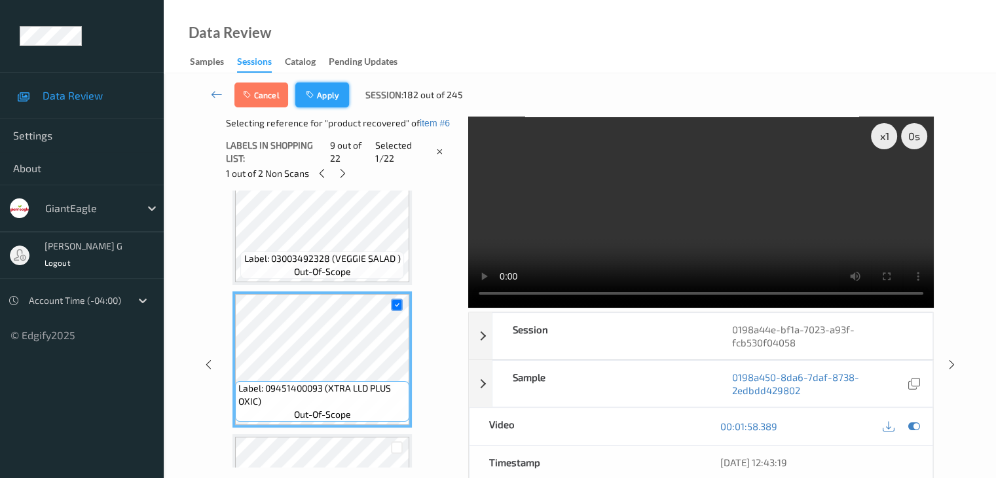
click at [329, 90] on button "Apply" at bounding box center [322, 94] width 54 height 25
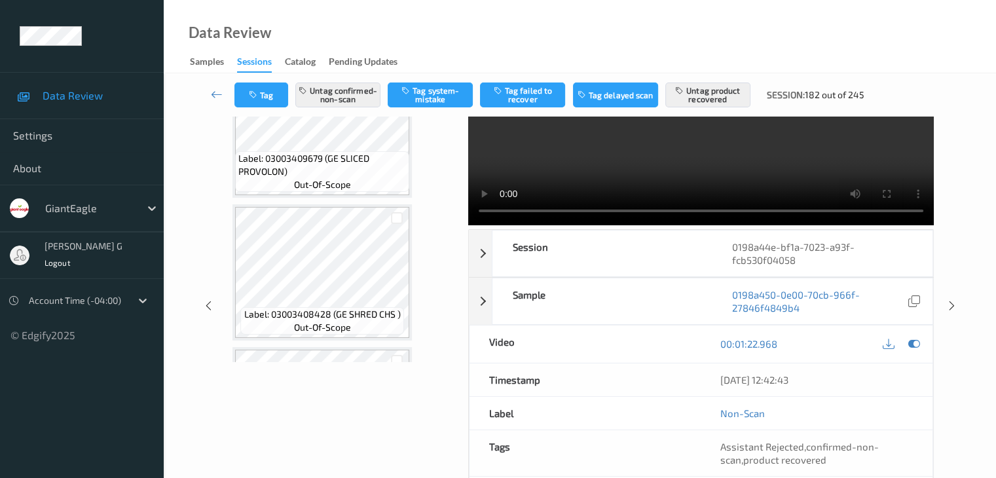
scroll to position [0, 0]
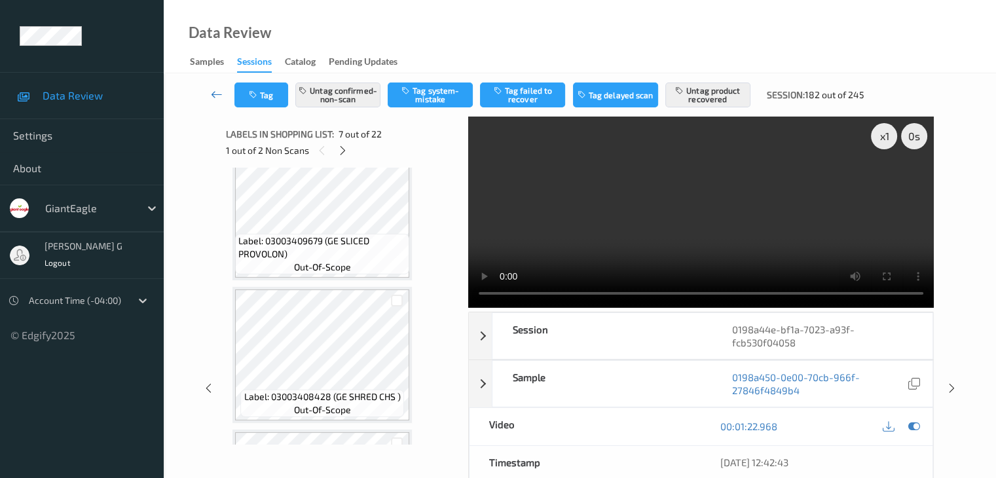
drag, startPoint x: 218, startPoint y: 95, endPoint x: 287, endPoint y: 17, distance: 103.9
click at [218, 95] on icon at bounding box center [217, 94] width 12 height 13
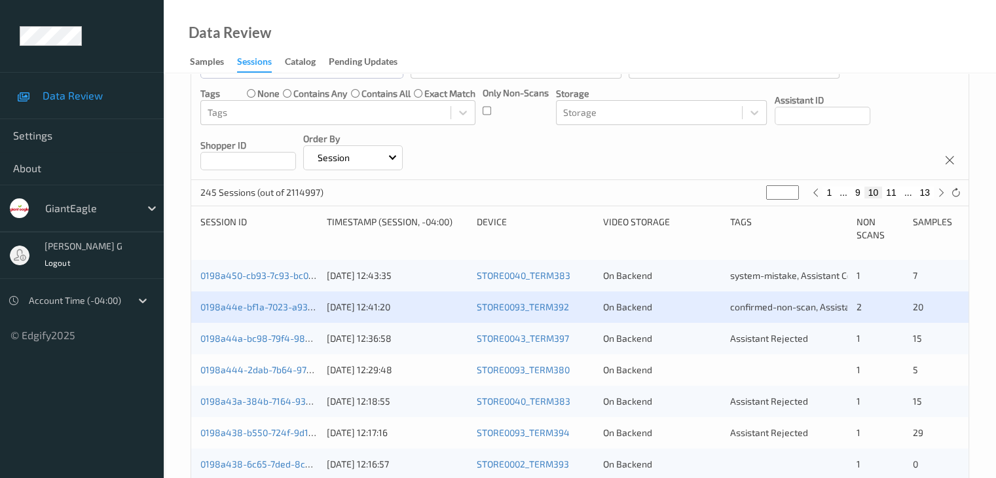
scroll to position [196, 0]
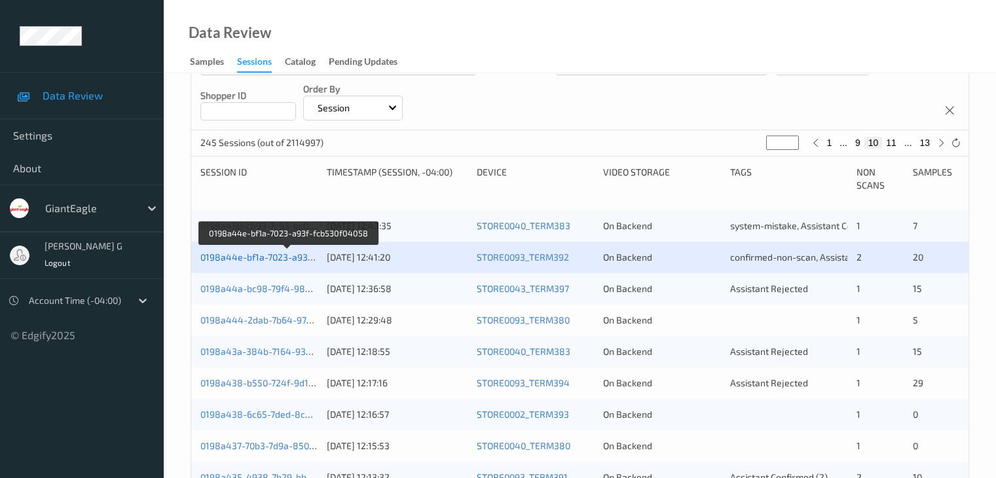
click at [252, 255] on link "0198a44e-bf1a-7023-a93f-fcb530f04058" at bounding box center [287, 256] width 174 height 11
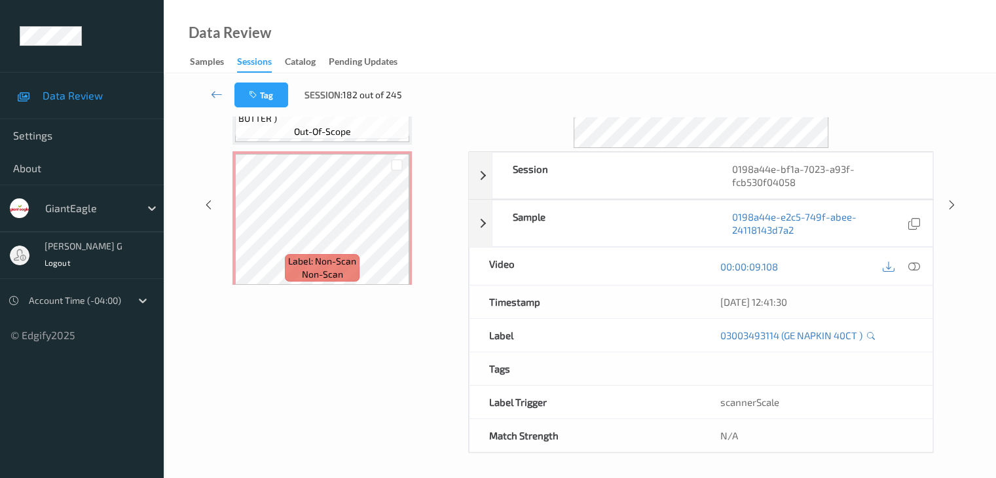
scroll to position [786, 0]
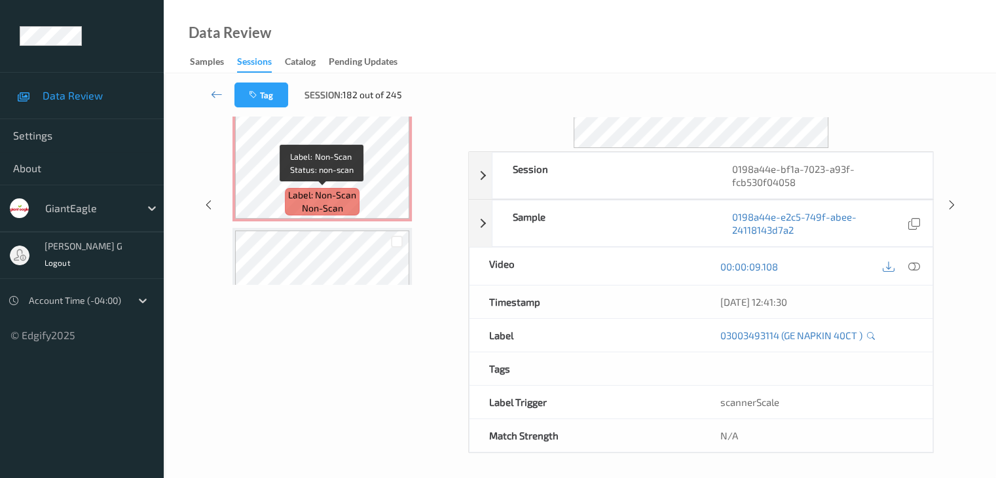
click at [295, 192] on span "Label: Non-Scan" at bounding box center [322, 195] width 68 height 13
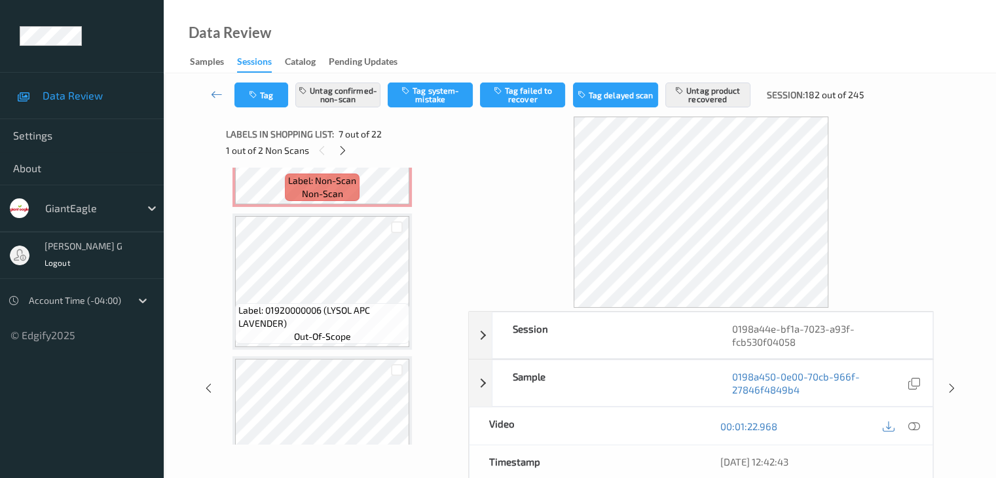
scroll to position [2684, 0]
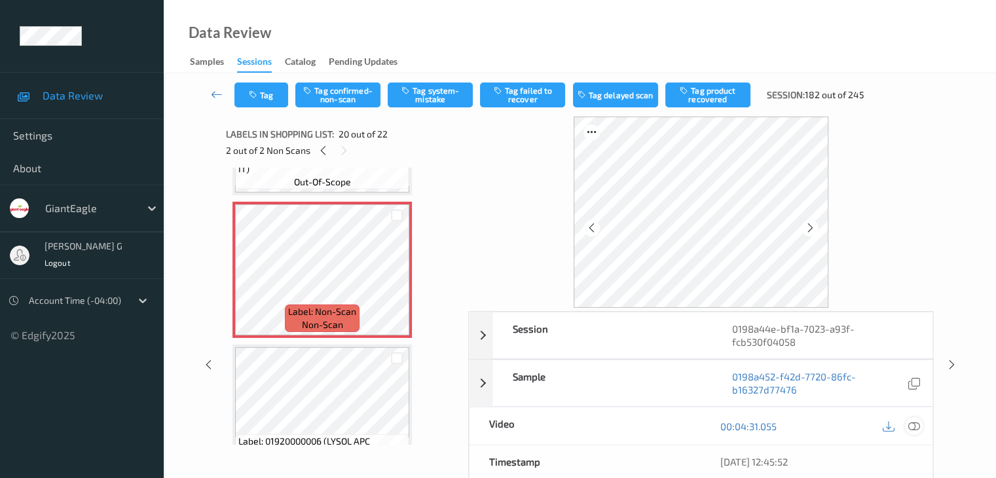
click at [913, 426] on icon at bounding box center [913, 426] width 12 height 12
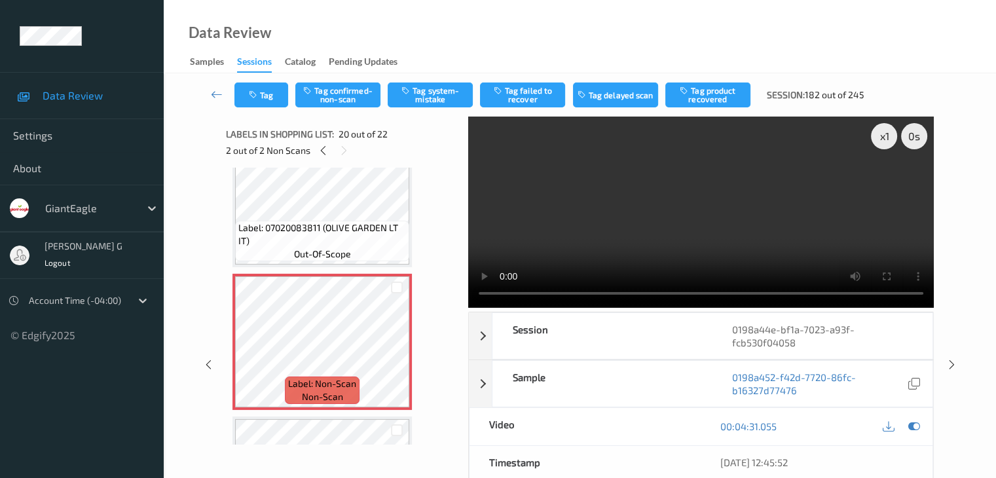
scroll to position [2673, 0]
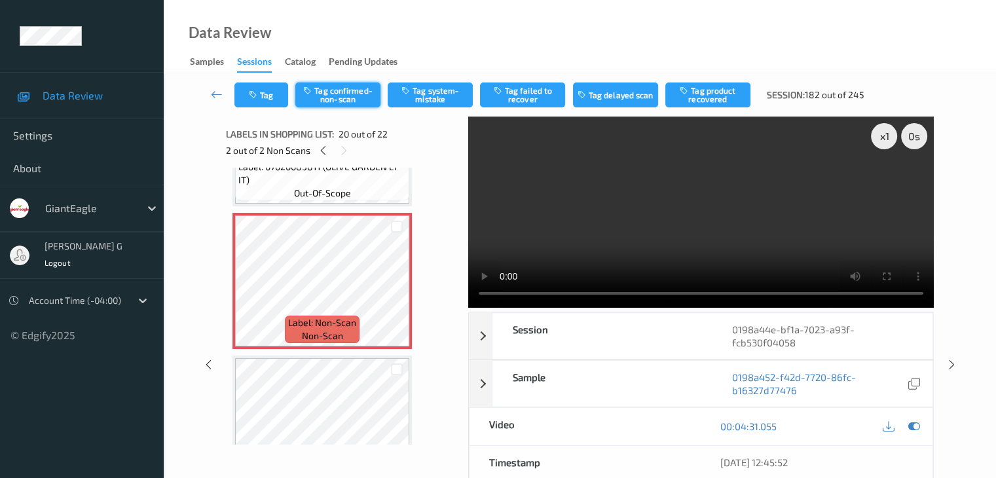
click at [331, 98] on button "Tag confirmed-non-scan" at bounding box center [337, 94] width 85 height 25
click at [531, 98] on button "Tag failed to recover" at bounding box center [522, 94] width 85 height 25
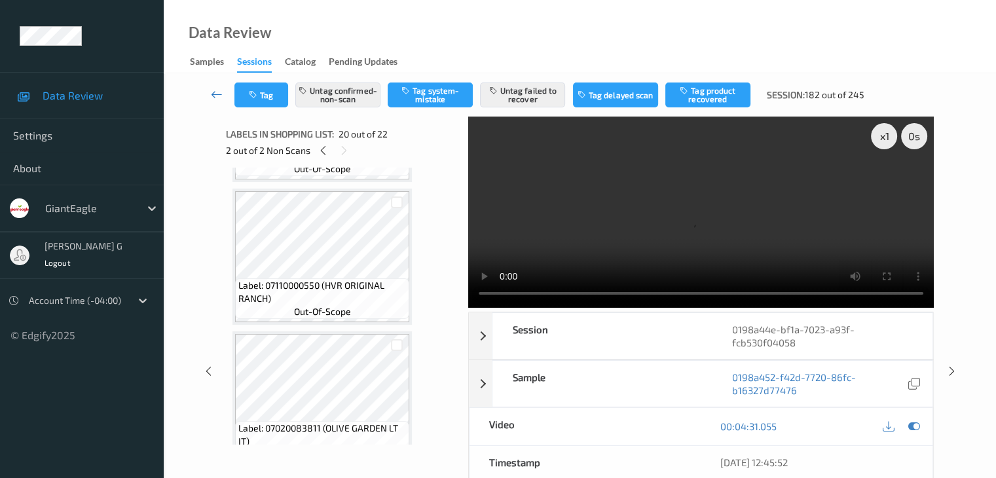
scroll to position [2411, 0]
click at [217, 92] on icon at bounding box center [217, 94] width 12 height 13
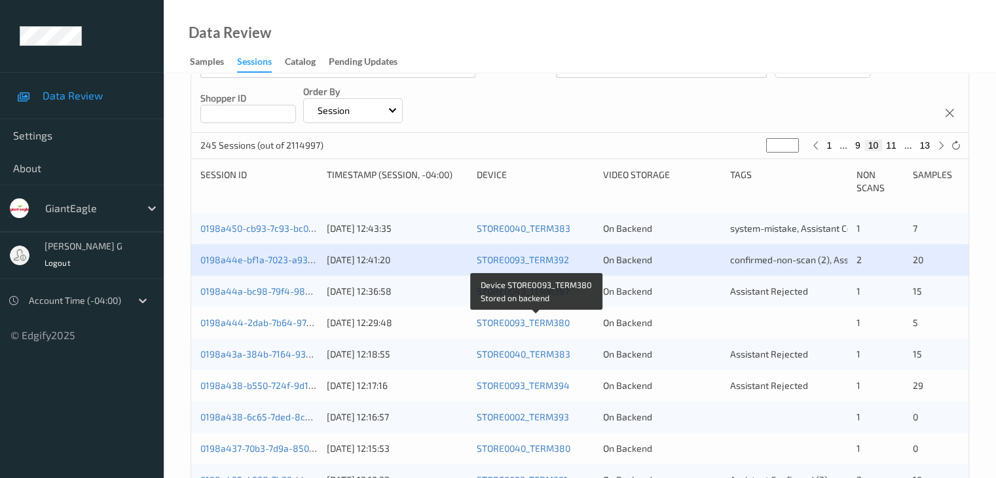
scroll to position [196, 0]
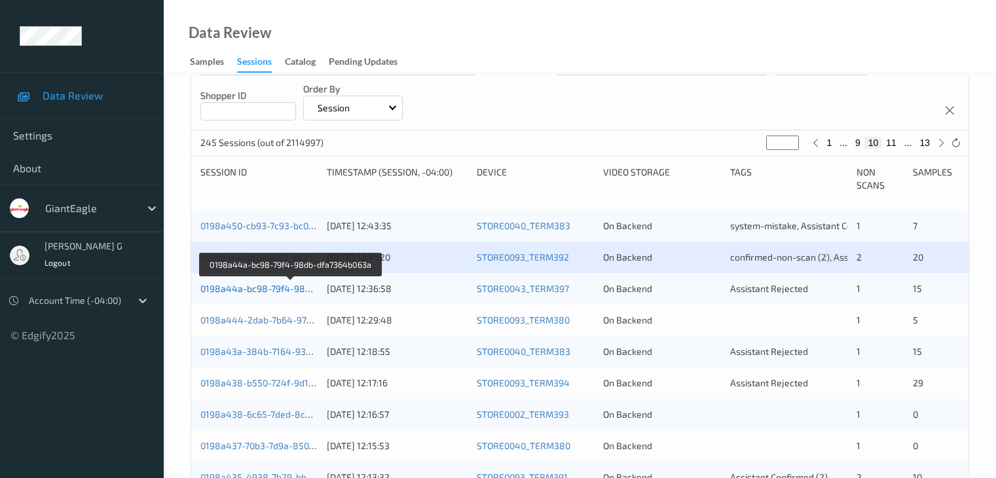
click at [280, 287] on link "0198a44a-bc98-79f4-98db-dfa7364b063a" at bounding box center [290, 288] width 180 height 11
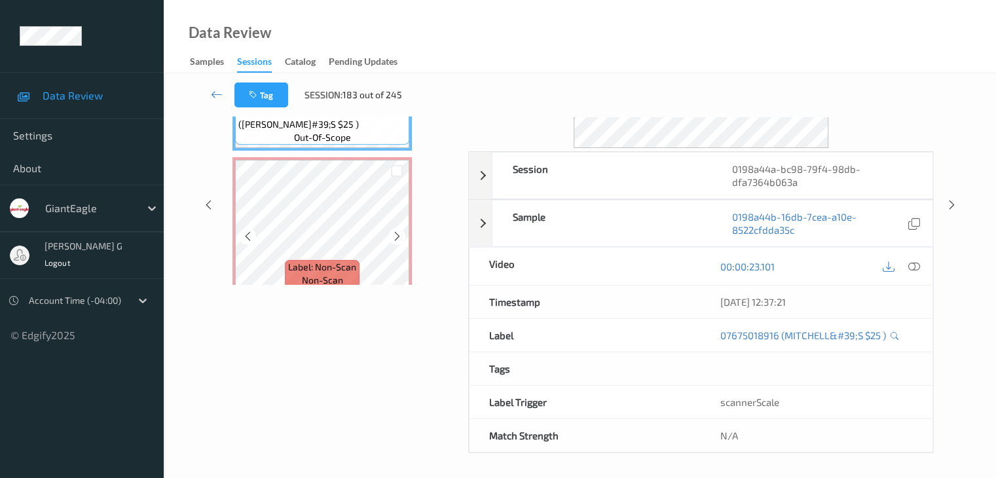
scroll to position [94, 0]
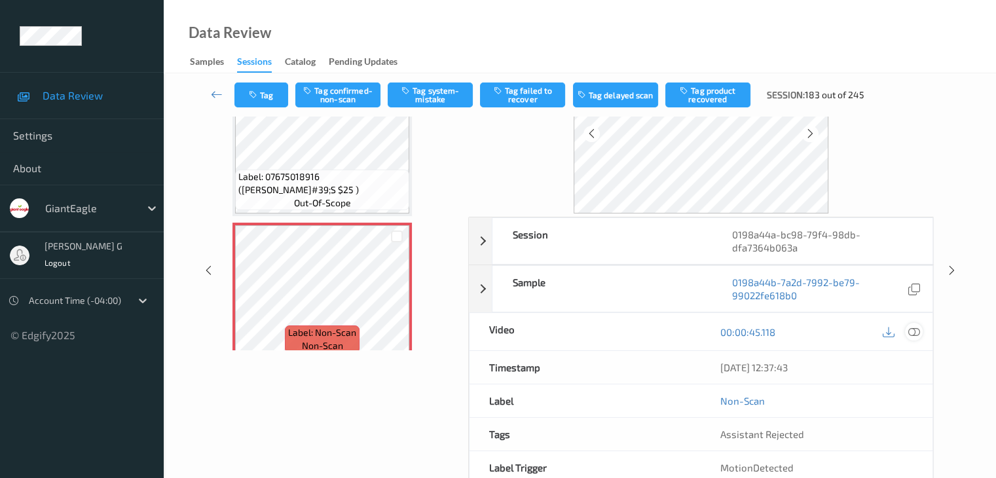
click at [915, 331] on icon at bounding box center [913, 332] width 12 height 12
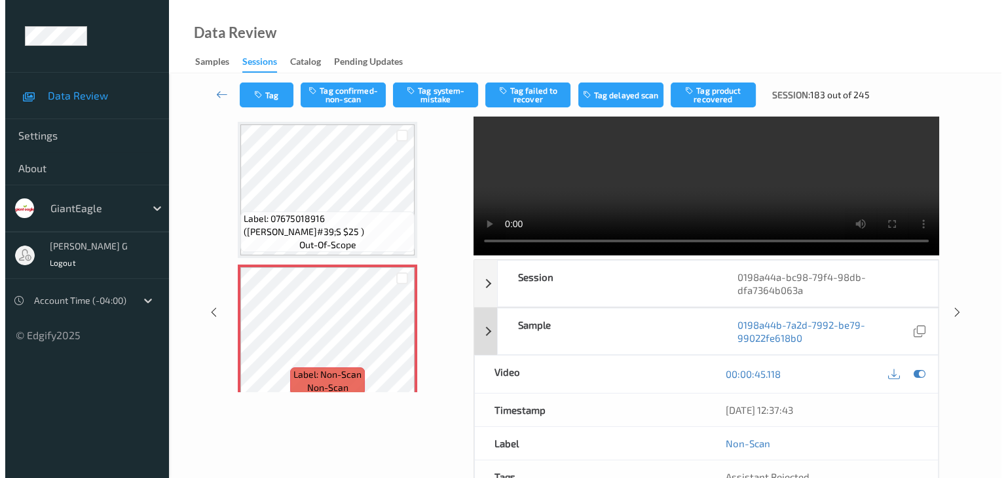
scroll to position [29, 0]
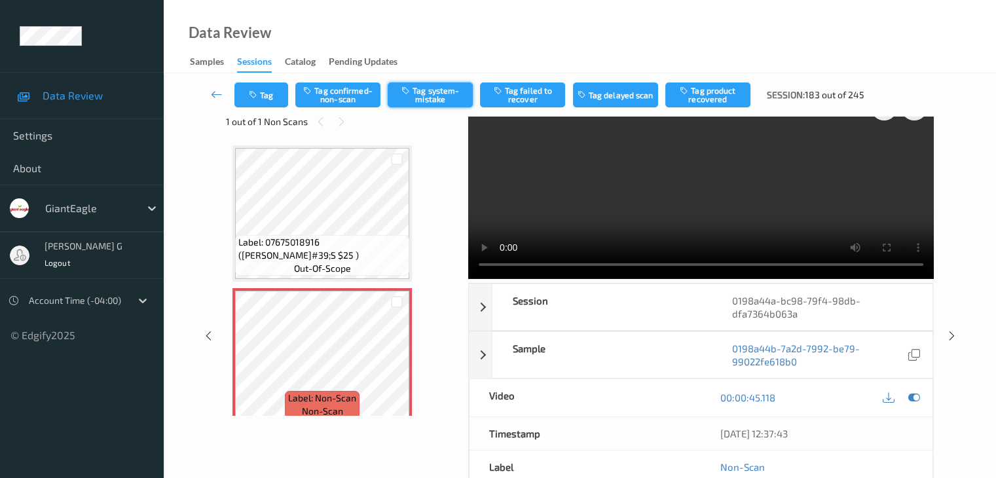
click at [431, 92] on button "Tag system-mistake" at bounding box center [430, 94] width 85 height 25
click at [270, 94] on button "Tag" at bounding box center [261, 94] width 54 height 25
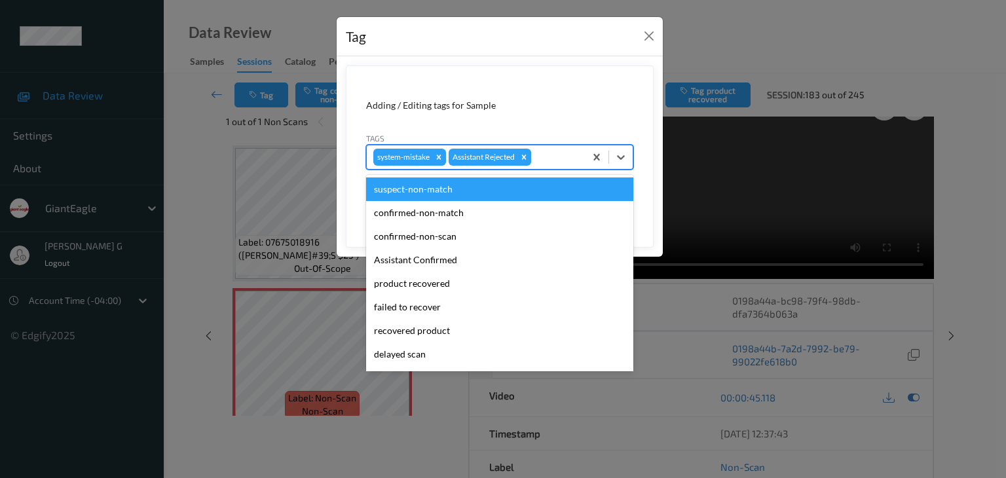
click at [559, 156] on div at bounding box center [556, 157] width 45 height 16
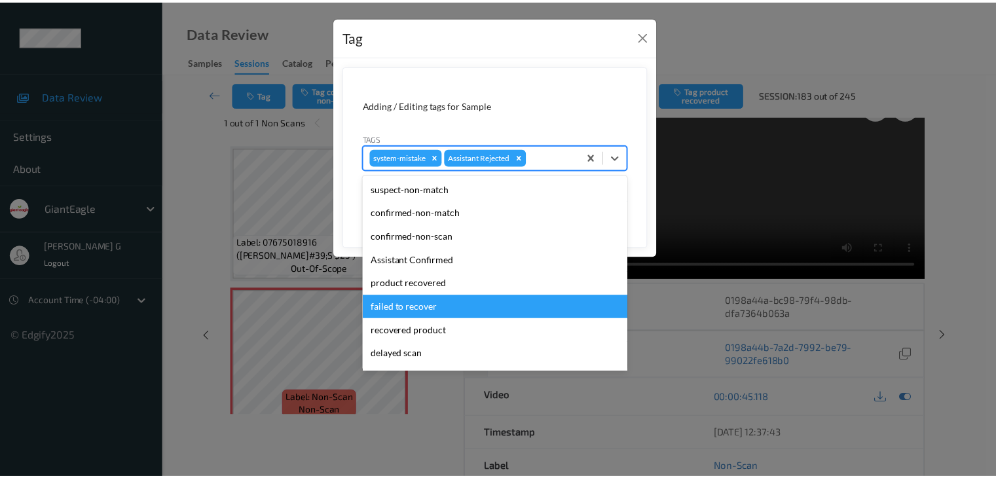
scroll to position [65, 0]
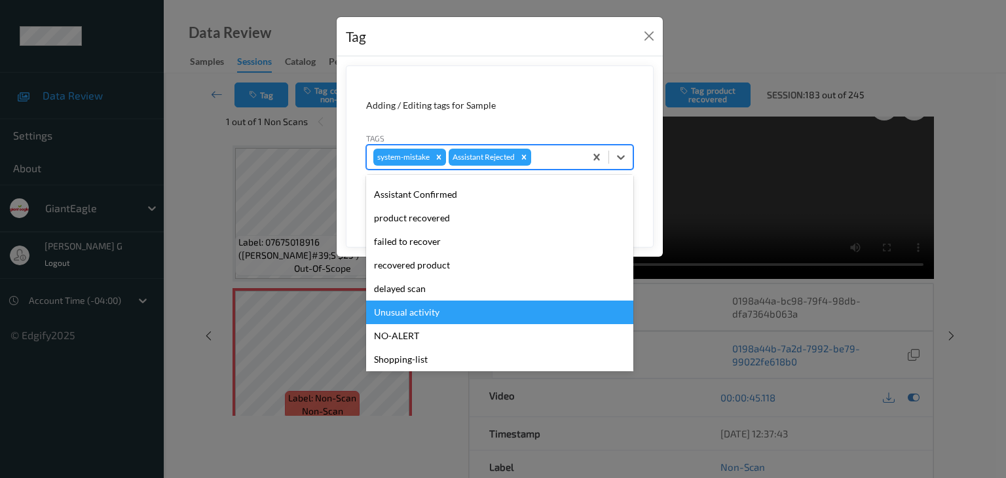
click at [418, 314] on div "Unusual activity" at bounding box center [499, 313] width 267 height 24
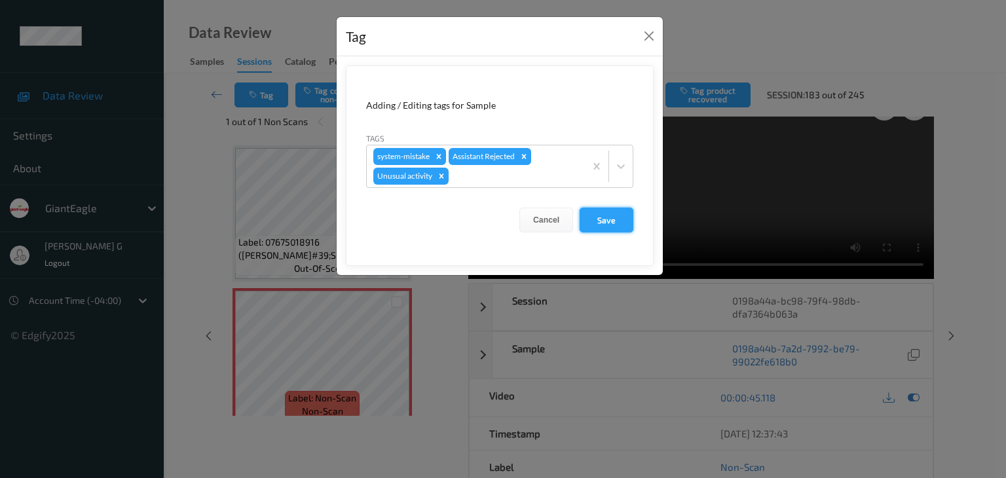
click at [617, 219] on button "Save" at bounding box center [606, 220] width 54 height 25
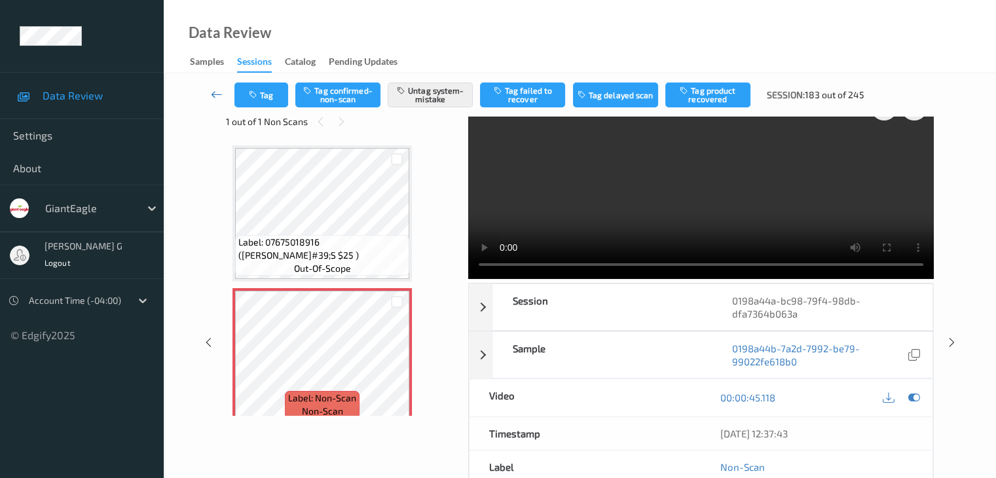
click at [218, 94] on icon at bounding box center [217, 94] width 12 height 13
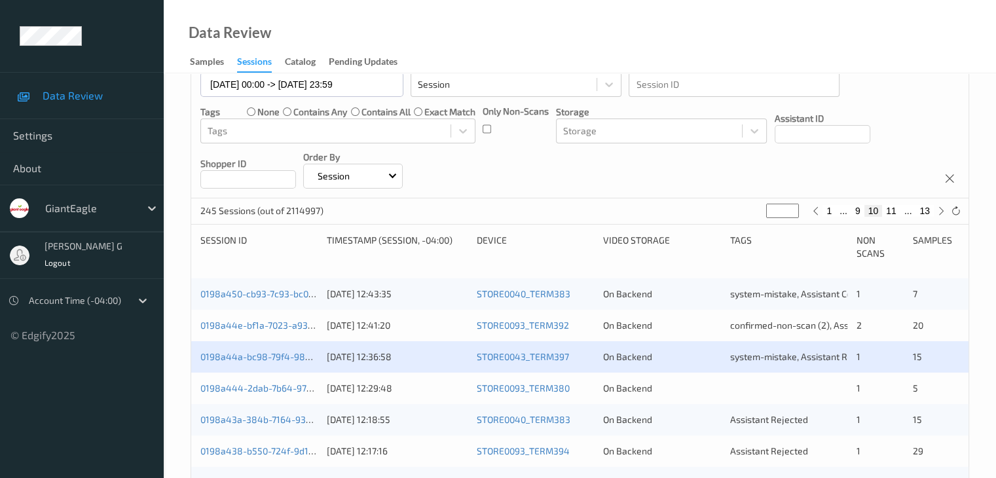
scroll to position [131, 0]
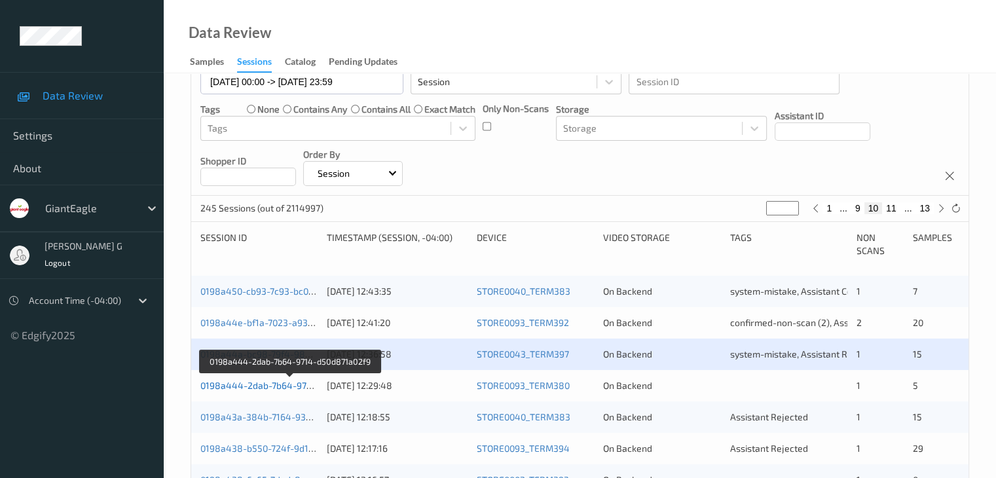
click at [268, 388] on link "0198a444-2dab-7b64-9714-d50d871a02f9" at bounding box center [289, 385] width 179 height 11
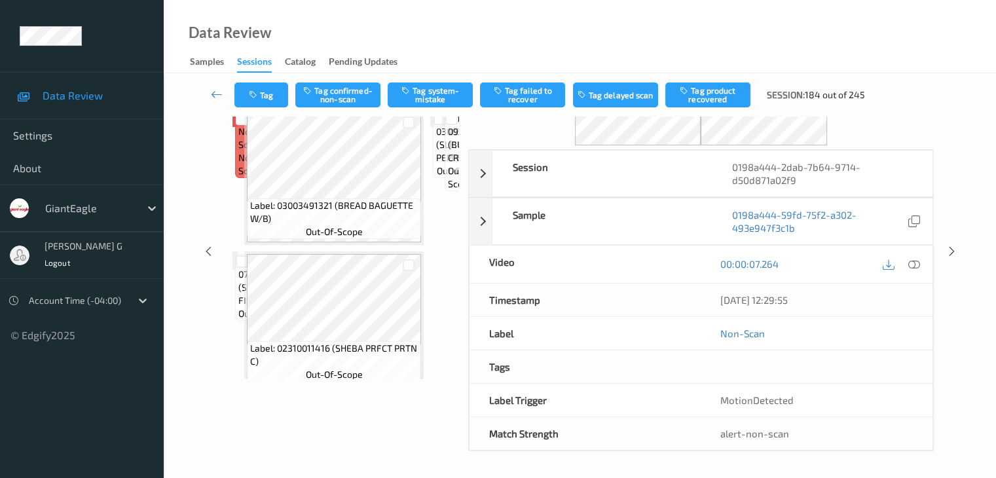
scroll to position [86, 0]
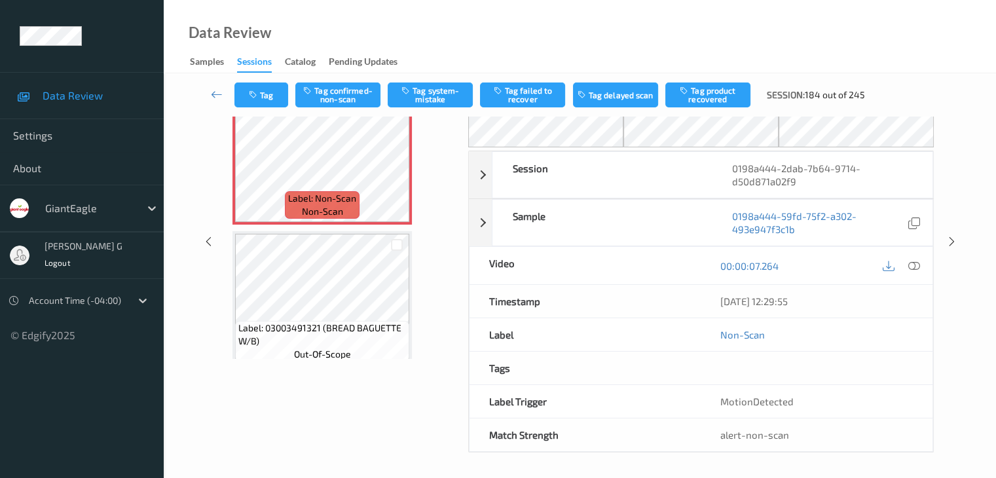
click at [367, 410] on div "Labels in shopping list: 1 out of 6 1 out of 1 Non Scans Label: Non-Scan non-sc…" at bounding box center [342, 242] width 233 height 422
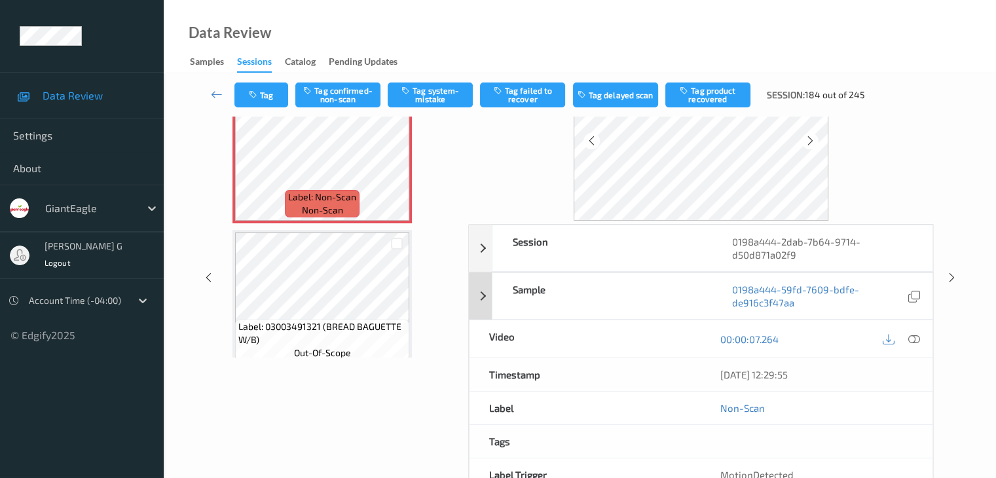
scroll to position [65, 0]
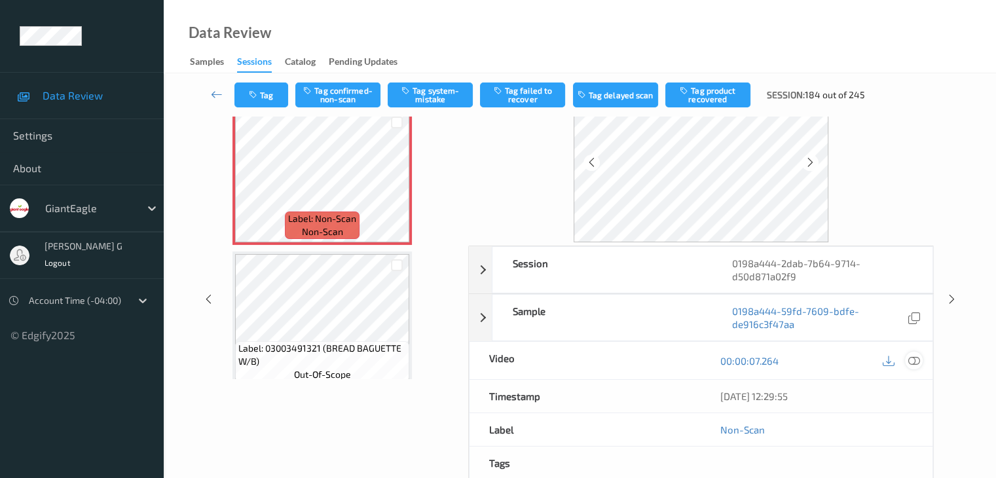
click at [914, 359] on icon at bounding box center [913, 361] width 12 height 12
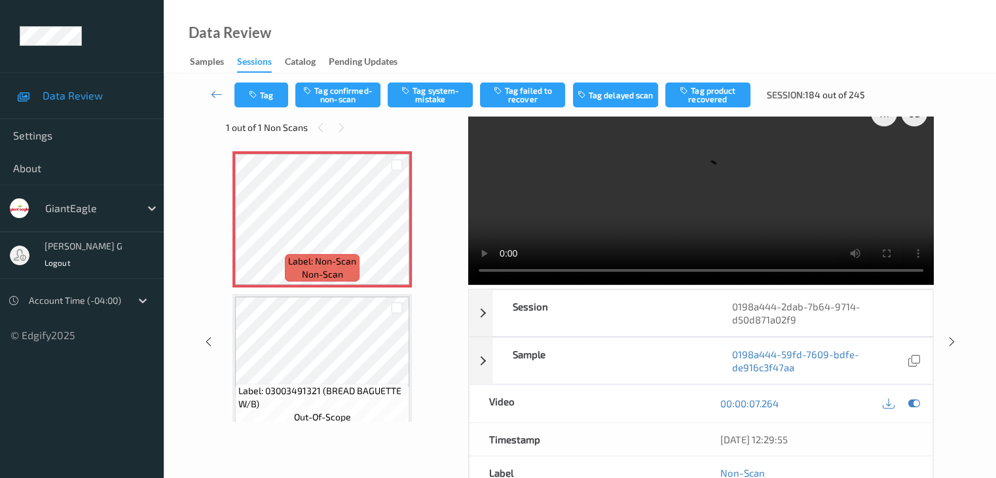
scroll to position [0, 0]
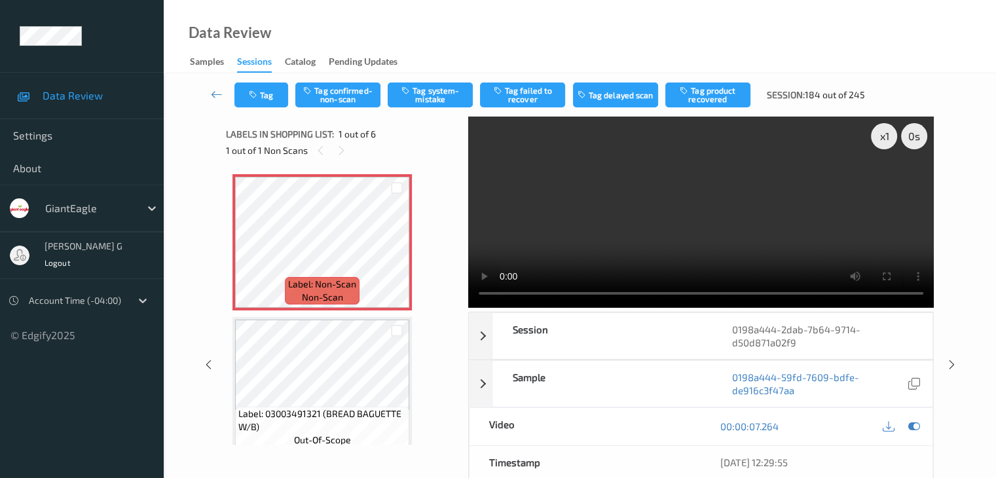
click at [536, 292] on video at bounding box center [701, 212] width 466 height 191
click at [437, 92] on button "Tag system-mistake" at bounding box center [430, 94] width 85 height 25
click at [209, 90] on link at bounding box center [217, 94] width 35 height 25
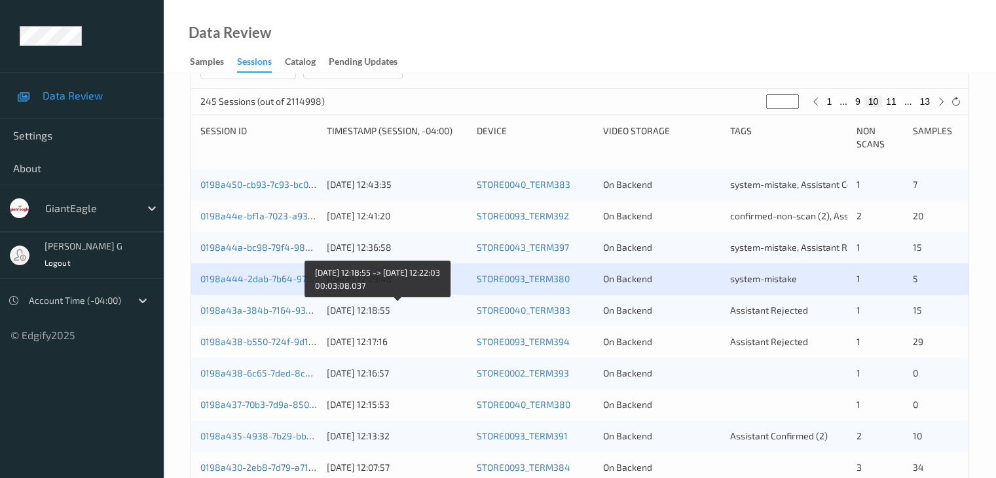
scroll to position [262, 0]
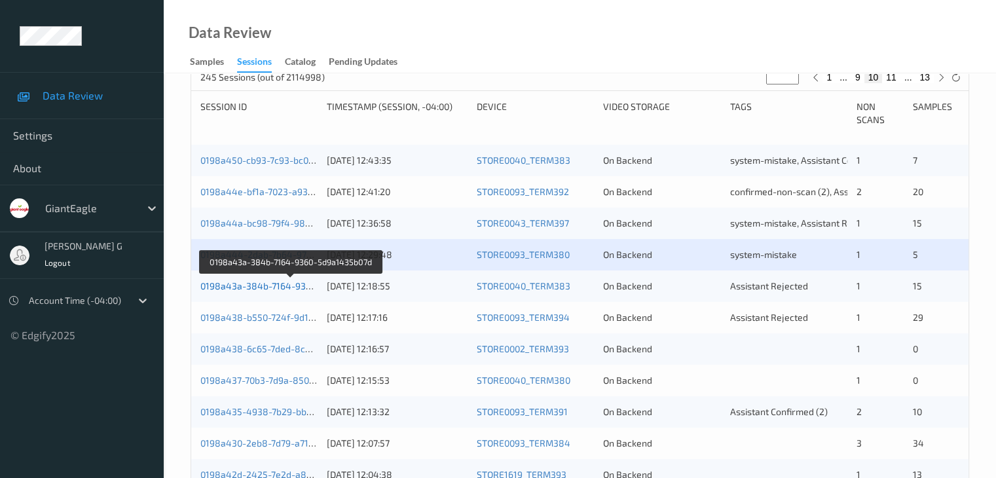
click at [260, 288] on link "0198a43a-384b-7164-9360-5d9a1435b07d" at bounding box center [290, 285] width 181 height 11
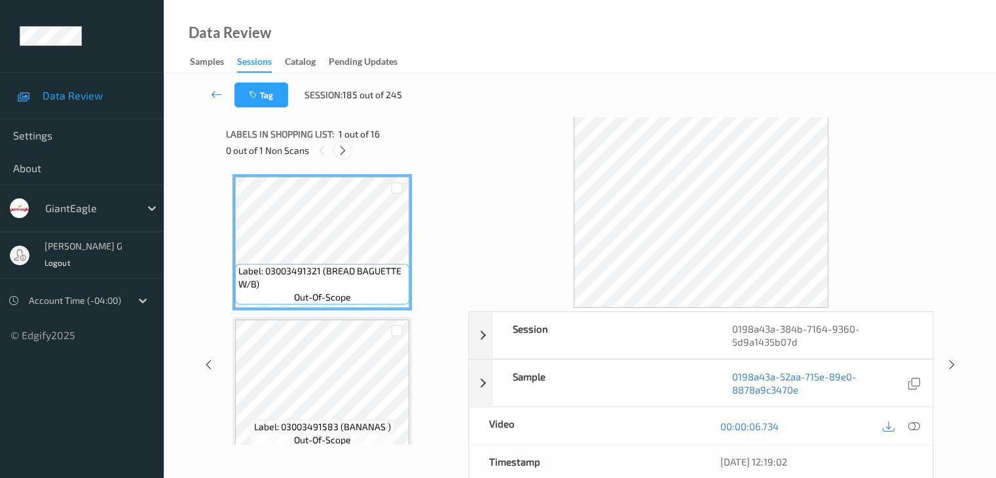
click at [342, 153] on icon at bounding box center [342, 151] width 11 height 12
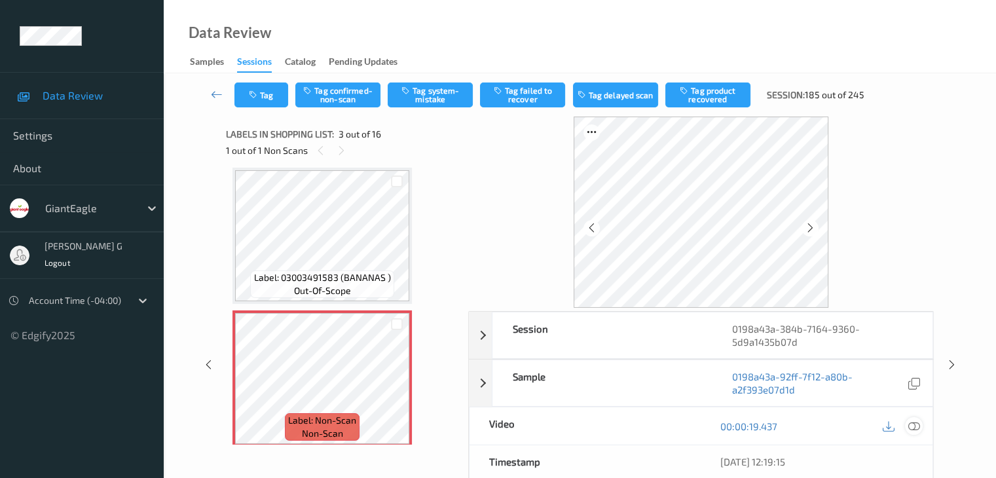
click at [911, 422] on icon at bounding box center [913, 426] width 12 height 12
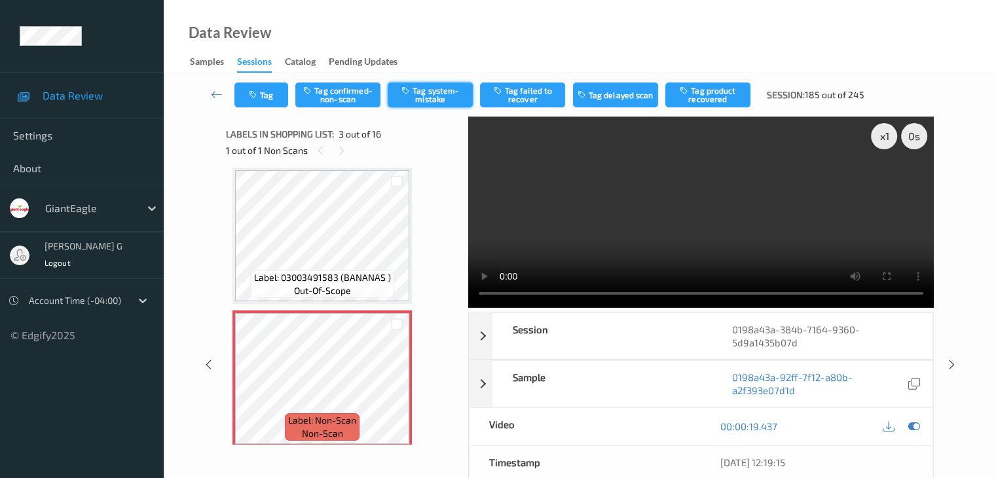
click at [430, 94] on button "Tag system-mistake" at bounding box center [430, 94] width 85 height 25
click at [217, 94] on icon at bounding box center [217, 94] width 12 height 13
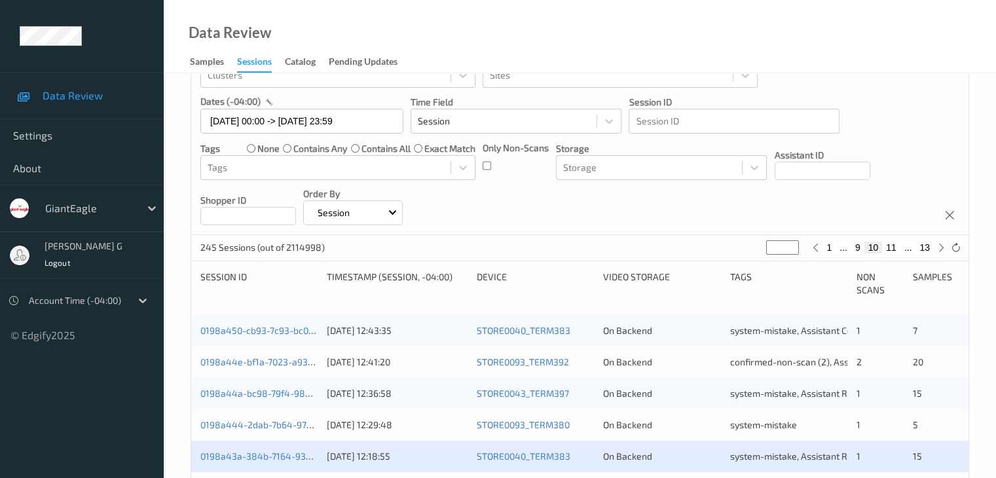
scroll to position [262, 0]
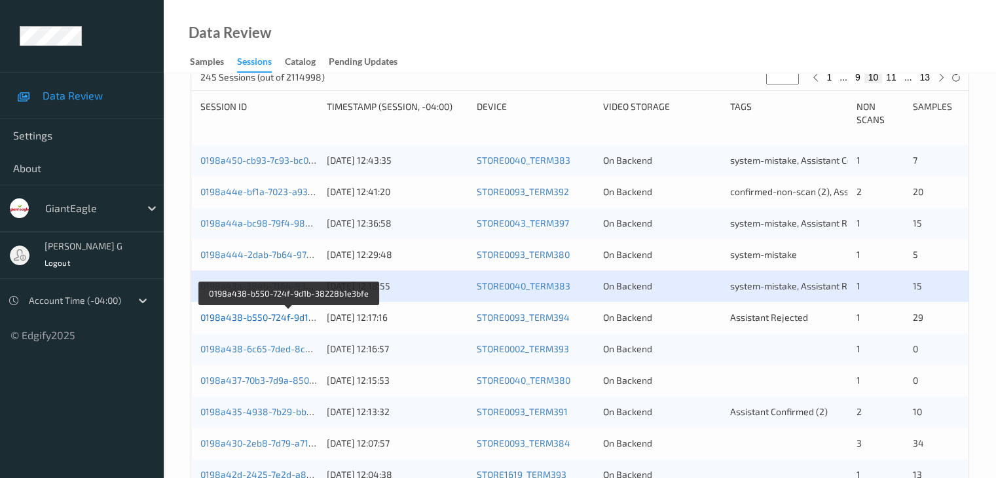
click at [262, 315] on link "0198a438-b550-724f-9d1b-38228b1e3bfe" at bounding box center [289, 317] width 178 height 11
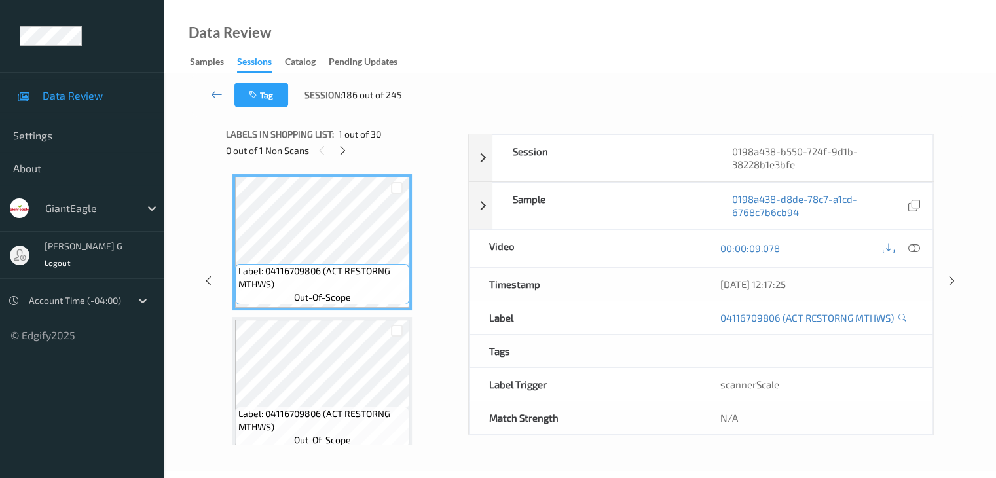
scroll to position [160, 0]
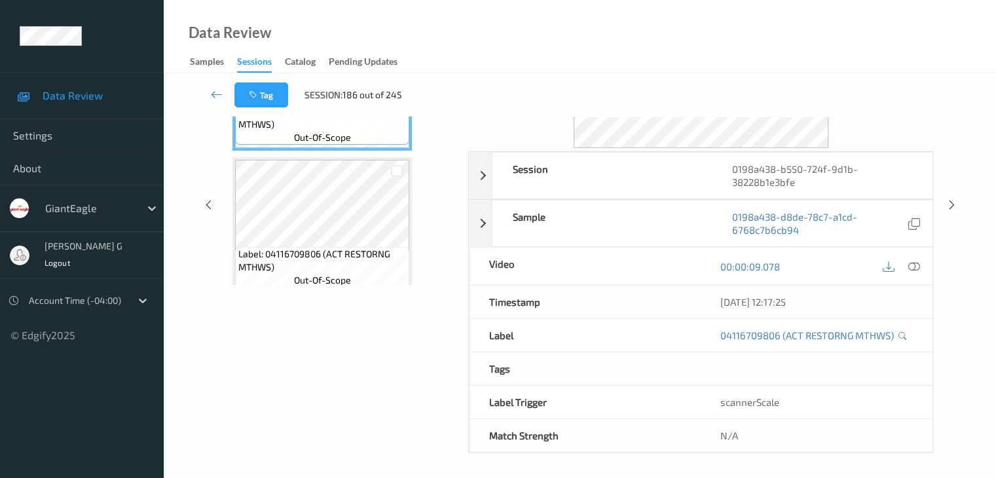
drag, startPoint x: 406, startPoint y: 3, endPoint x: 376, endPoint y: 26, distance: 37.5
click at [376, 26] on div "Data Review Samples Sessions Catalog Pending Updates" at bounding box center [580, 36] width 832 height 73
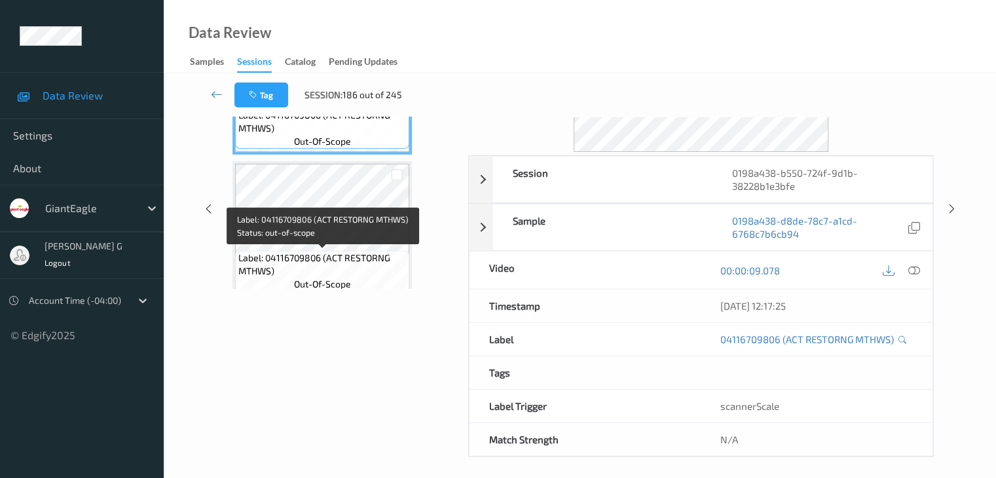
scroll to position [0, 0]
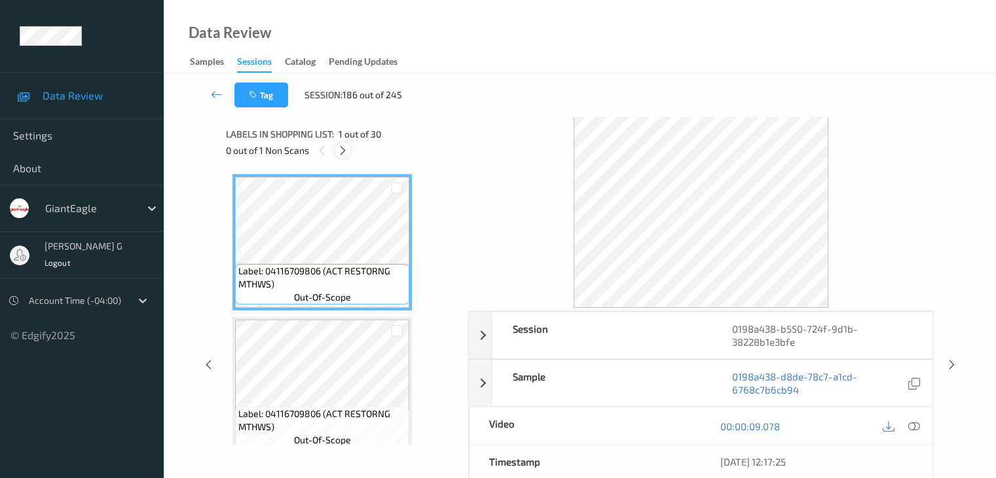
click at [342, 153] on icon at bounding box center [342, 151] width 11 height 12
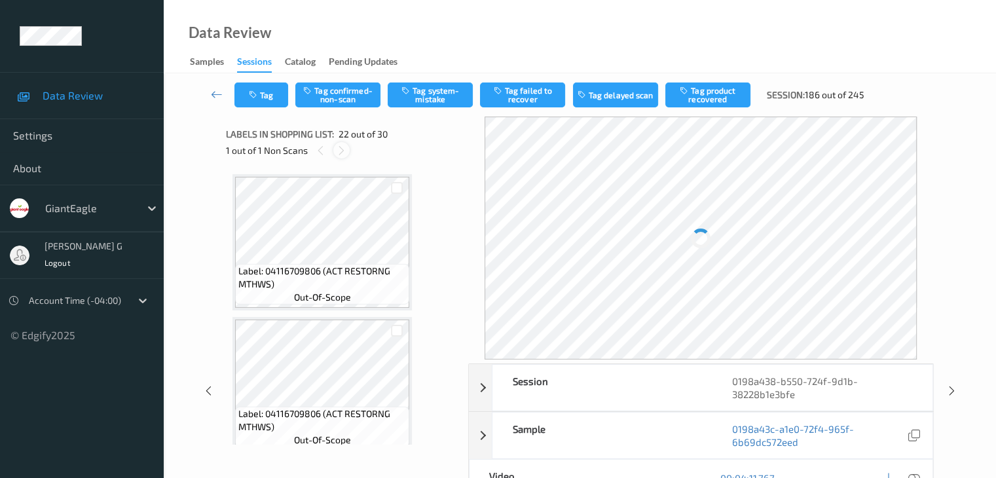
scroll to position [2861, 0]
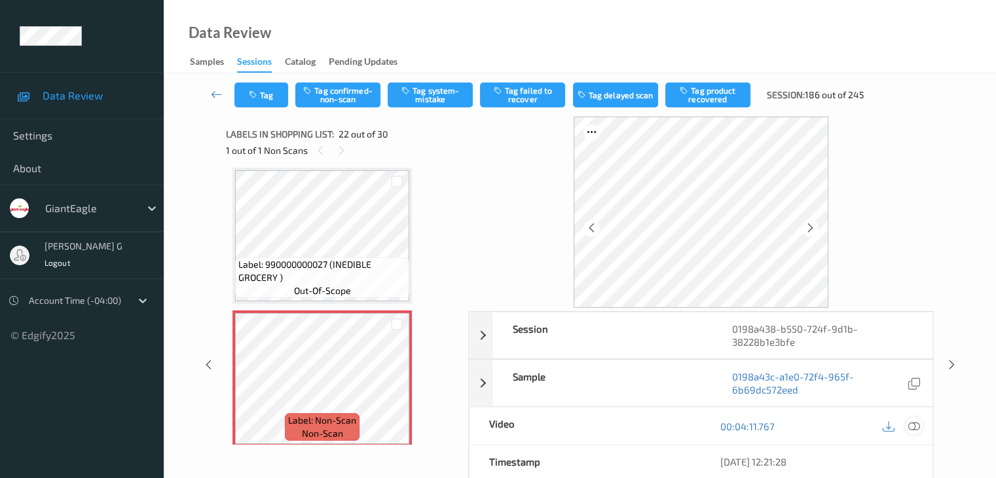
click at [914, 425] on icon at bounding box center [913, 426] width 12 height 12
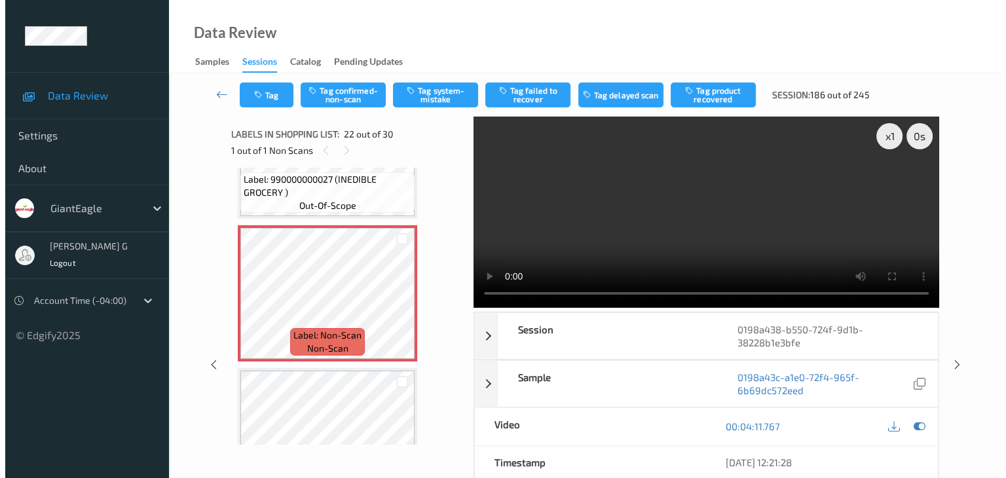
scroll to position [3012, 0]
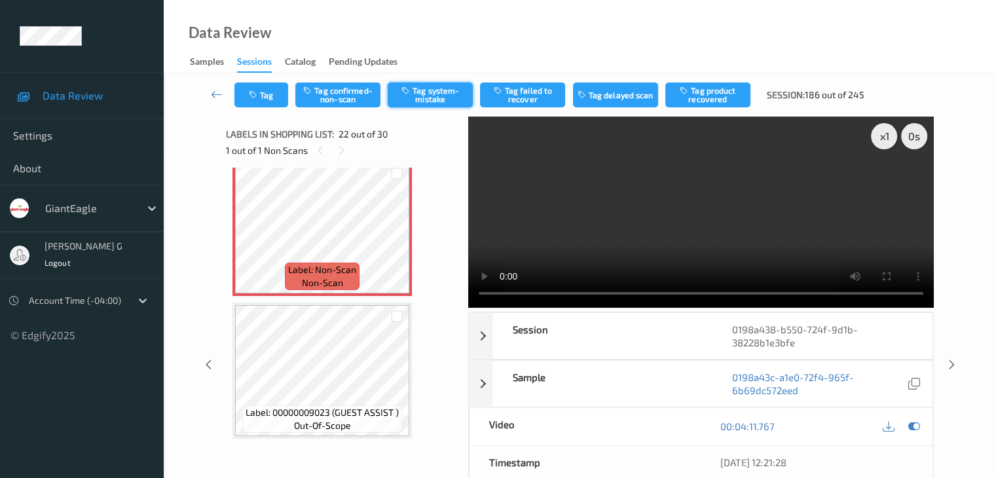
click at [439, 94] on button "Tag system-mistake" at bounding box center [430, 94] width 85 height 25
click at [280, 90] on button "Tag" at bounding box center [261, 94] width 54 height 25
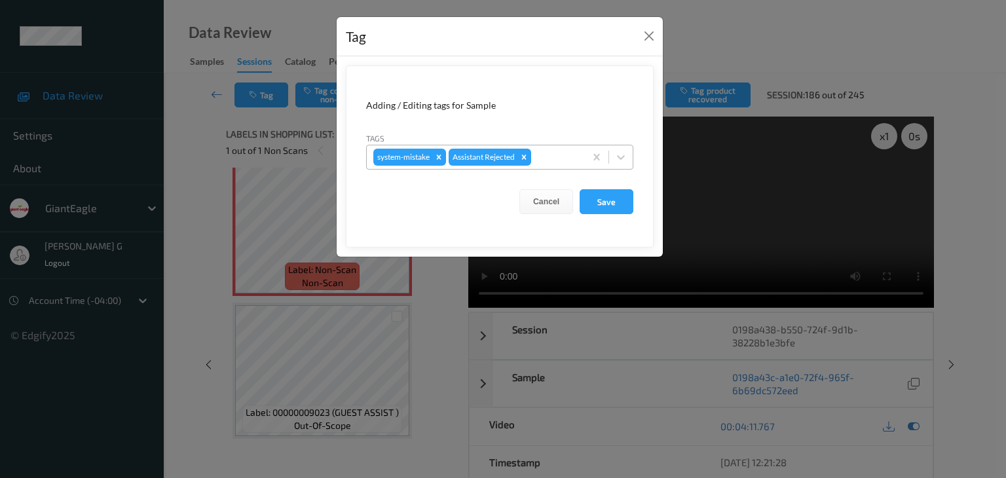
click at [561, 157] on div at bounding box center [556, 157] width 45 height 16
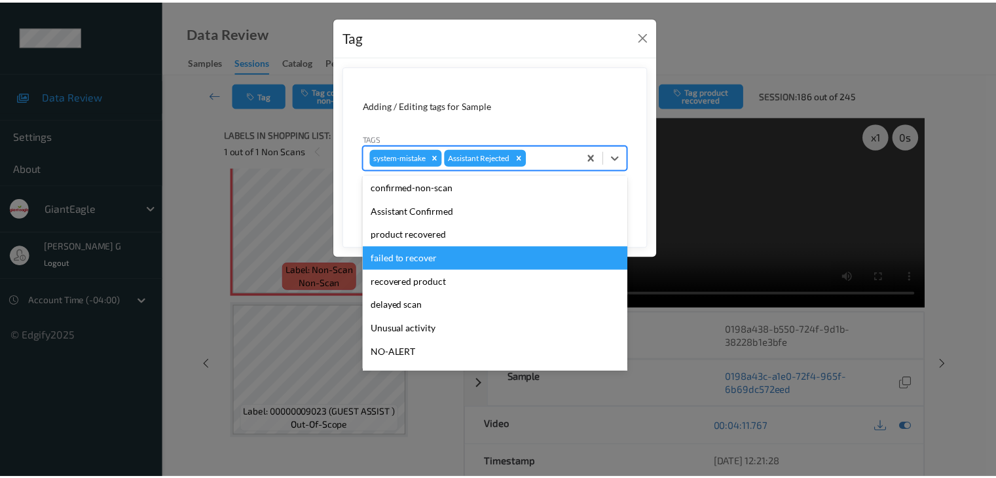
scroll to position [115, 0]
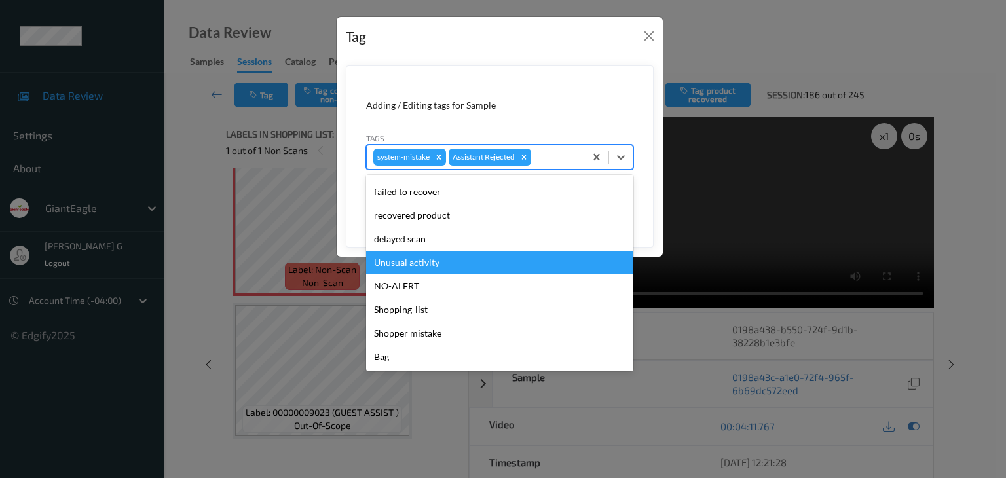
click at [421, 264] on div "Unusual activity" at bounding box center [499, 263] width 267 height 24
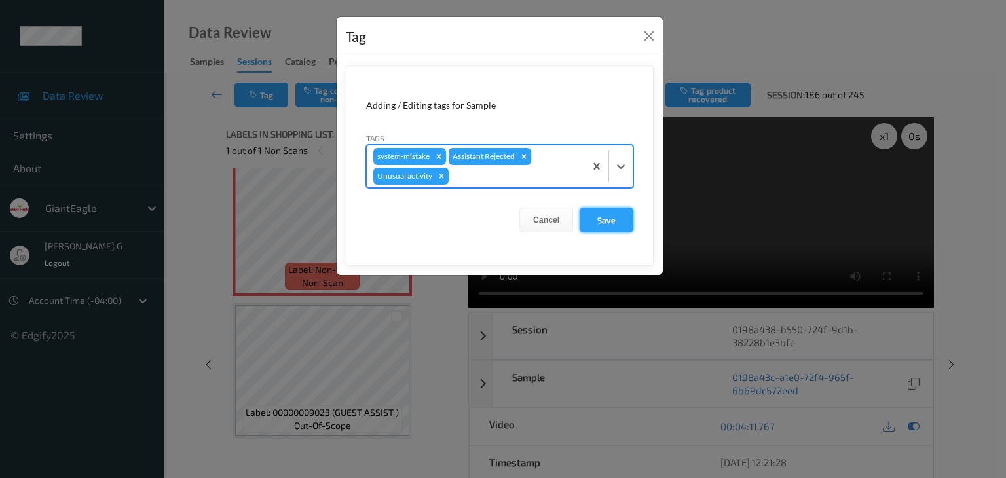
click at [602, 223] on button "Save" at bounding box center [606, 220] width 54 height 25
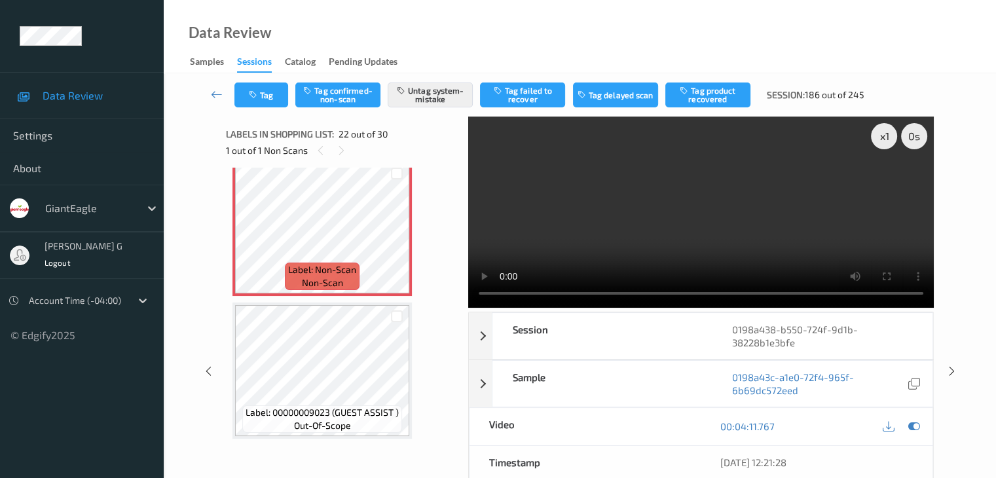
click at [214, 92] on icon at bounding box center [217, 94] width 12 height 13
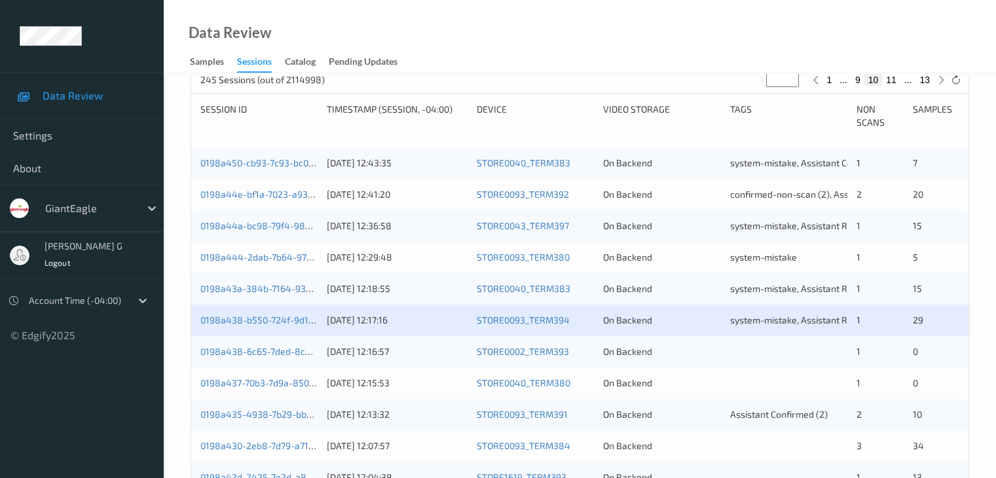
scroll to position [262, 0]
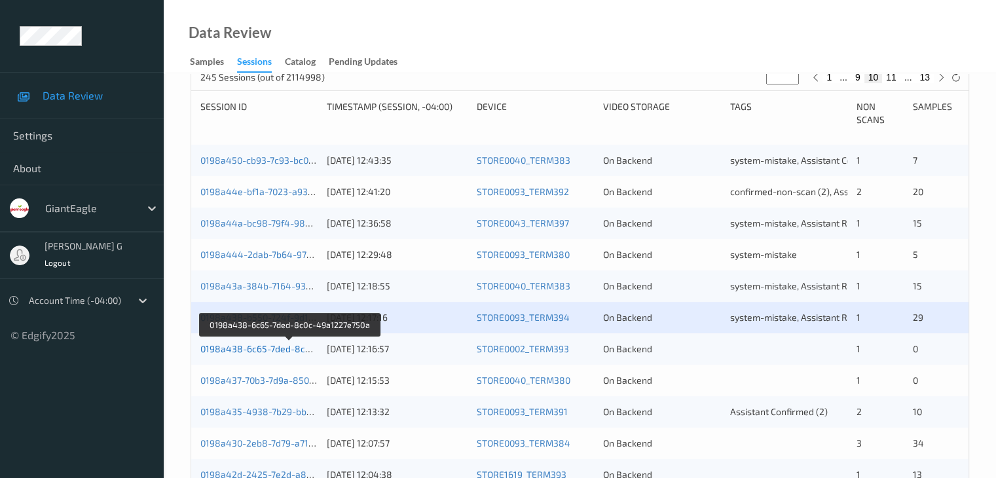
click at [268, 349] on link "0198a438-6c65-7ded-8c0c-49a1227e750a" at bounding box center [289, 348] width 179 height 11
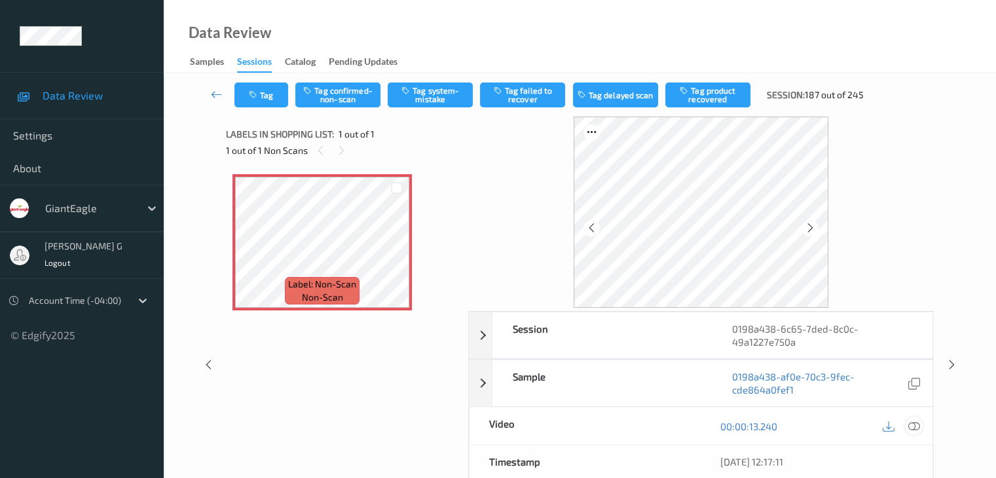
click at [915, 422] on icon at bounding box center [913, 426] width 12 height 12
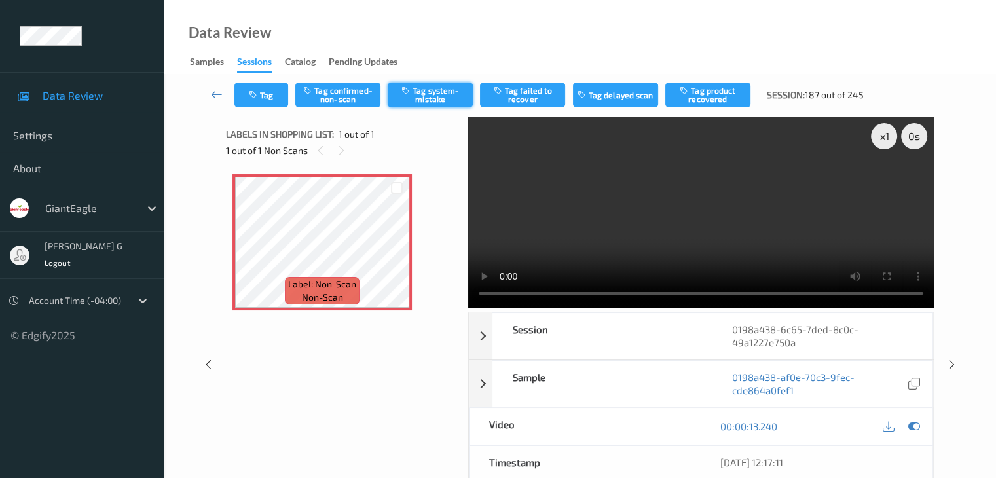
click at [424, 92] on button "Tag system-mistake" at bounding box center [430, 94] width 85 height 25
click at [219, 96] on icon at bounding box center [217, 94] width 12 height 13
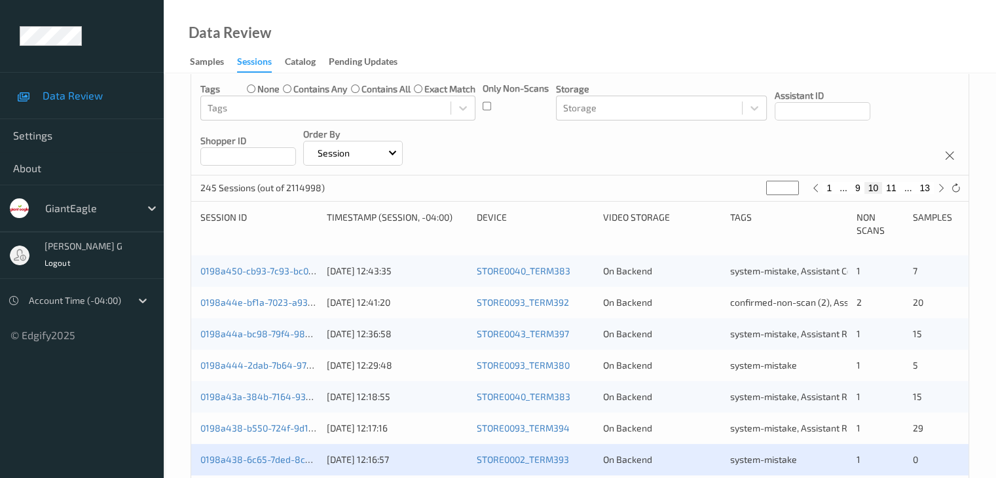
scroll to position [327, 0]
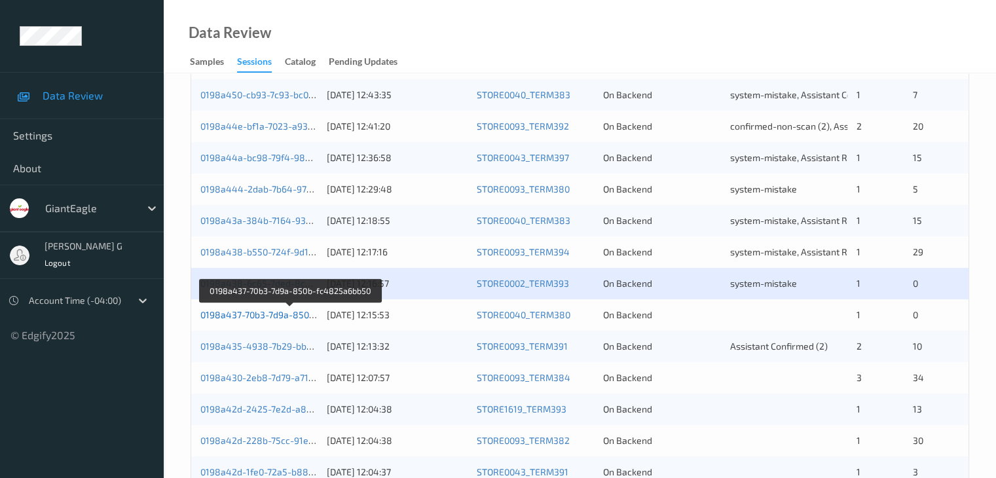
click at [272, 314] on link "0198a437-70b3-7d9a-850b-fc4825a6bb50" at bounding box center [289, 314] width 179 height 11
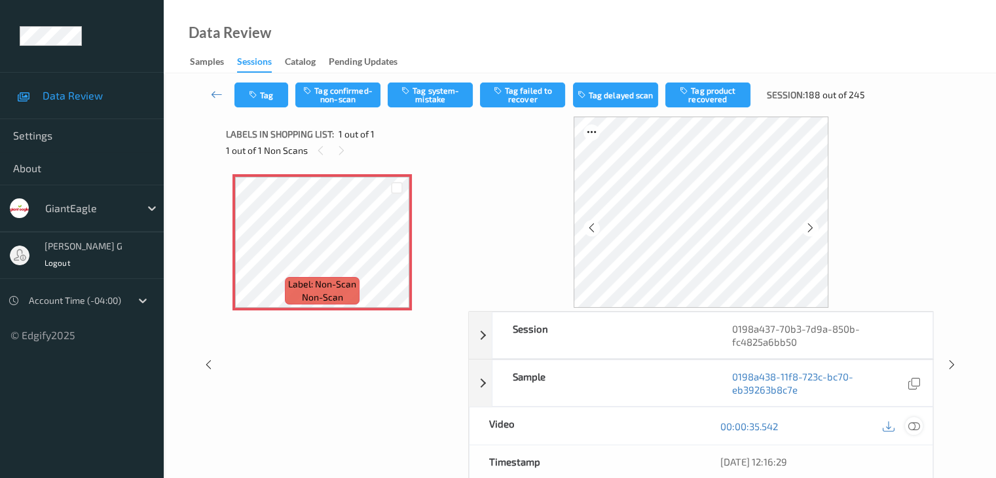
click at [917, 425] on icon at bounding box center [913, 426] width 12 height 12
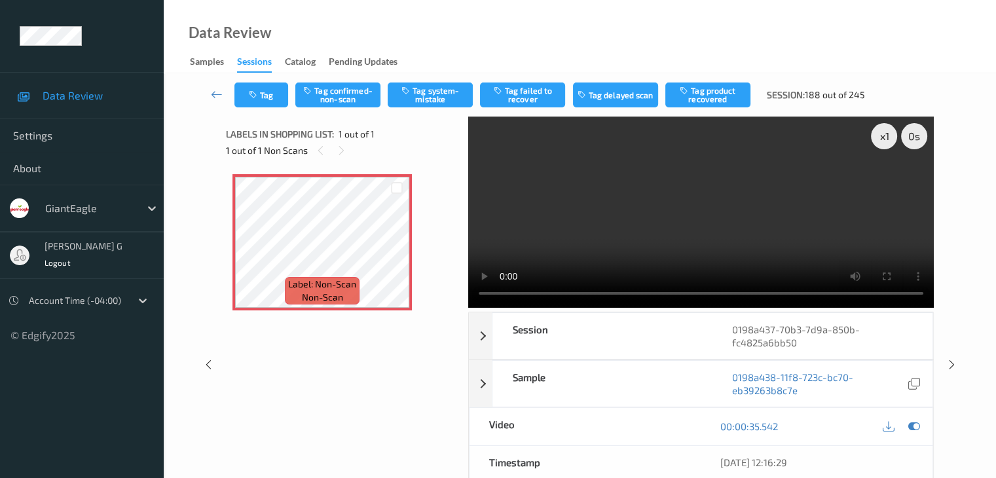
click at [338, 394] on div "Label: Non-Scan non-scan Label: Non-Scan non-scan Label: Non-Scan non-scan" at bounding box center [342, 287] width 233 height 239
click at [437, 96] on button "Tag system-mistake" at bounding box center [430, 94] width 85 height 25
click at [212, 92] on icon at bounding box center [217, 94] width 12 height 13
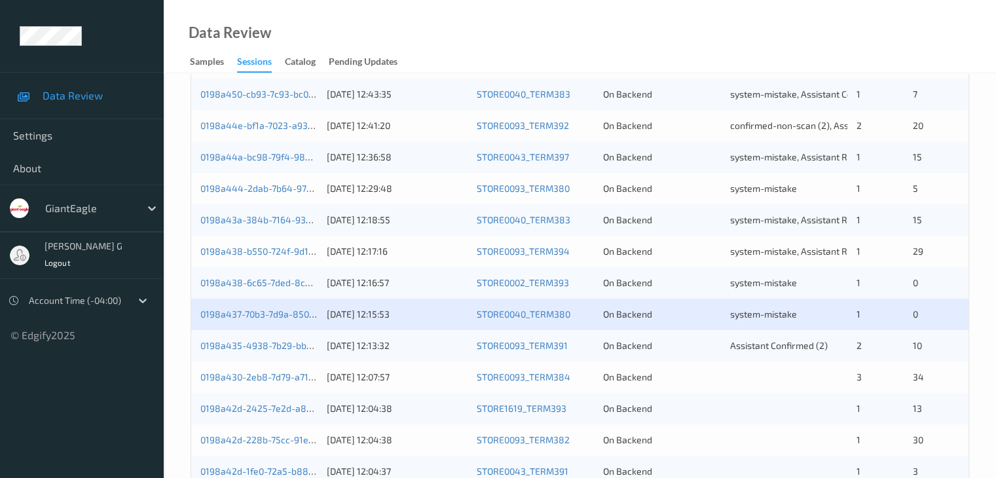
scroll to position [393, 0]
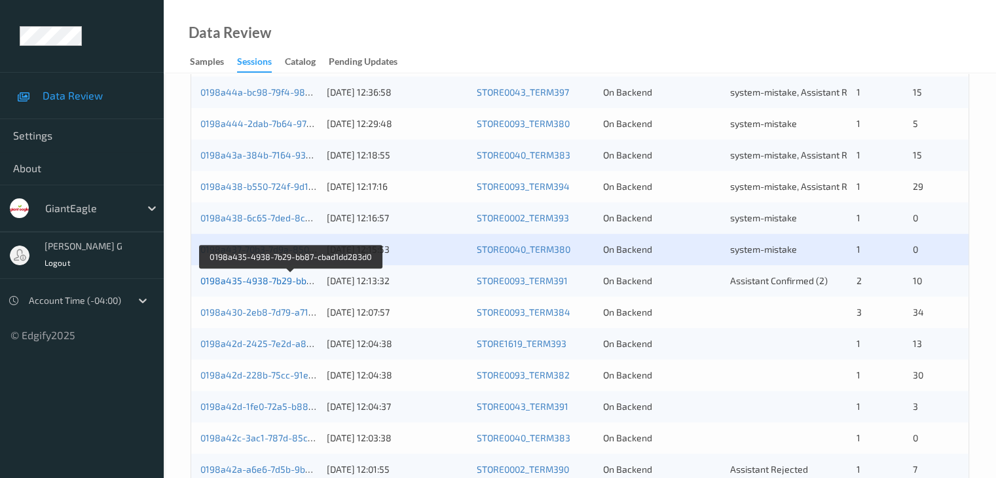
click at [272, 284] on link "0198a435-4938-7b29-bb87-cbad1dd283d0" at bounding box center [291, 280] width 182 height 11
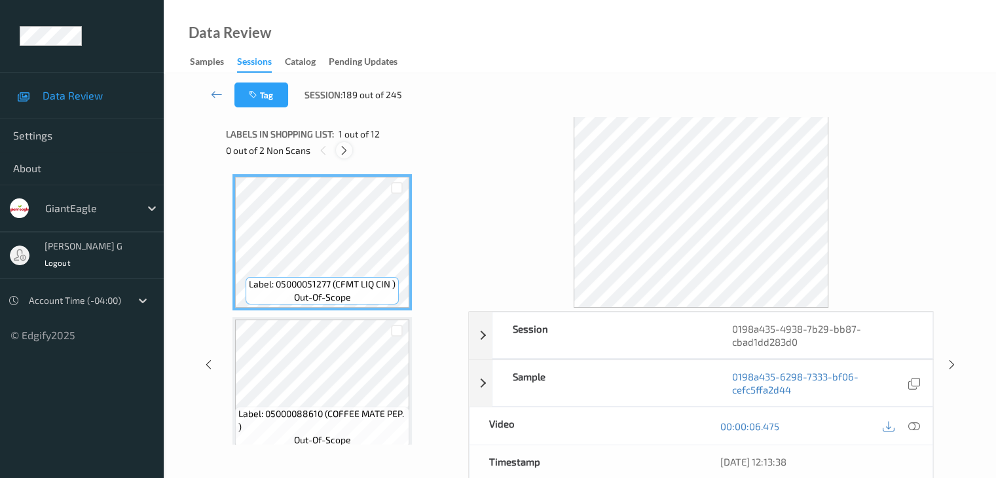
click at [346, 149] on icon at bounding box center [344, 151] width 11 height 12
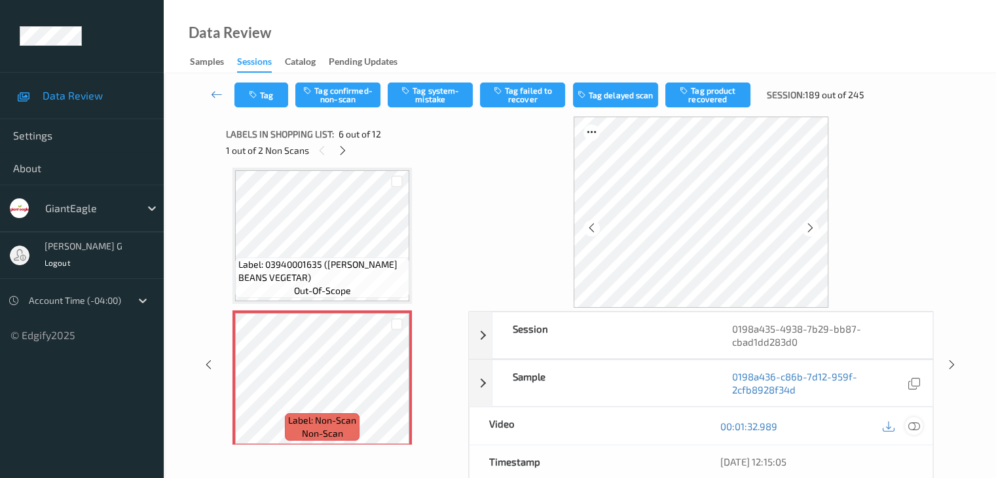
click at [915, 425] on icon at bounding box center [913, 426] width 12 height 12
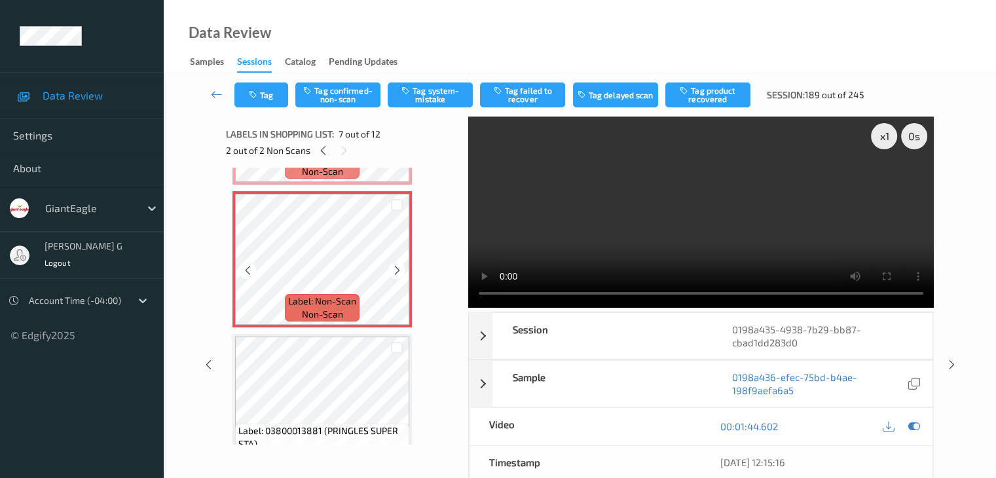
scroll to position [708, 0]
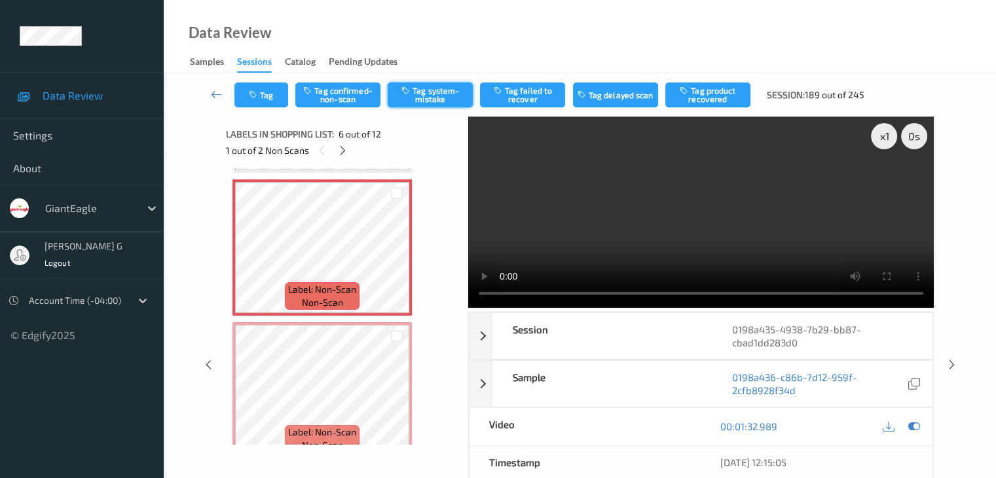
click at [430, 96] on button "Tag system-mistake" at bounding box center [430, 94] width 85 height 25
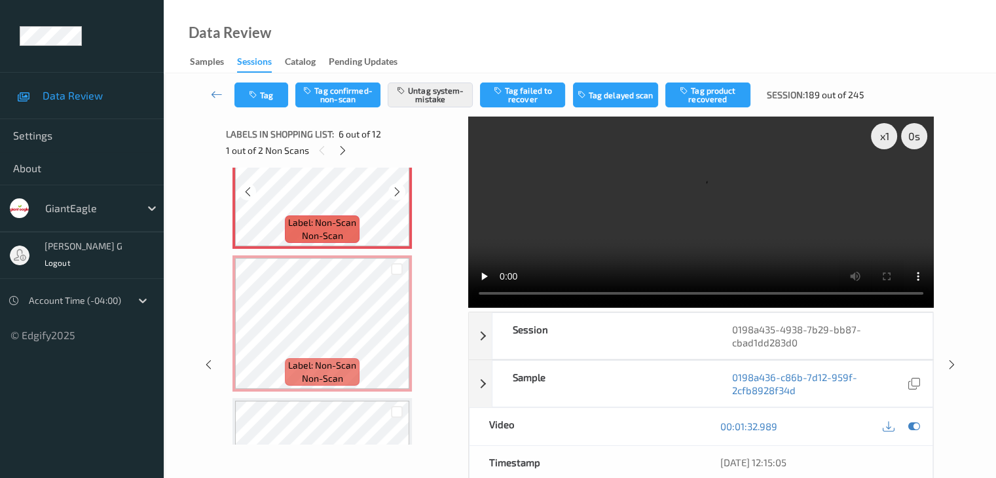
scroll to position [839, 0]
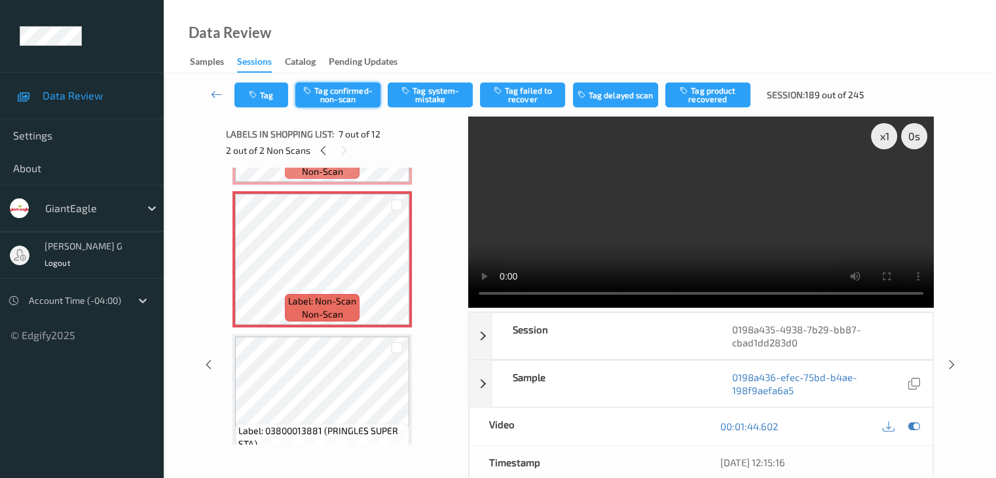
click at [356, 98] on button "Tag confirmed-non-scan" at bounding box center [337, 94] width 85 height 25
click at [706, 96] on button "Tag product recovered" at bounding box center [707, 94] width 85 height 25
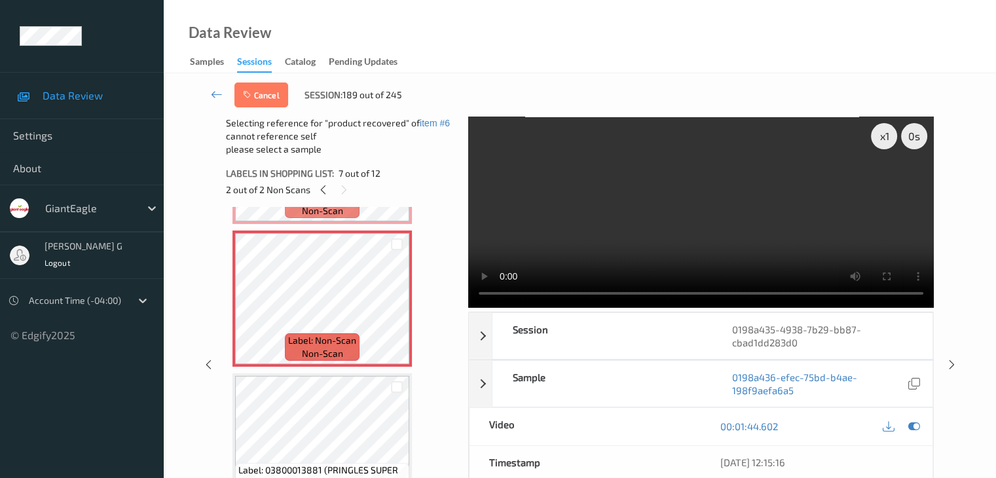
click at [706, 96] on div "Cancel Session: 189 out of 245" at bounding box center [580, 94] width 778 height 43
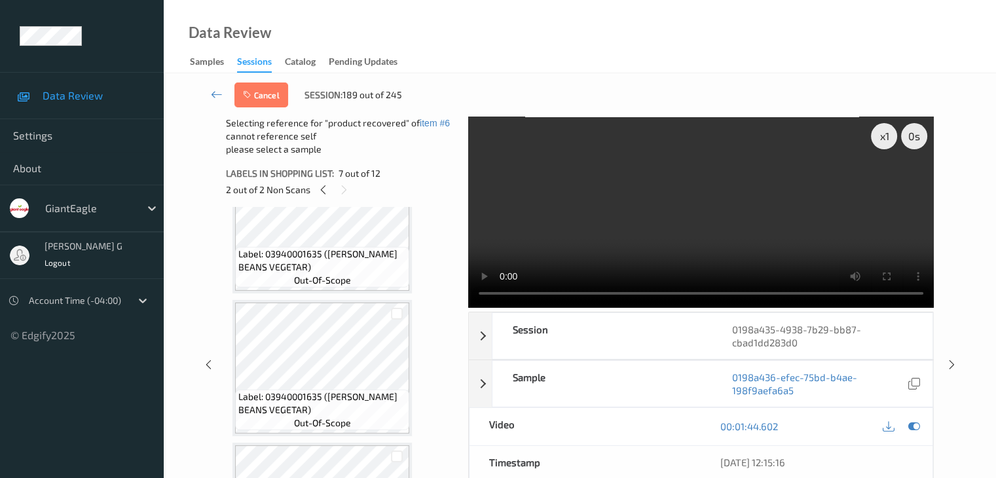
scroll to position [1363, 0]
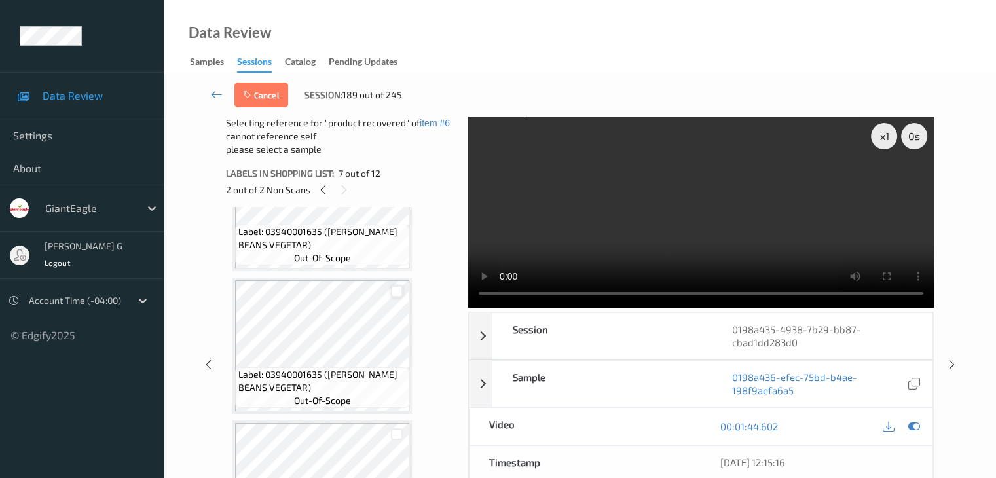
click at [397, 291] on div at bounding box center [397, 291] width 12 height 12
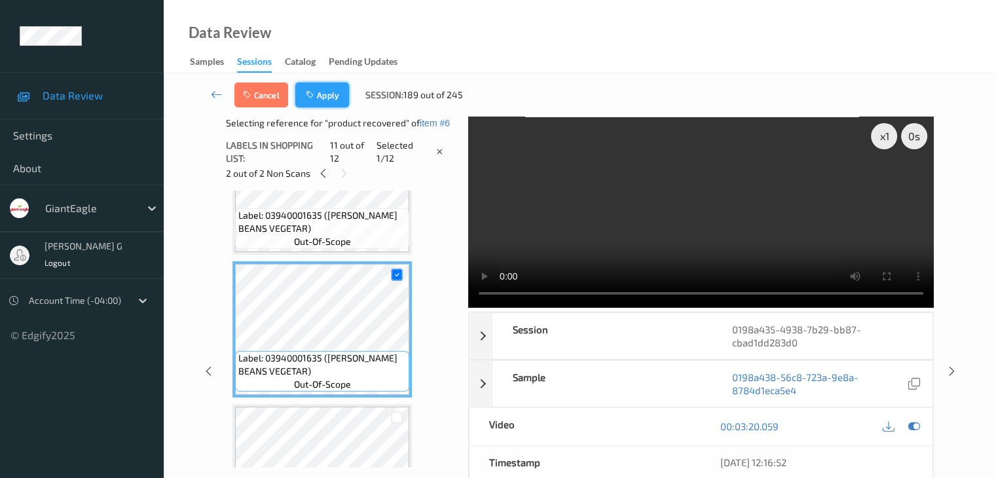
click at [333, 98] on button "Apply" at bounding box center [322, 94] width 54 height 25
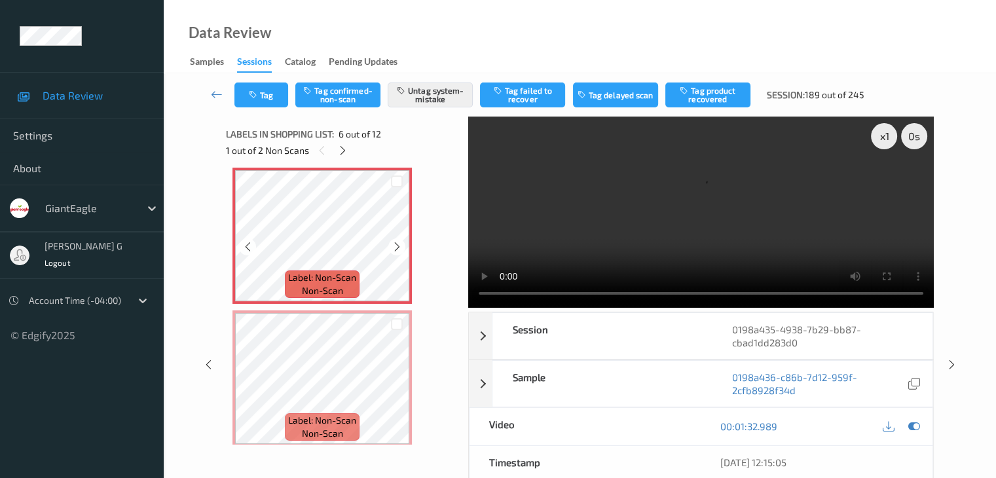
scroll to position [655, 0]
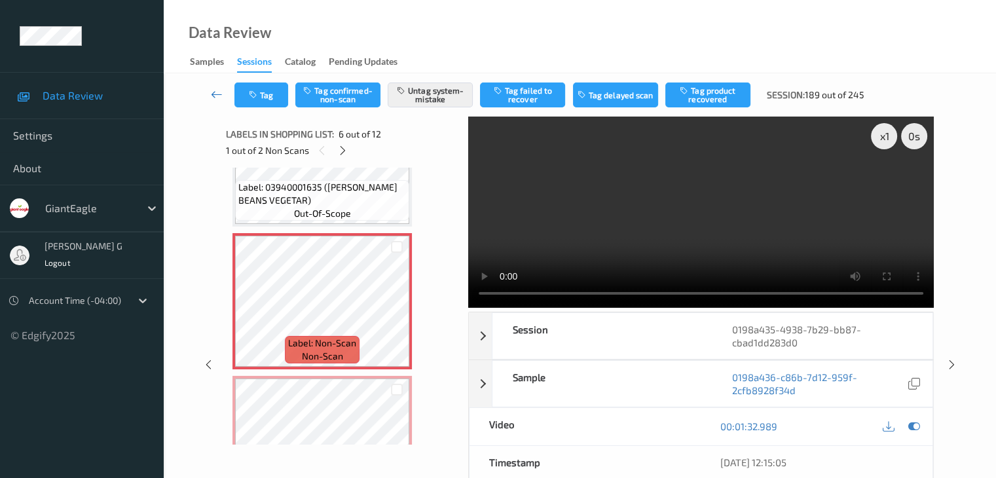
click at [219, 95] on icon at bounding box center [217, 94] width 12 height 13
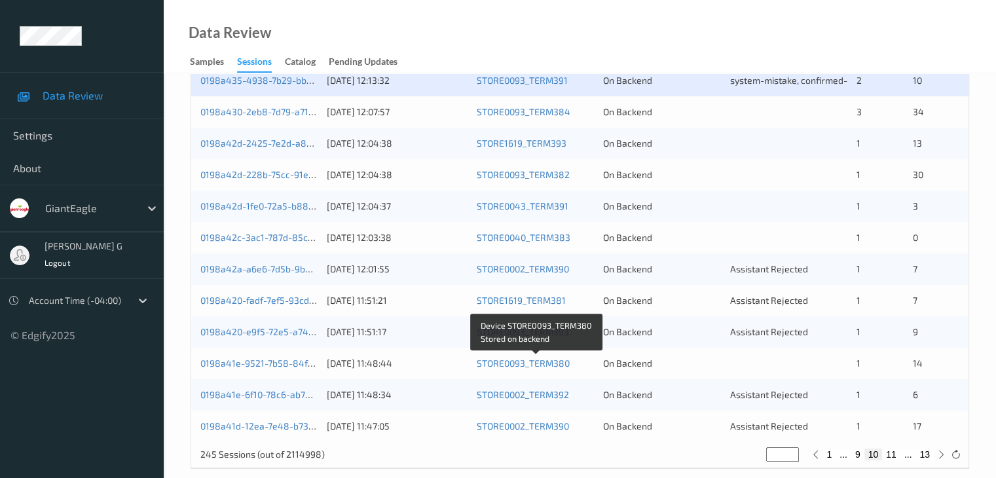
scroll to position [545, 0]
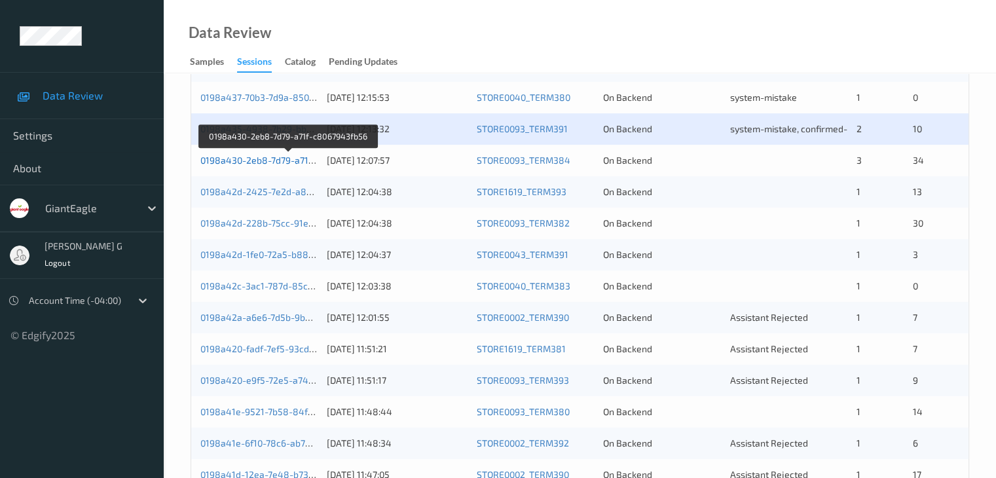
click at [265, 160] on link "0198a430-2eb8-7d79-a71f-c8067943fb56" at bounding box center [288, 160] width 176 height 11
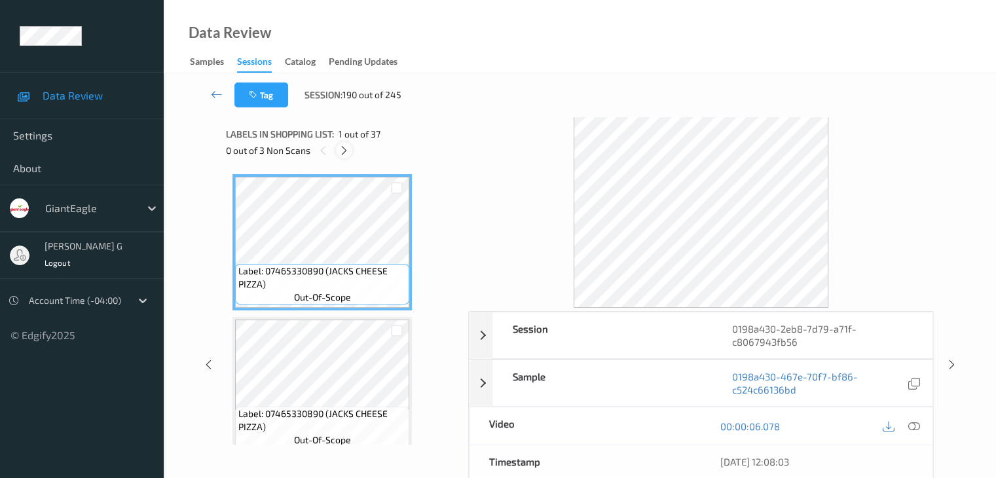
click at [345, 153] on icon at bounding box center [344, 151] width 11 height 12
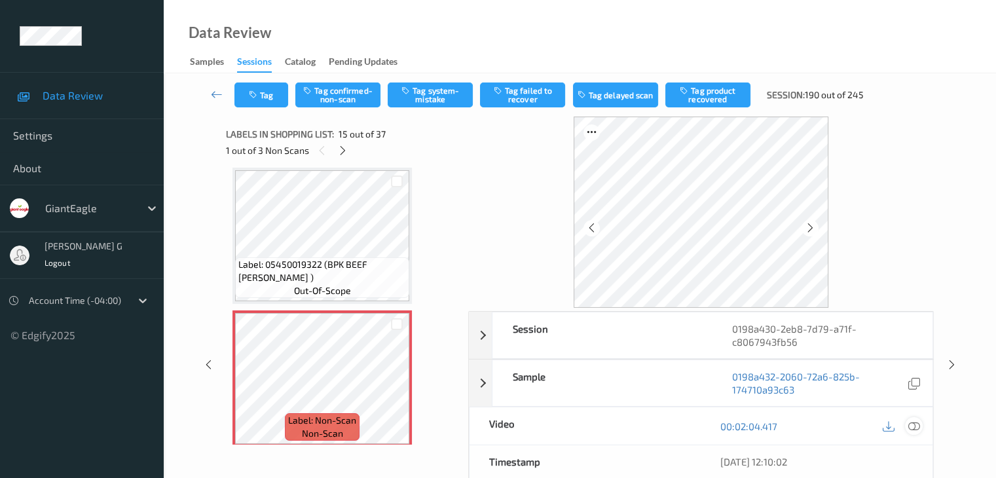
click at [913, 425] on icon at bounding box center [913, 426] width 12 height 12
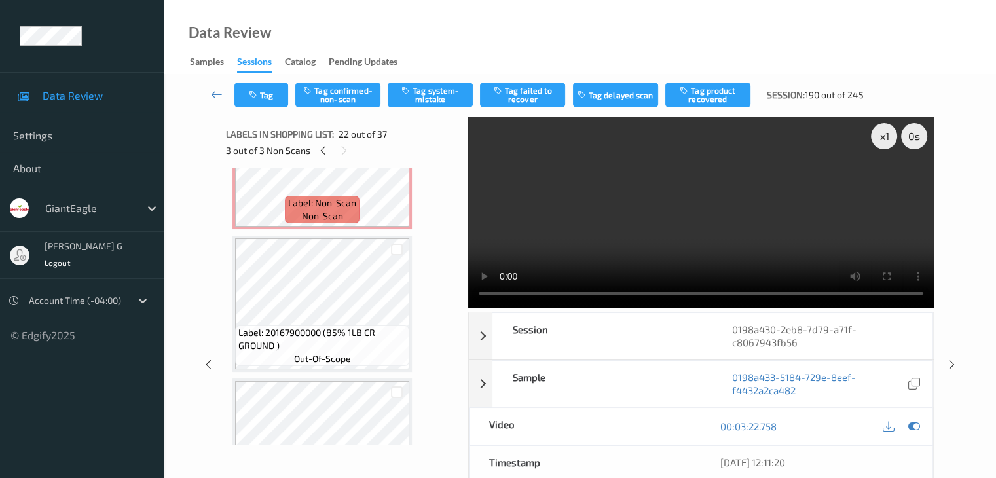
scroll to position [2059, 0]
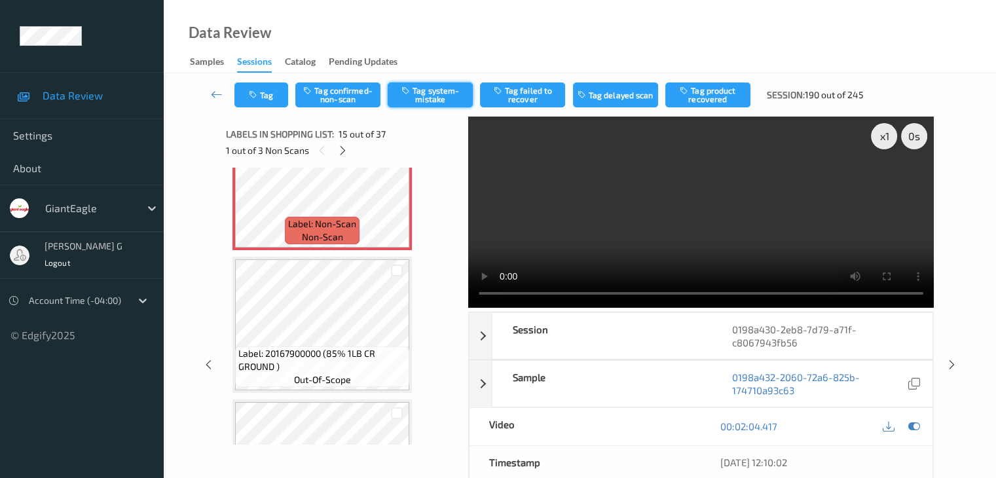
click at [442, 95] on button "Tag system-mistake" at bounding box center [430, 94] width 85 height 25
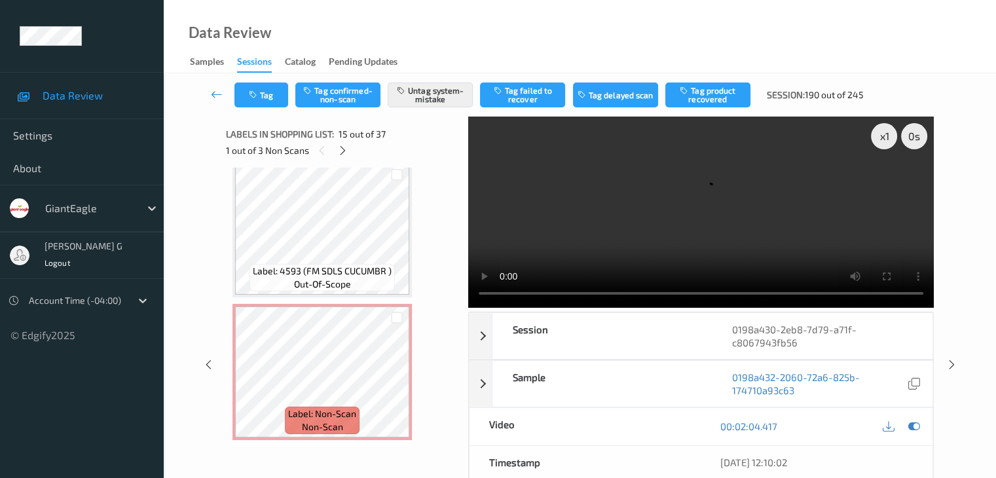
scroll to position [2648, 0]
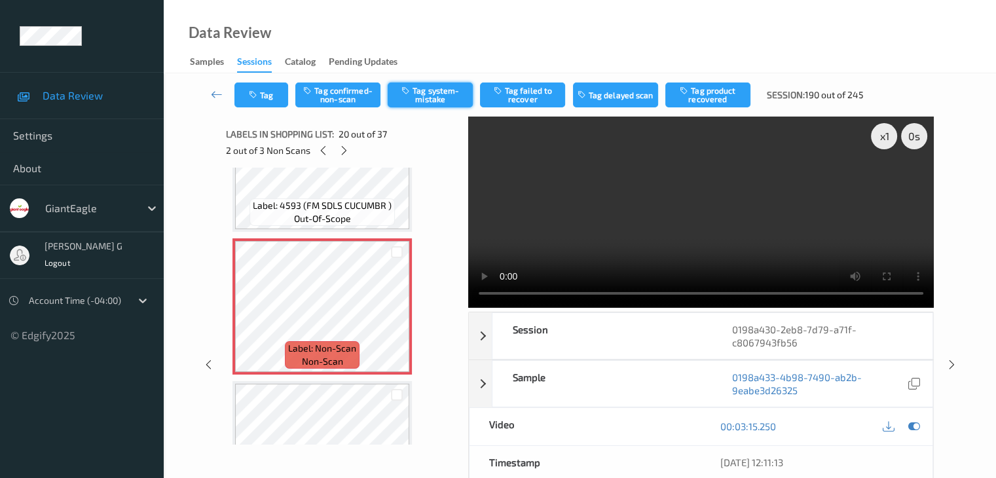
click at [441, 93] on button "Tag system-mistake" at bounding box center [430, 94] width 85 height 25
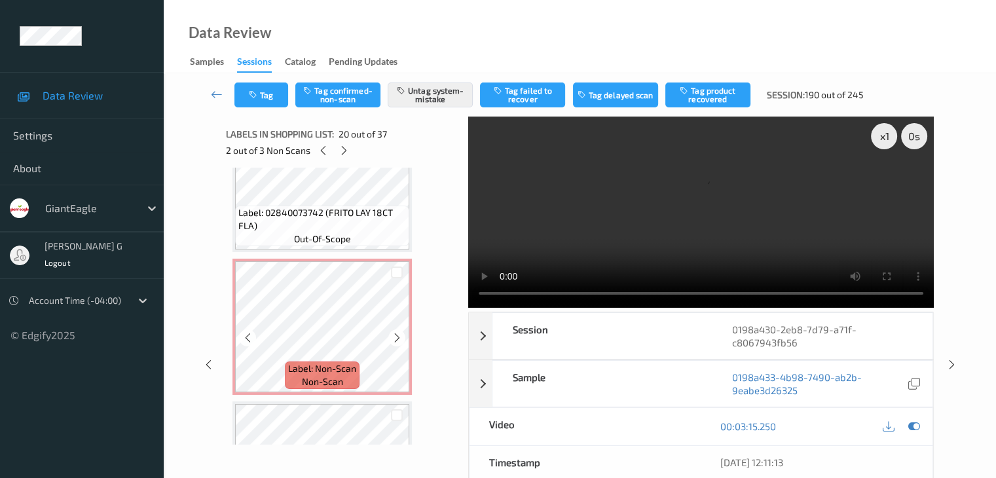
scroll to position [2975, 0]
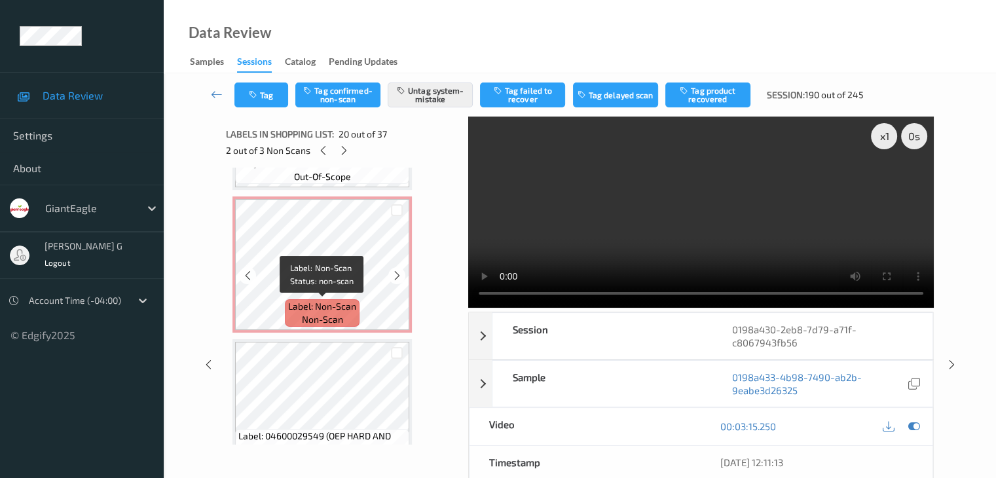
click at [326, 303] on span "Label: Non-Scan" at bounding box center [322, 306] width 68 height 13
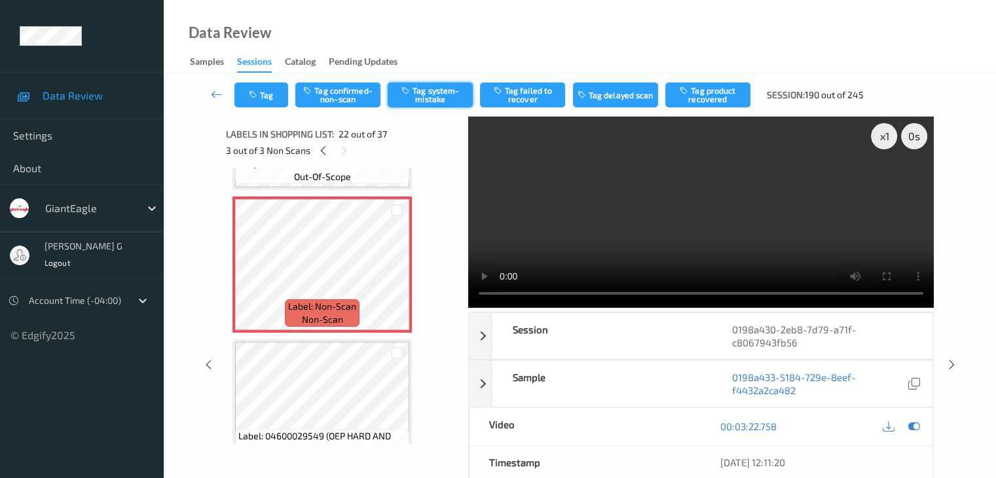
click at [441, 92] on button "Tag system-mistake" at bounding box center [430, 94] width 85 height 25
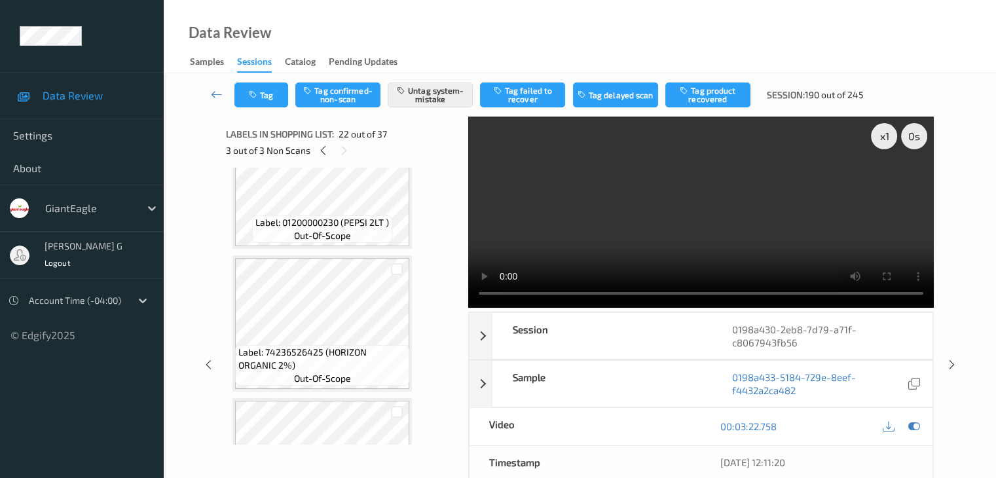
scroll to position [3695, 0]
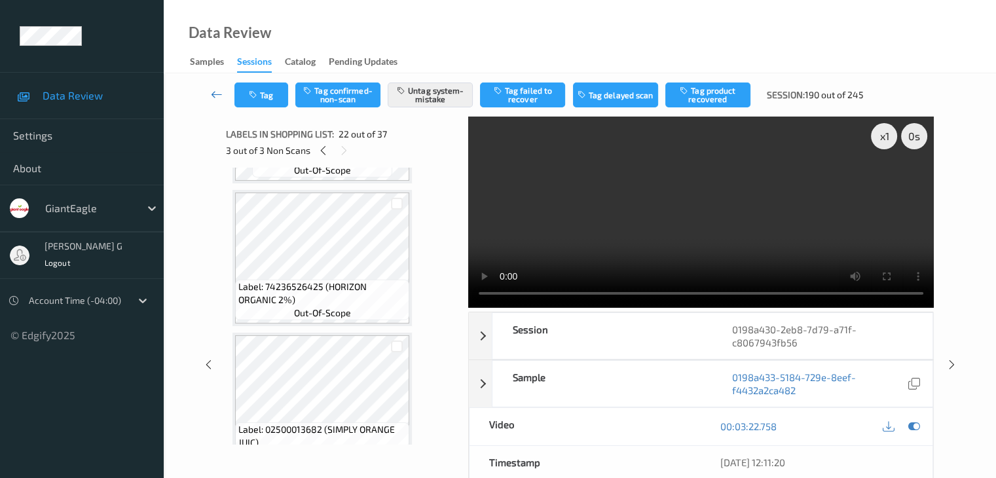
click at [219, 94] on icon at bounding box center [217, 94] width 12 height 13
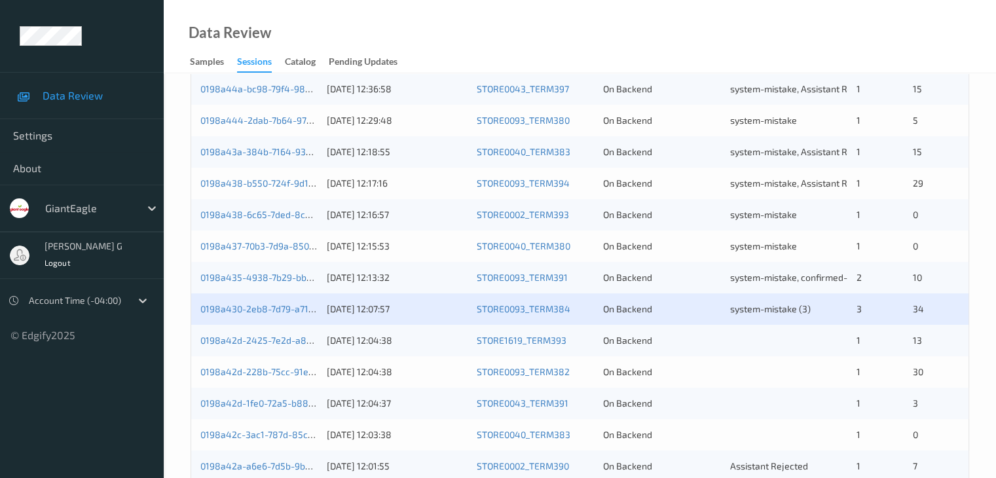
scroll to position [458, 0]
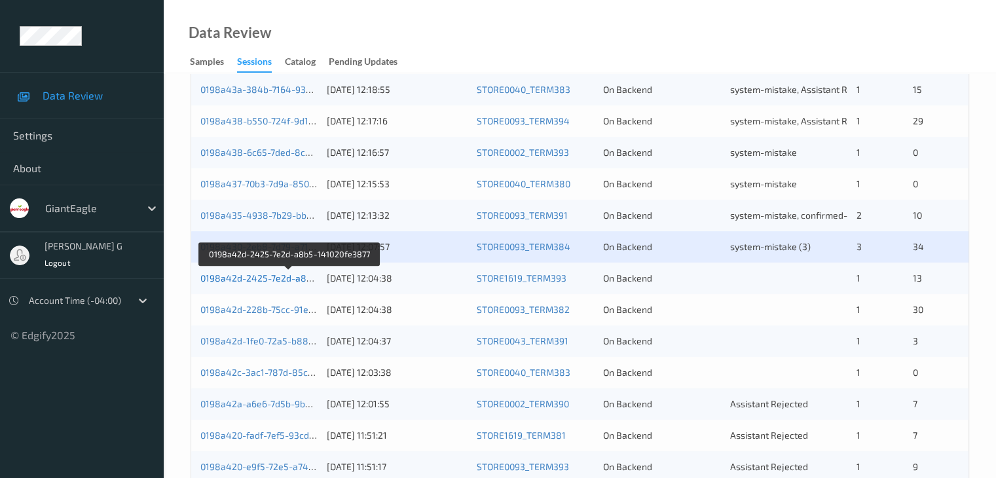
click at [278, 280] on link "0198a42d-2425-7e2d-a8b5-141020fe3877" at bounding box center [289, 277] width 179 height 11
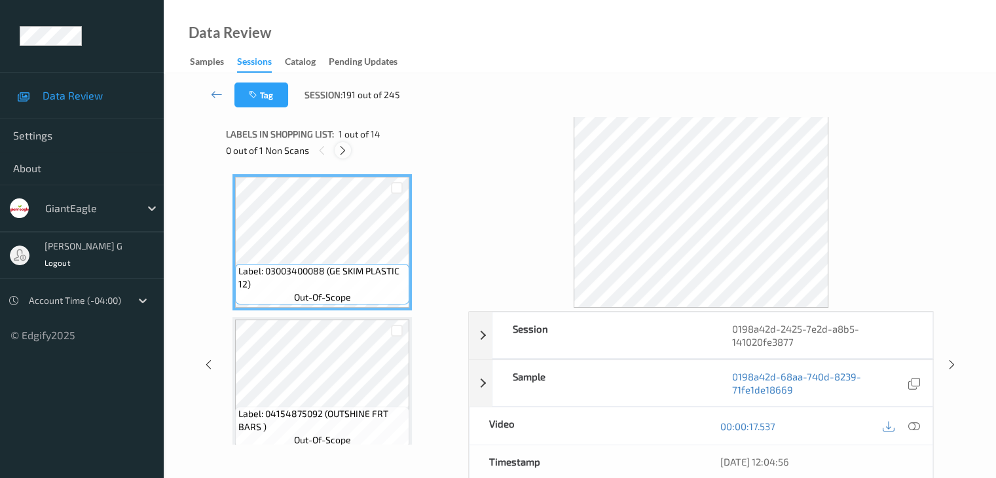
click at [343, 153] on icon at bounding box center [342, 151] width 11 height 12
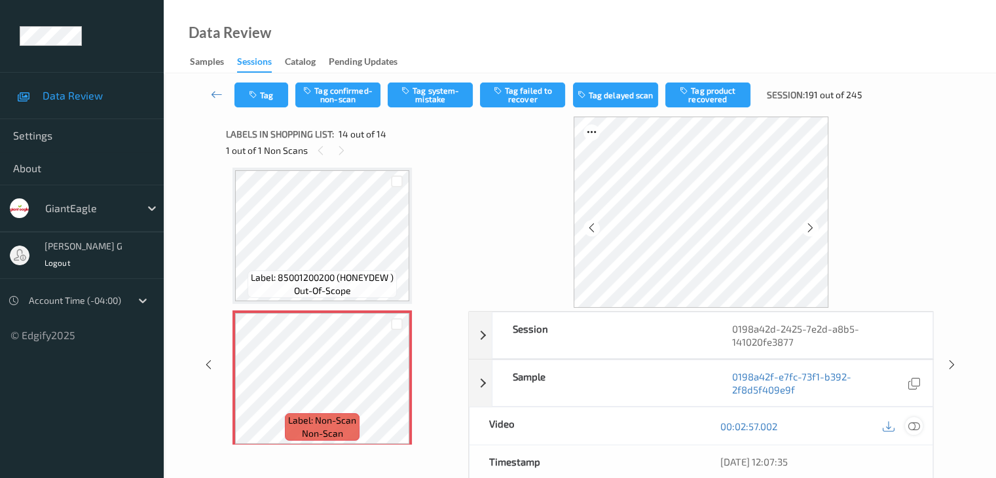
click at [915, 425] on icon at bounding box center [913, 426] width 12 height 12
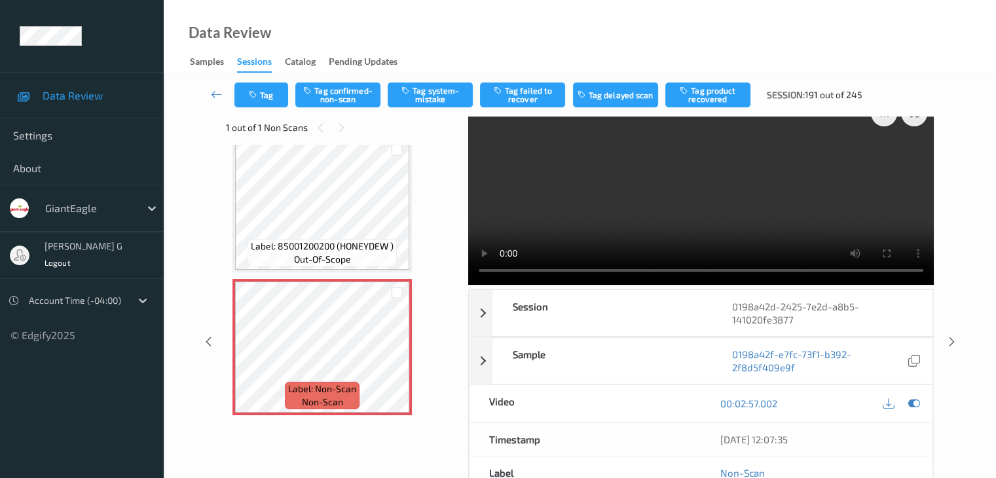
scroll to position [0, 0]
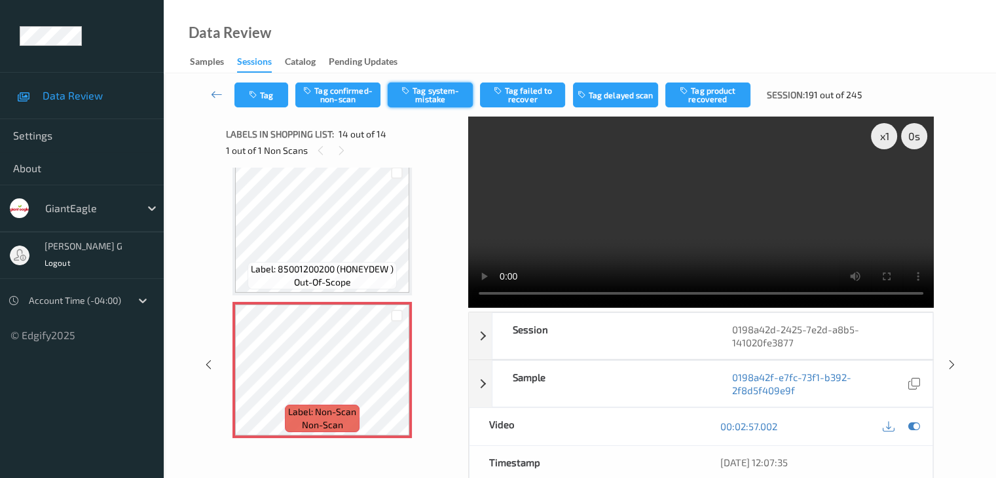
click at [433, 95] on button "Tag system-mistake" at bounding box center [430, 94] width 85 height 25
click at [216, 92] on icon at bounding box center [217, 94] width 12 height 13
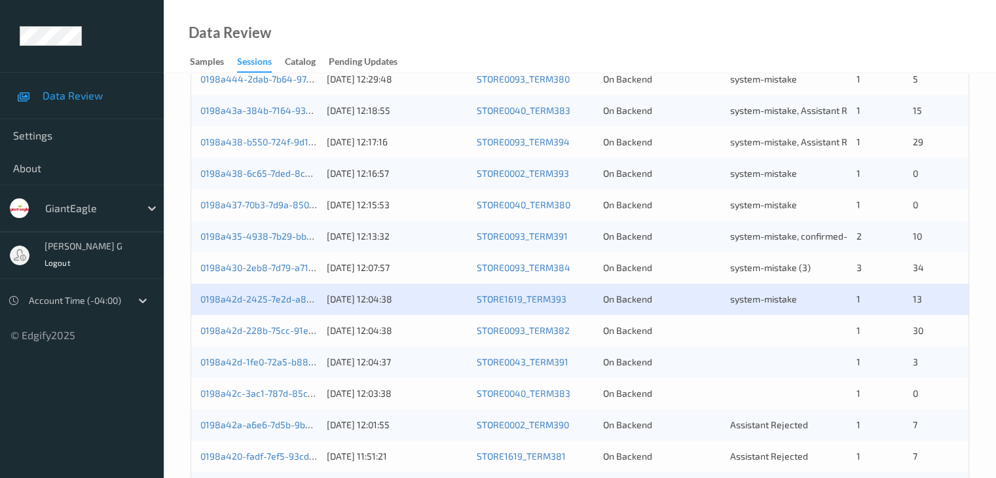
scroll to position [458, 0]
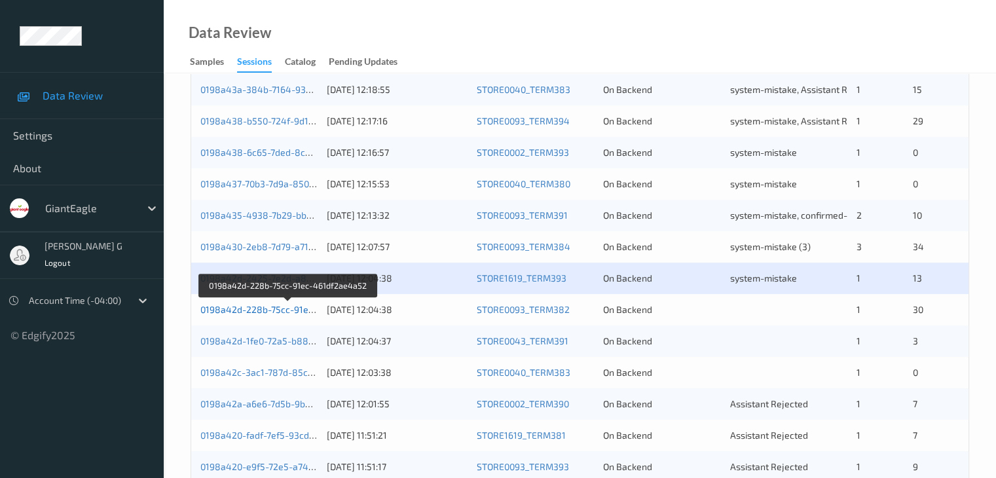
click at [244, 310] on link "0198a42d-228b-75cc-91ec-461df2ae4a52" at bounding box center [288, 309] width 177 height 11
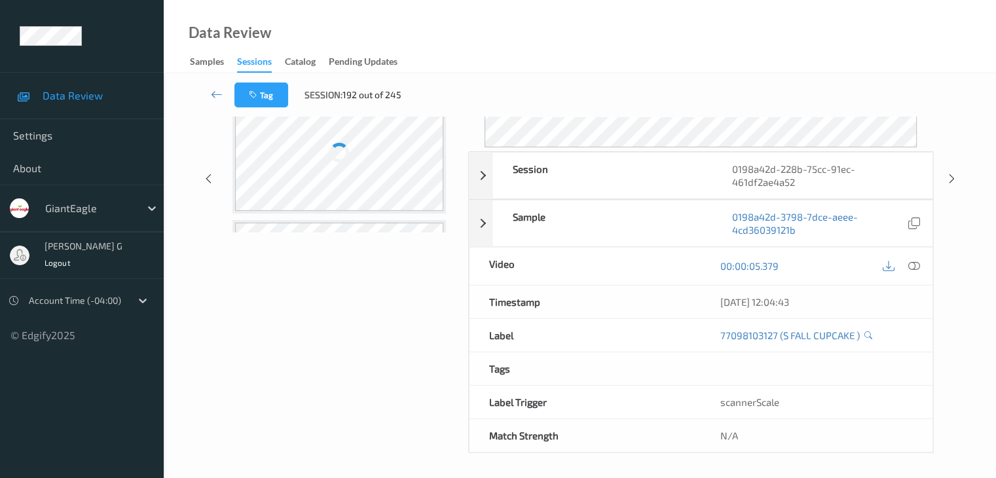
scroll to position [160, 0]
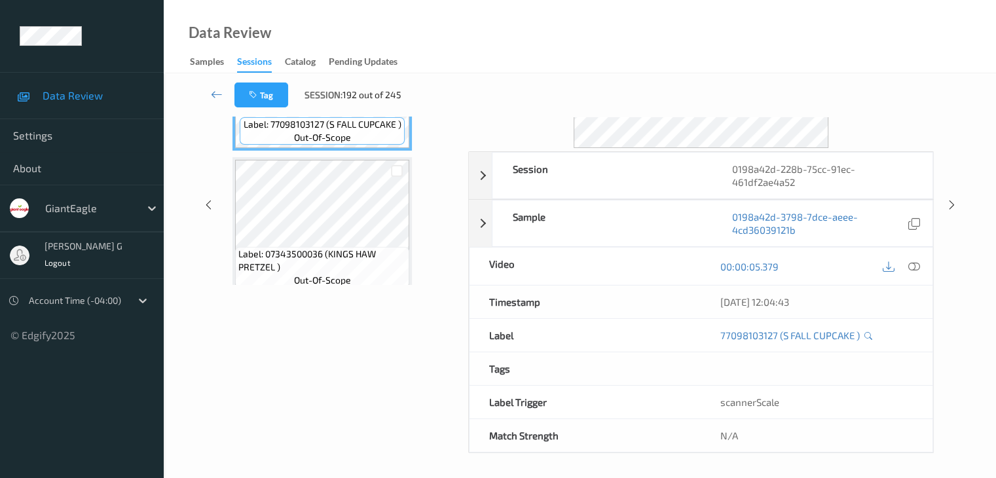
drag, startPoint x: 265, startPoint y: 3, endPoint x: 639, endPoint y: 27, distance: 375.3
click at [670, 32] on div "Data Review Samples Sessions Catalog Pending Updates" at bounding box center [580, 36] width 832 height 73
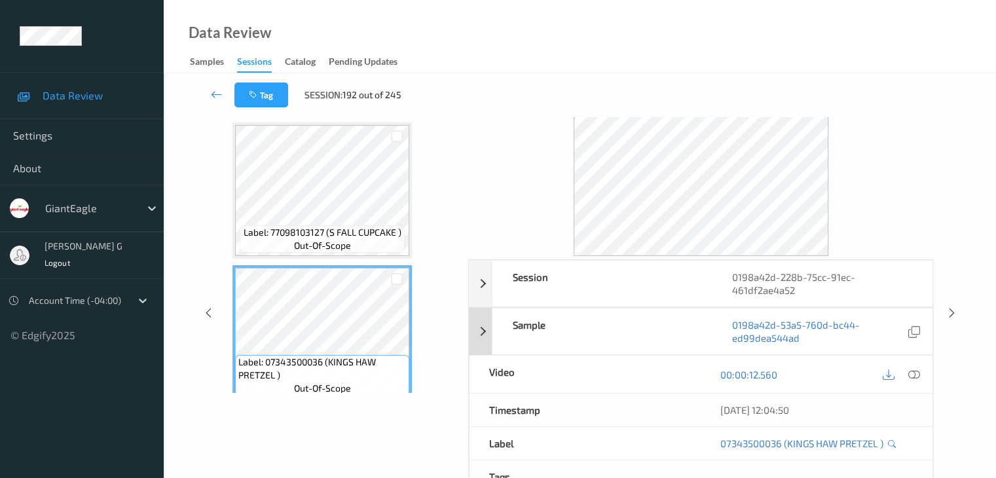
scroll to position [29, 0]
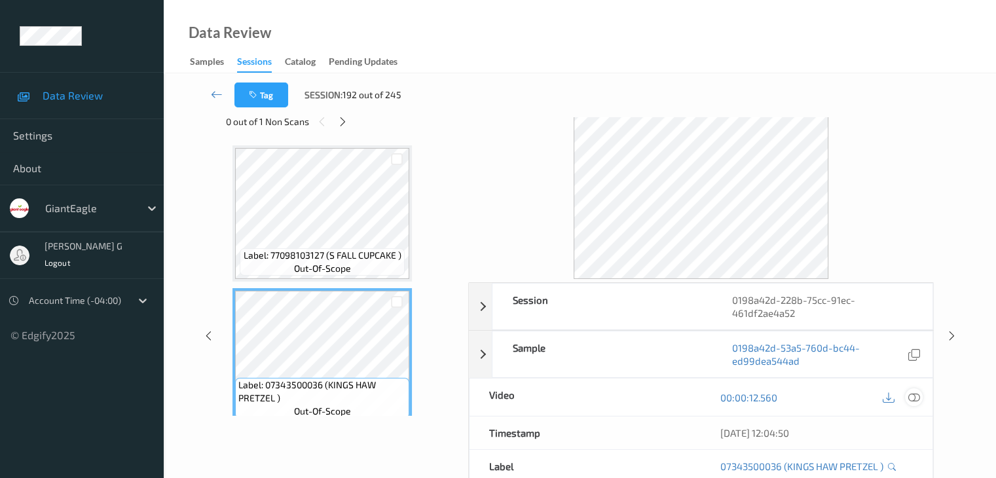
click at [915, 395] on icon at bounding box center [913, 398] width 12 height 12
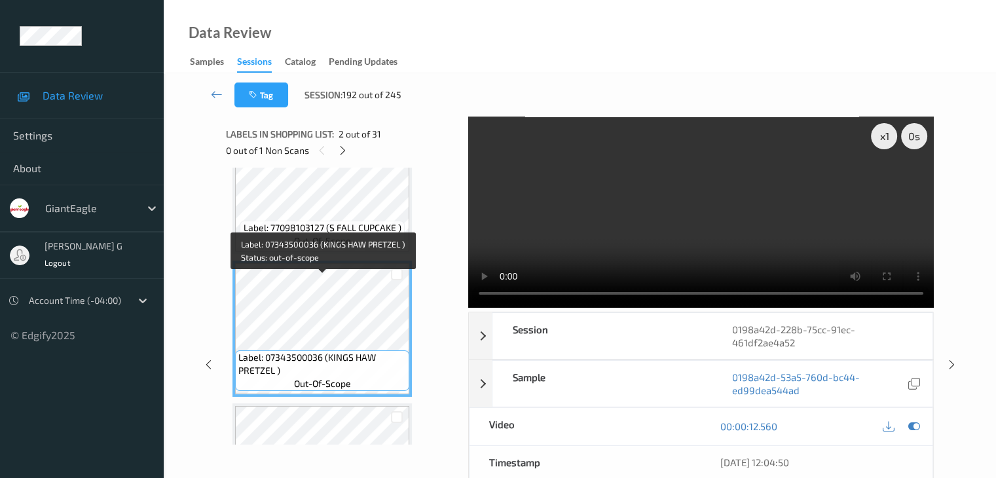
scroll to position [0, 0]
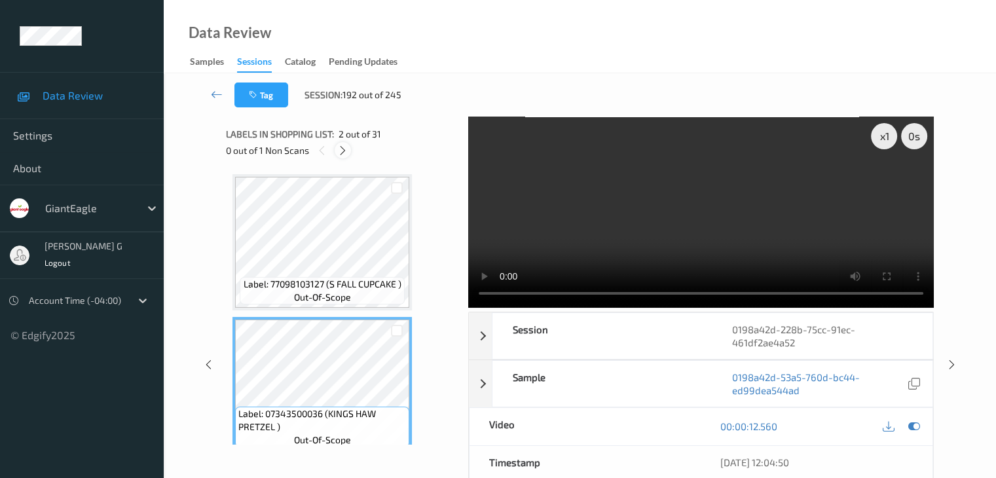
click at [346, 151] on icon at bounding box center [342, 151] width 11 height 12
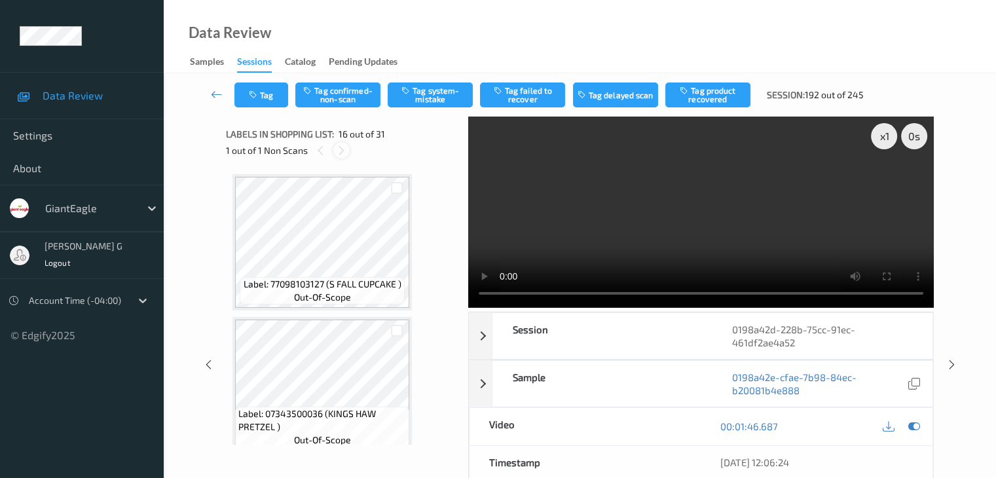
click at [346, 151] on icon at bounding box center [341, 151] width 11 height 12
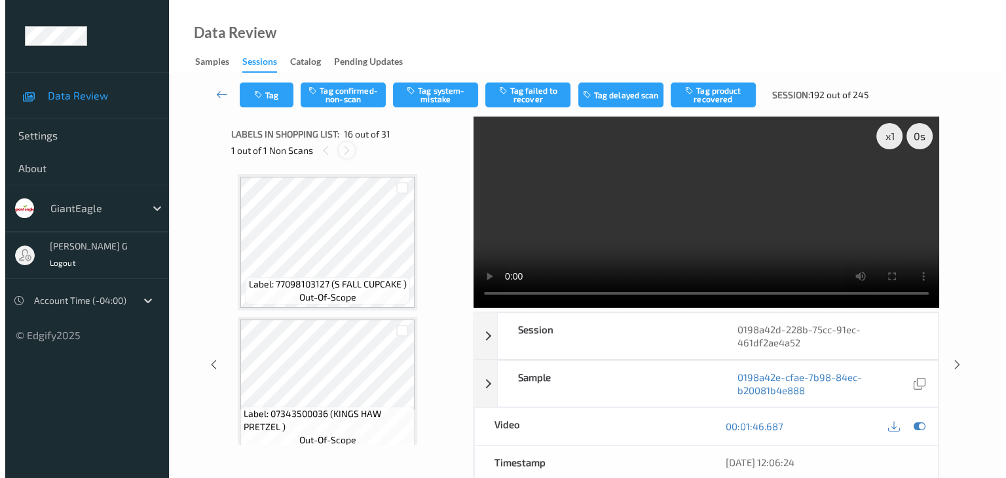
scroll to position [2005, 0]
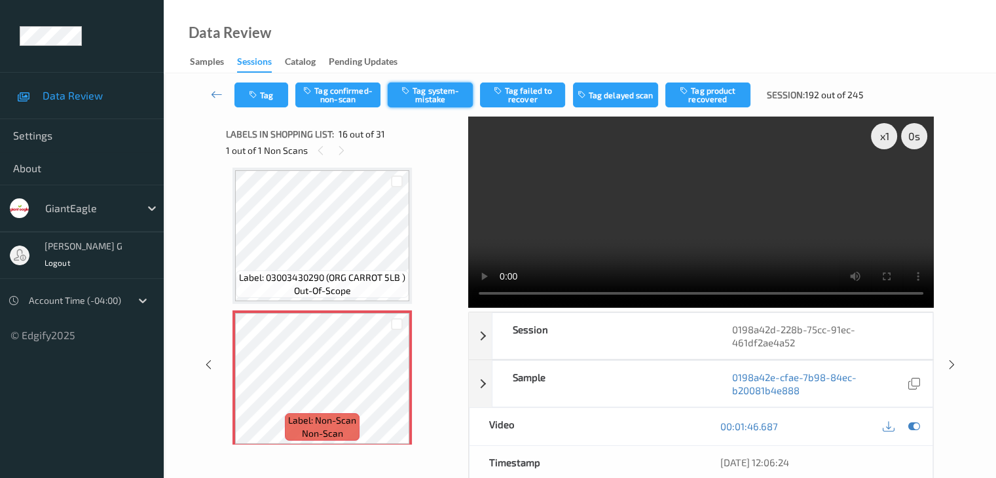
click at [427, 96] on button "Tag system-mistake" at bounding box center [430, 94] width 85 height 25
click at [265, 93] on button "Tag" at bounding box center [261, 94] width 54 height 25
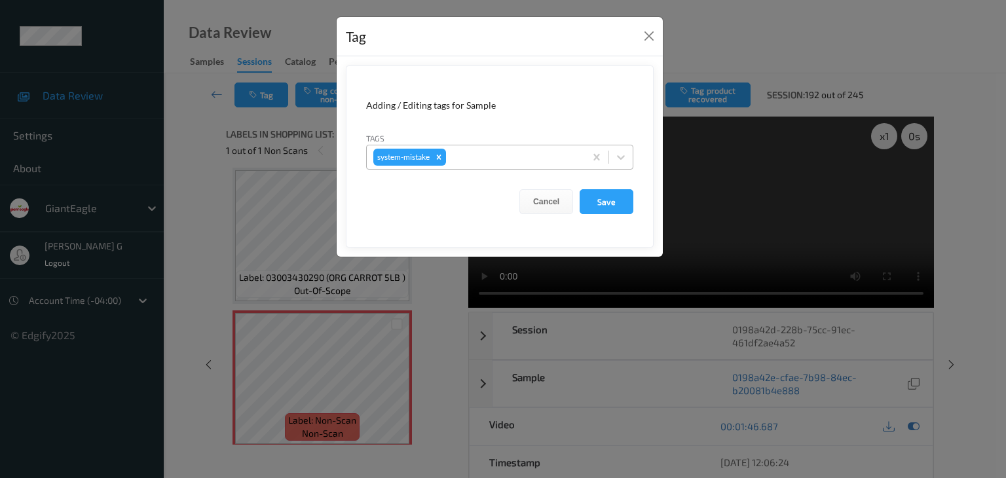
click at [478, 150] on div at bounding box center [514, 157] width 130 height 16
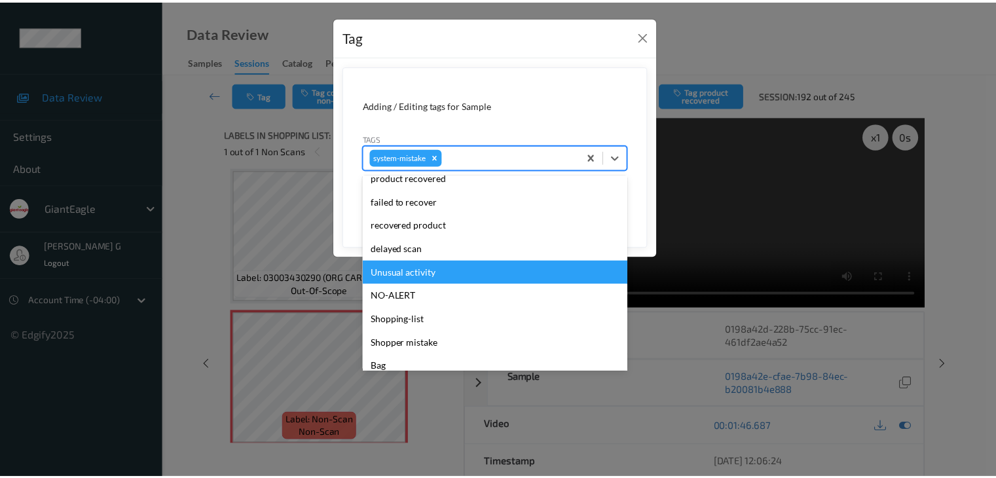
scroll to position [131, 0]
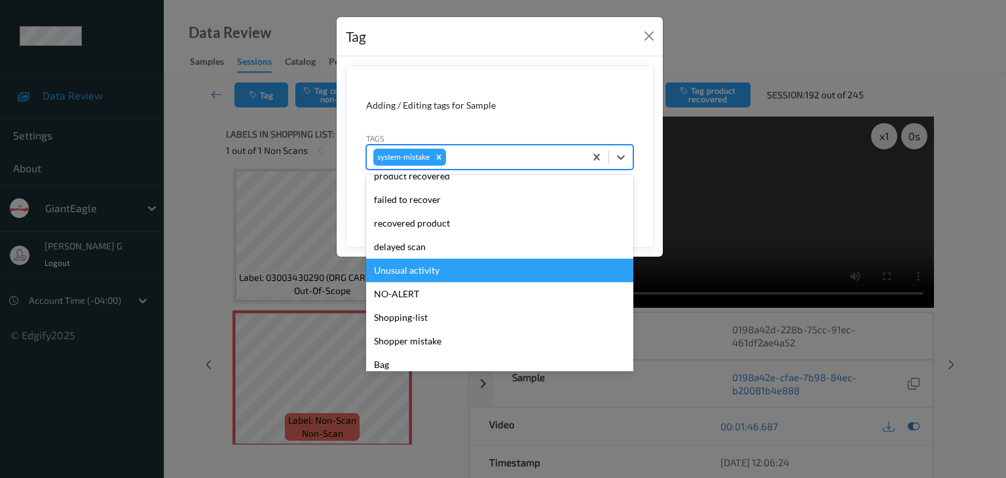
click at [416, 270] on div "Unusual activity" at bounding box center [499, 271] width 267 height 24
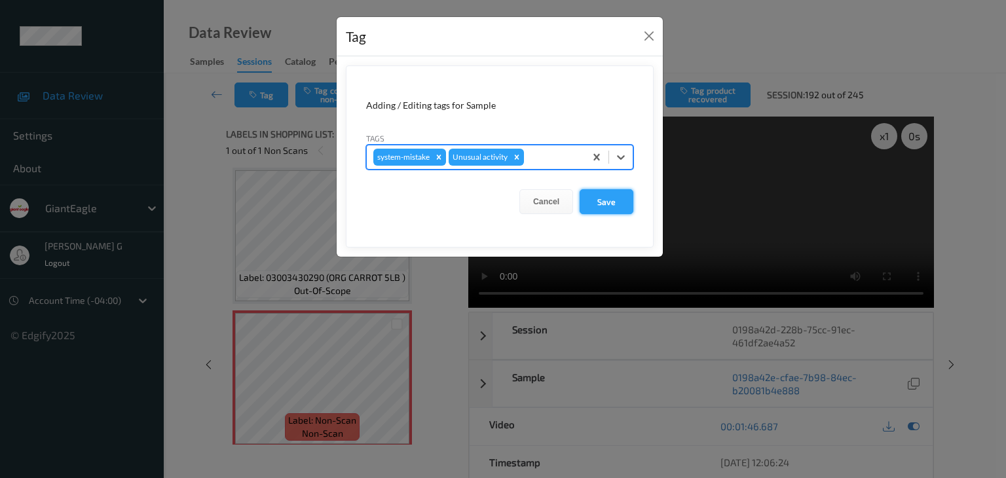
click at [605, 201] on button "Save" at bounding box center [606, 201] width 54 height 25
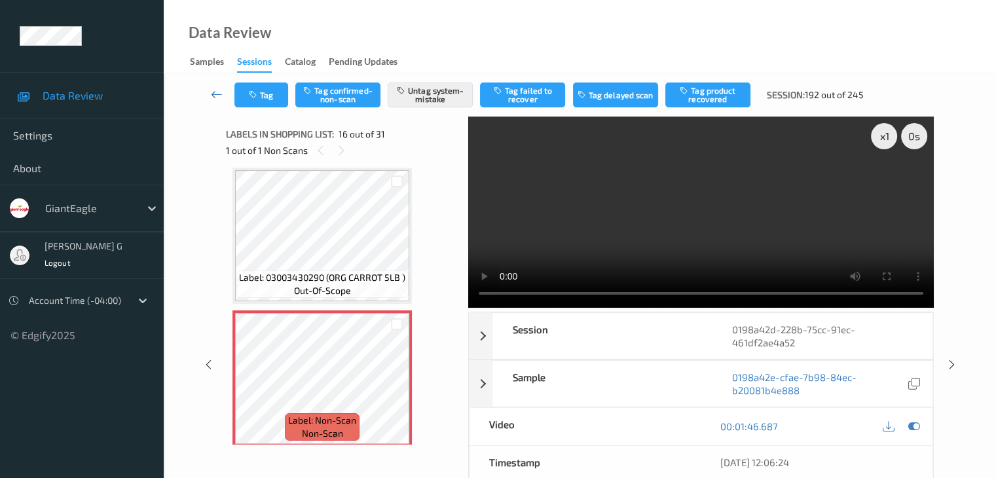
click at [215, 93] on icon at bounding box center [217, 94] width 12 height 13
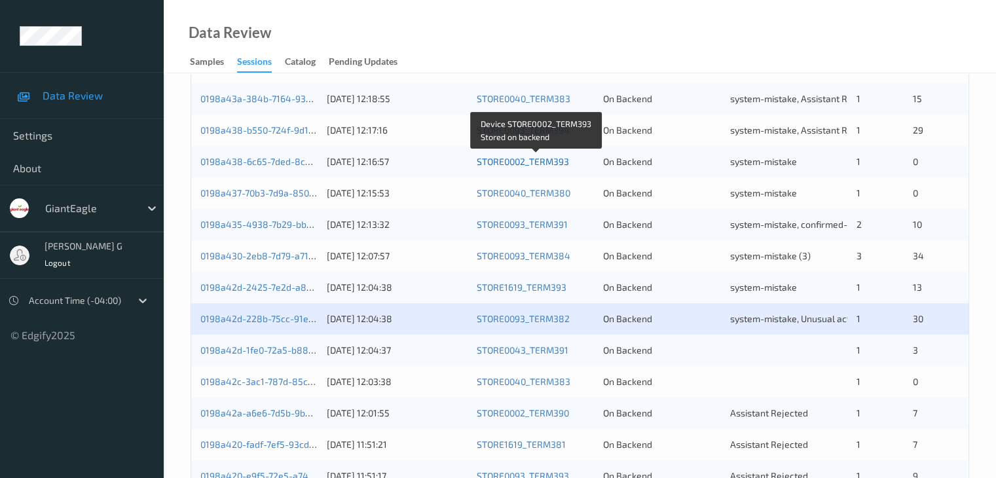
scroll to position [589, 0]
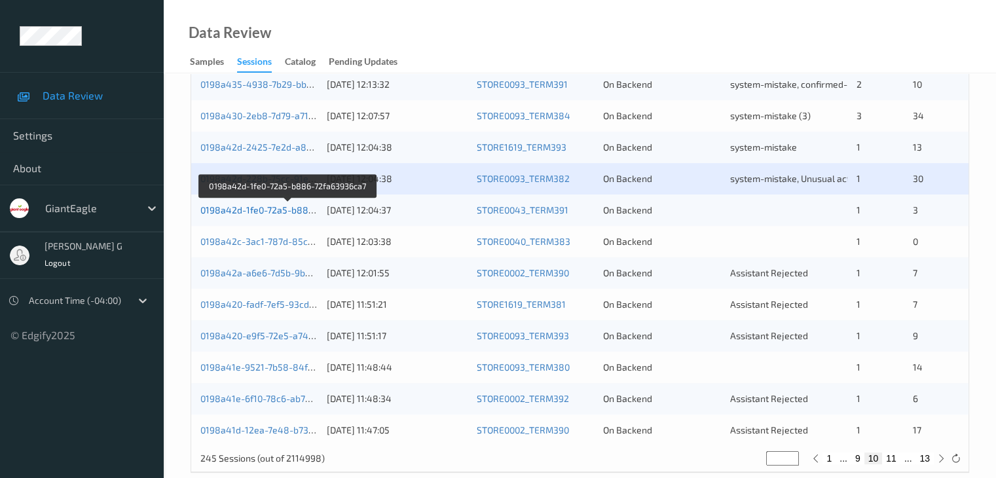
click at [255, 210] on link "0198a42d-1fe0-72a5-b886-72fa63936ca7" at bounding box center [287, 209] width 175 height 11
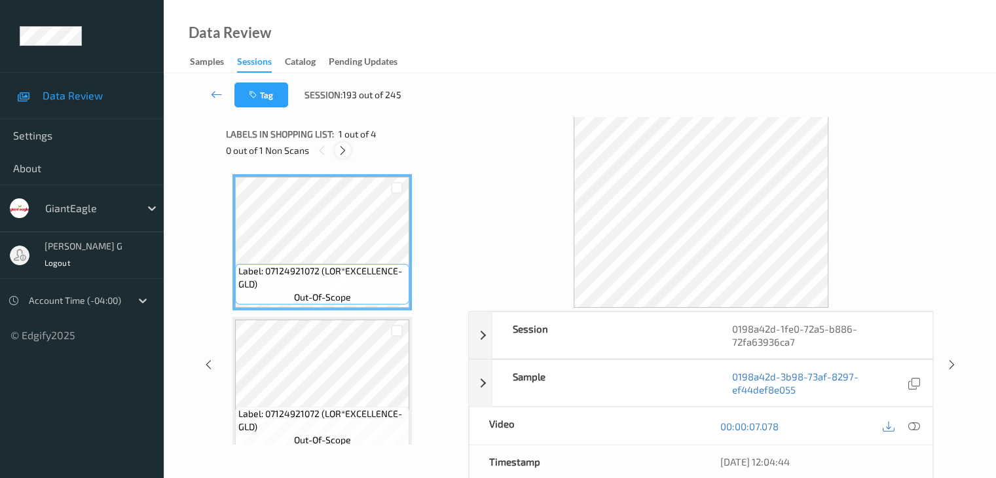
click at [346, 149] on icon at bounding box center [342, 151] width 11 height 12
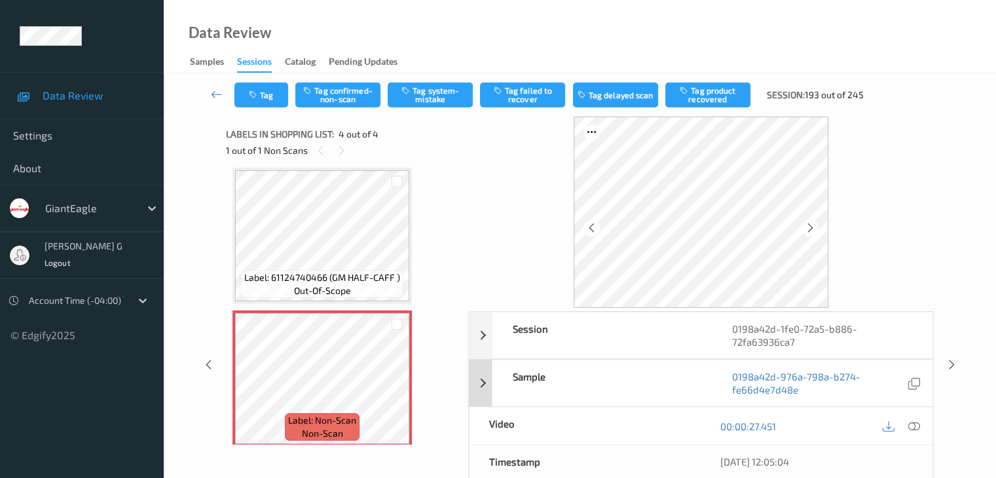
scroll to position [65, 0]
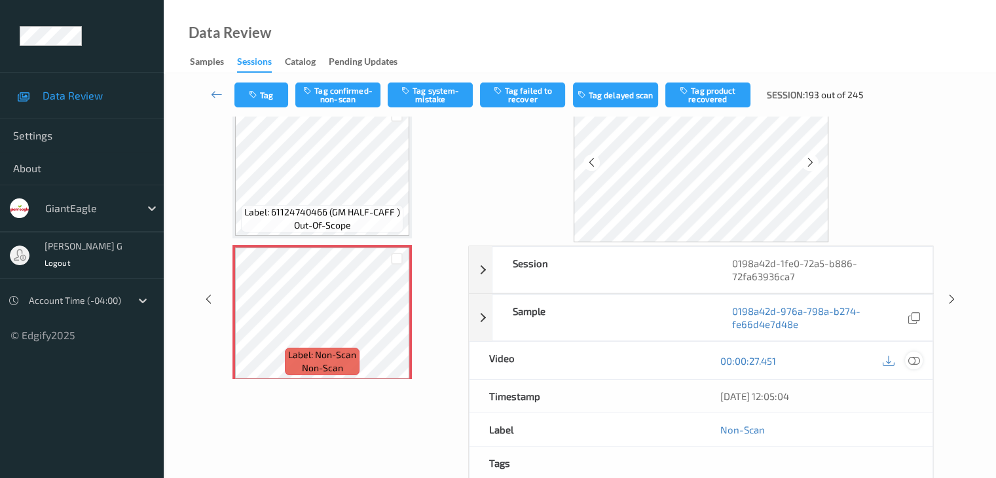
click at [917, 359] on icon at bounding box center [913, 361] width 12 height 12
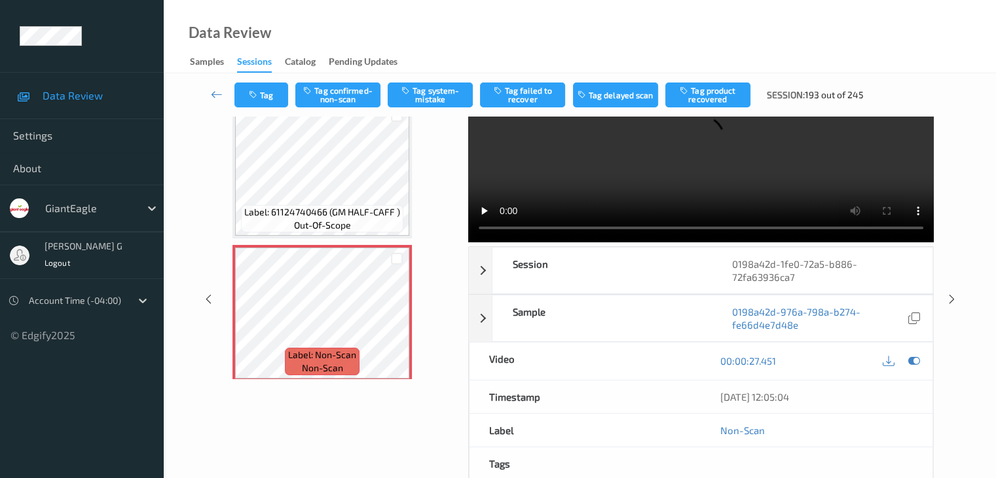
scroll to position [0, 0]
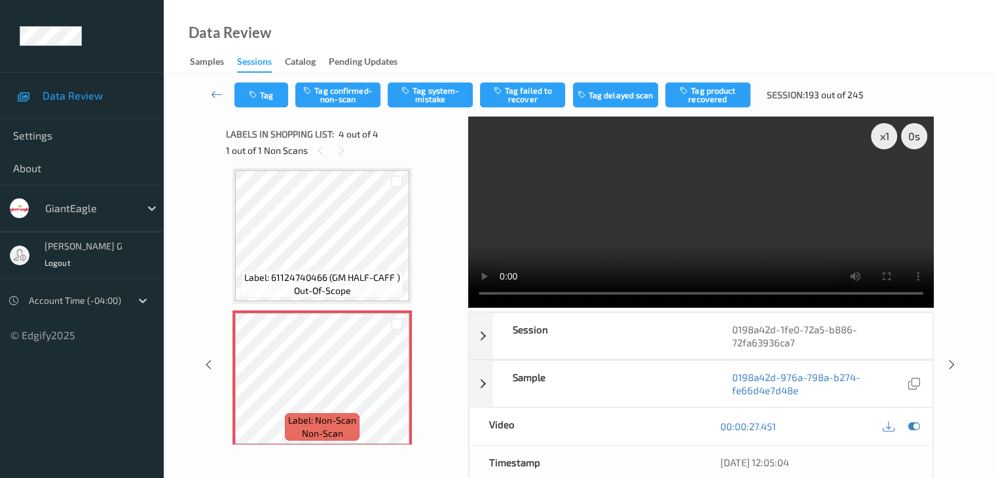
click at [502, 291] on video at bounding box center [701, 212] width 466 height 191
click at [432, 98] on button "Tag system-mistake" at bounding box center [430, 94] width 85 height 25
click at [214, 92] on icon at bounding box center [217, 94] width 12 height 13
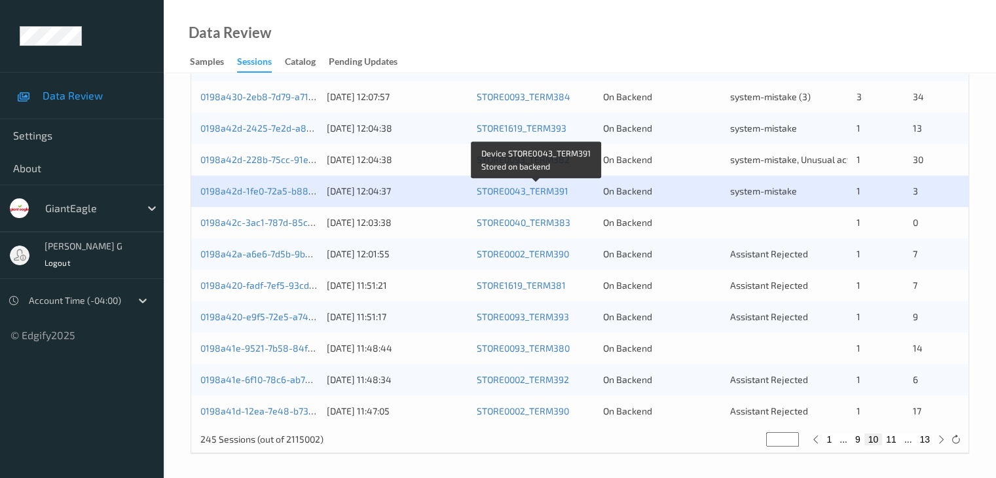
scroll to position [610, 0]
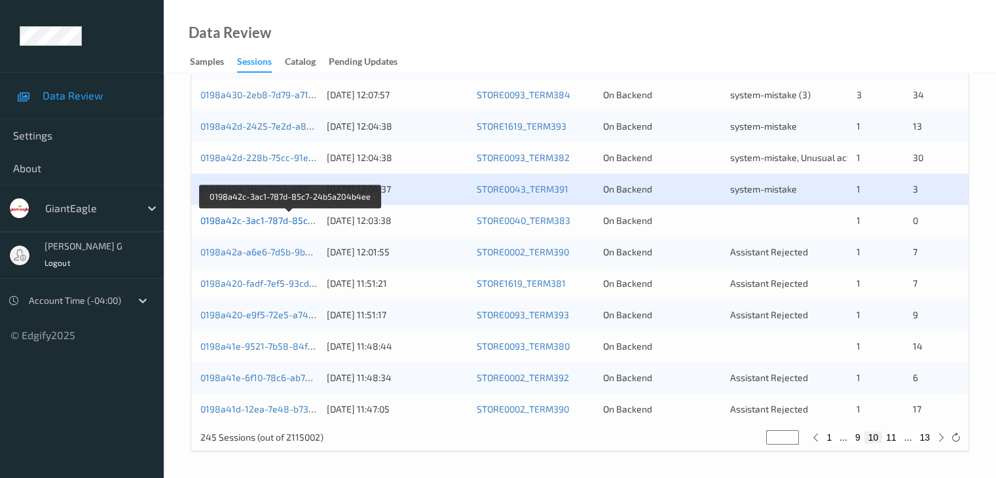
click at [242, 221] on link "0198a42c-3ac1-787d-85c7-24b5a204b4ee" at bounding box center [290, 220] width 181 height 11
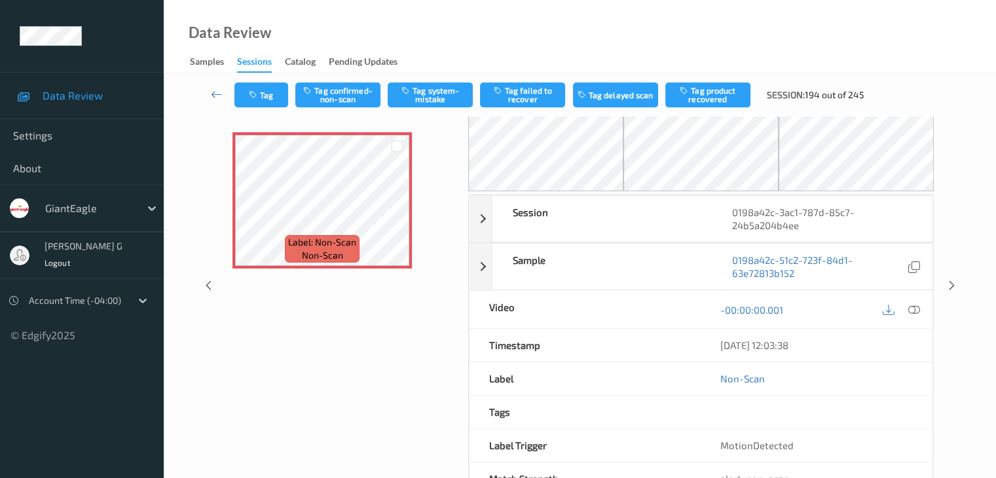
scroll to position [20, 0]
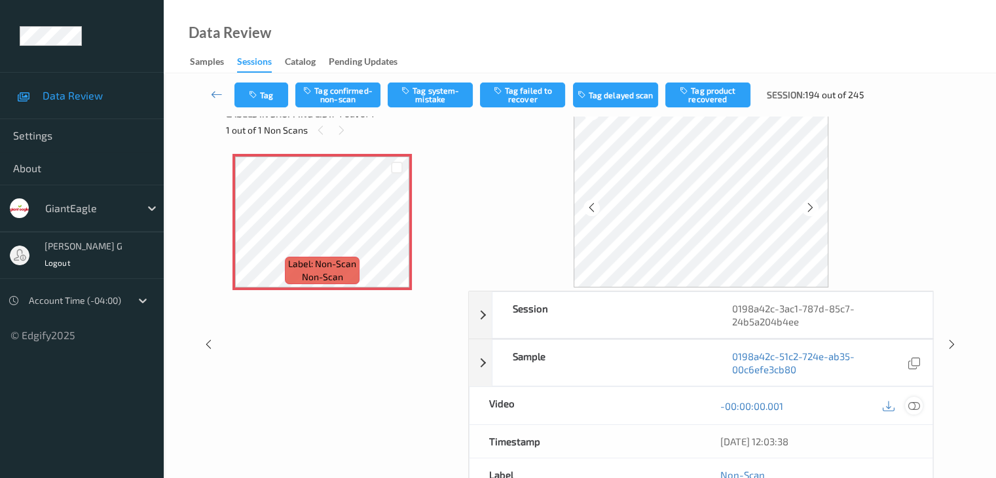
click at [916, 404] on icon at bounding box center [913, 406] width 12 height 12
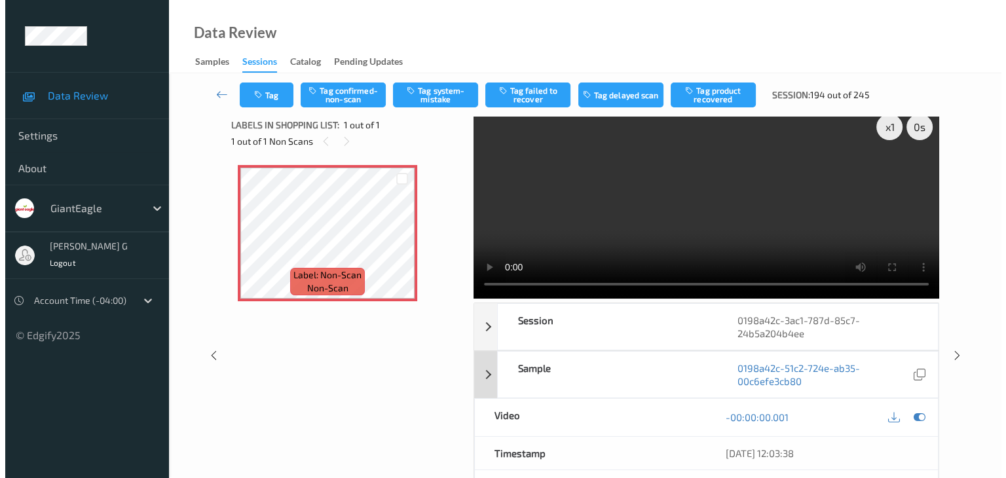
scroll to position [0, 0]
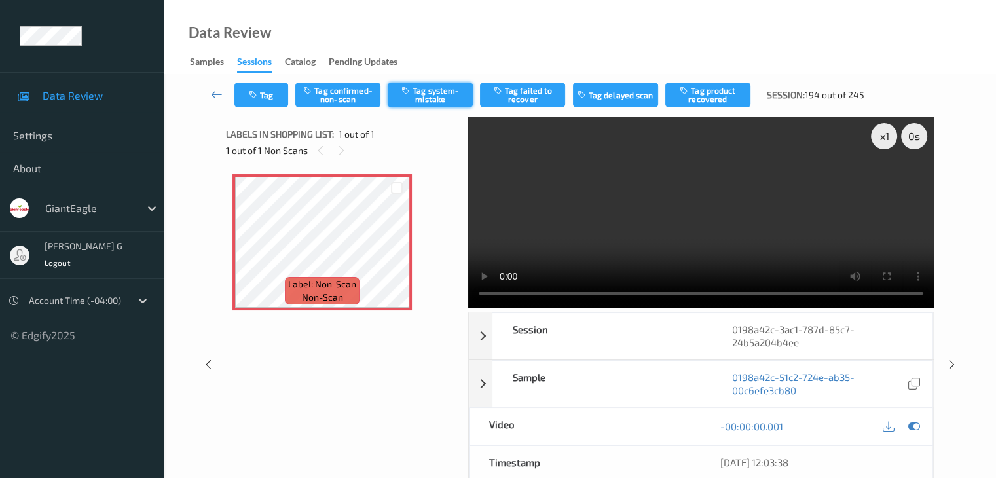
click at [432, 95] on button "Tag system-mistake" at bounding box center [430, 94] width 85 height 25
click at [272, 96] on button "Tag" at bounding box center [261, 94] width 54 height 25
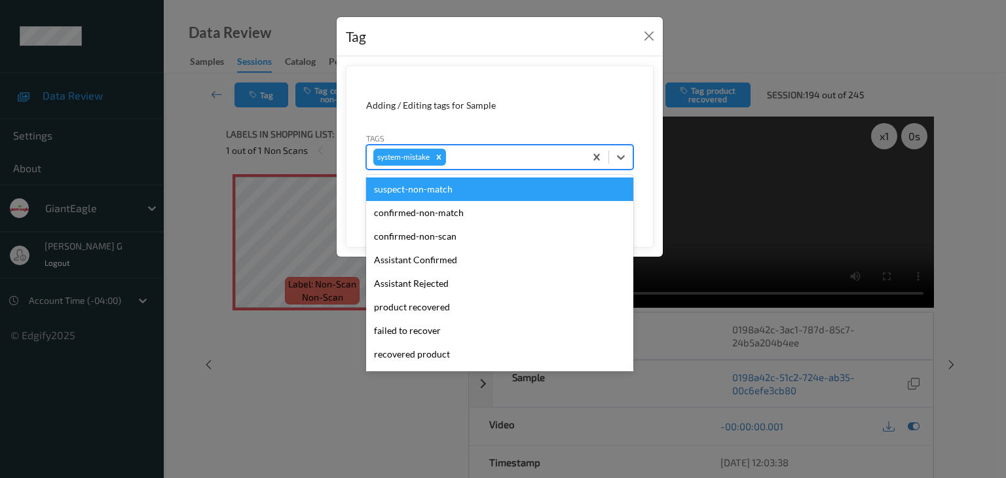
click at [484, 155] on div at bounding box center [514, 157] width 130 height 16
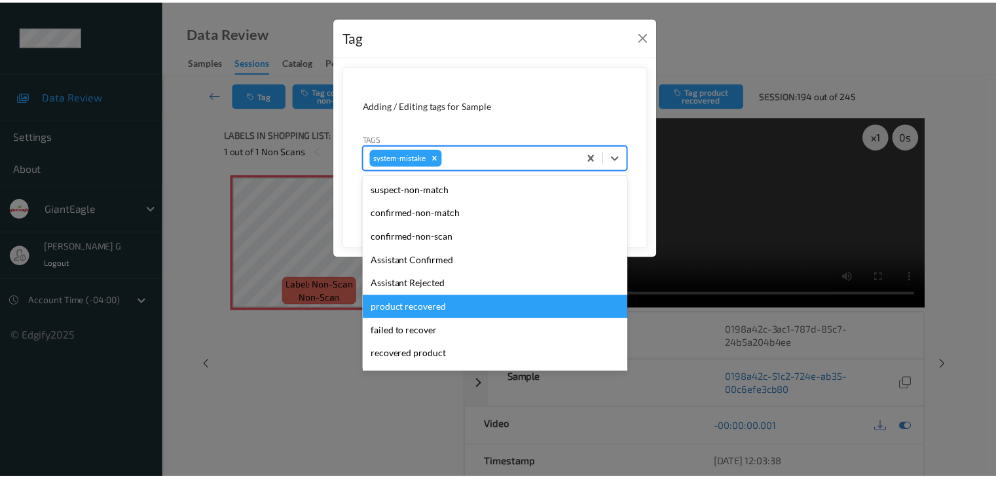
scroll to position [65, 0]
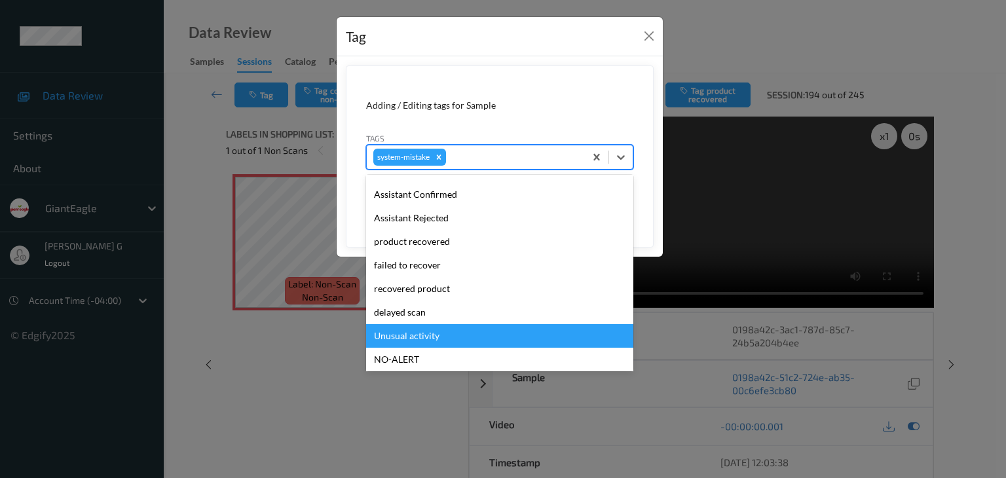
click at [420, 337] on div "Unusual activity" at bounding box center [499, 336] width 267 height 24
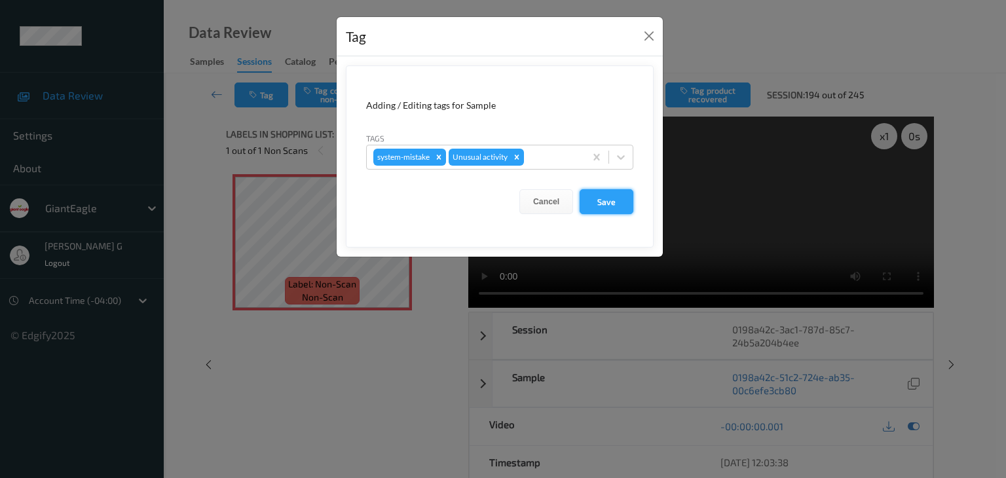
click at [602, 205] on button "Save" at bounding box center [606, 201] width 54 height 25
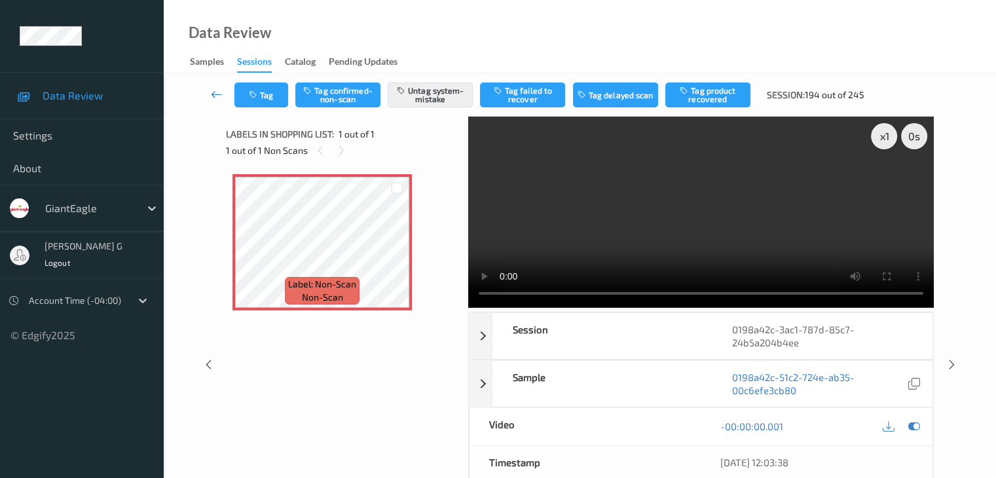
click at [217, 95] on icon at bounding box center [217, 94] width 12 height 13
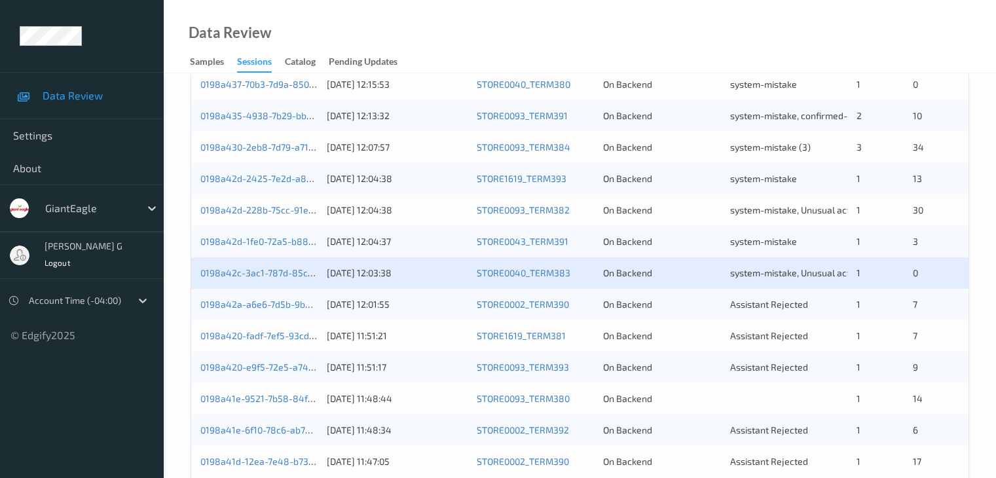
scroll to position [589, 0]
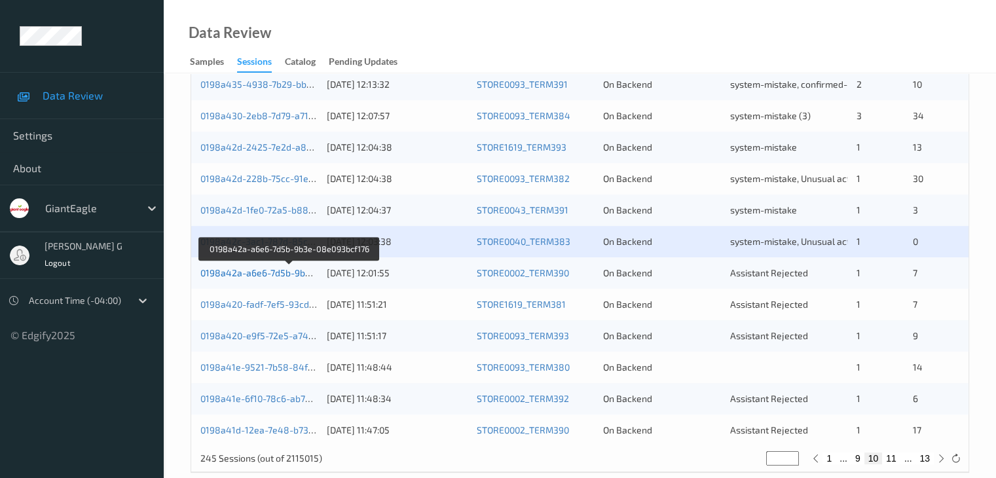
click at [260, 273] on link "0198a42a-a6e6-7d5b-9b3e-08e093bcf176" at bounding box center [289, 272] width 178 height 11
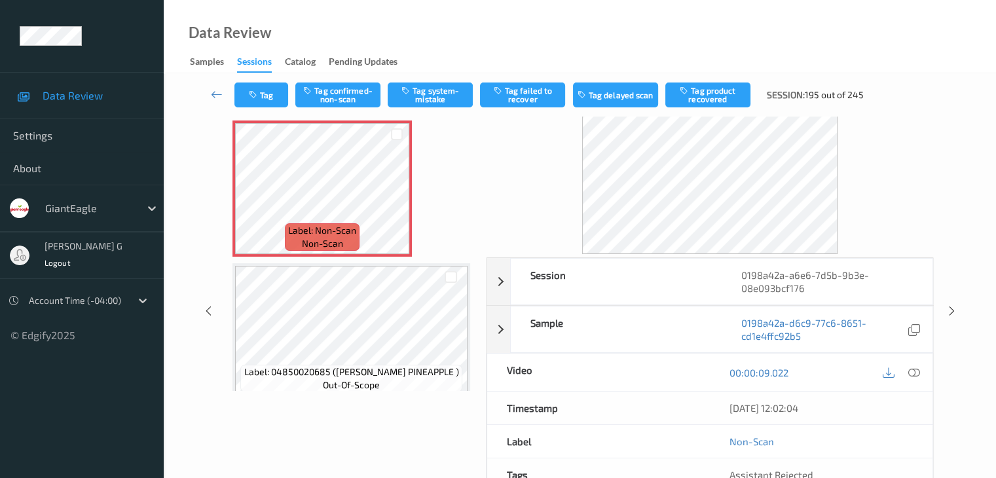
scroll to position [29, 0]
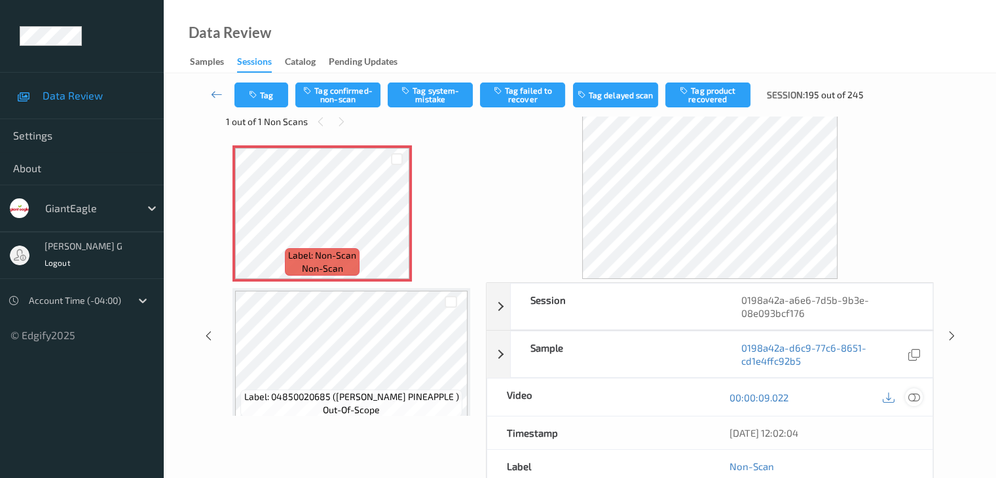
click at [914, 394] on icon at bounding box center [913, 398] width 12 height 12
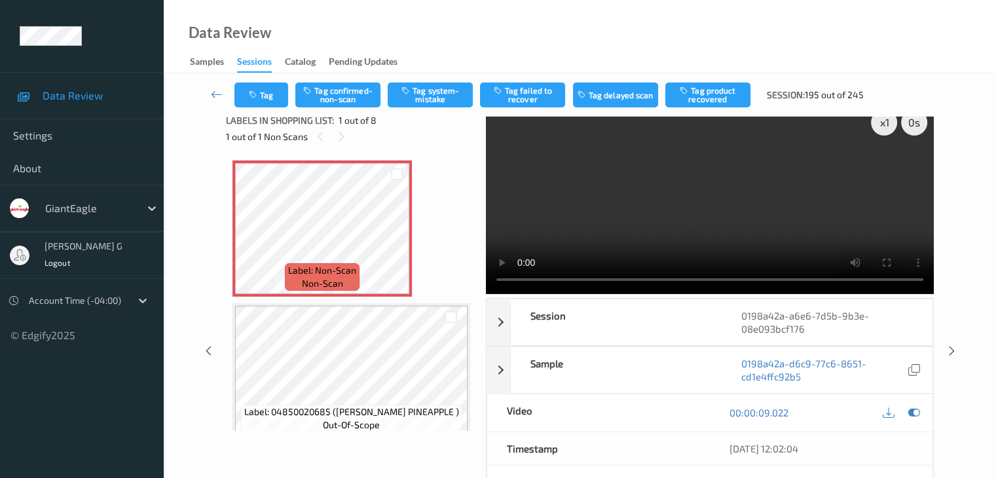
scroll to position [0, 0]
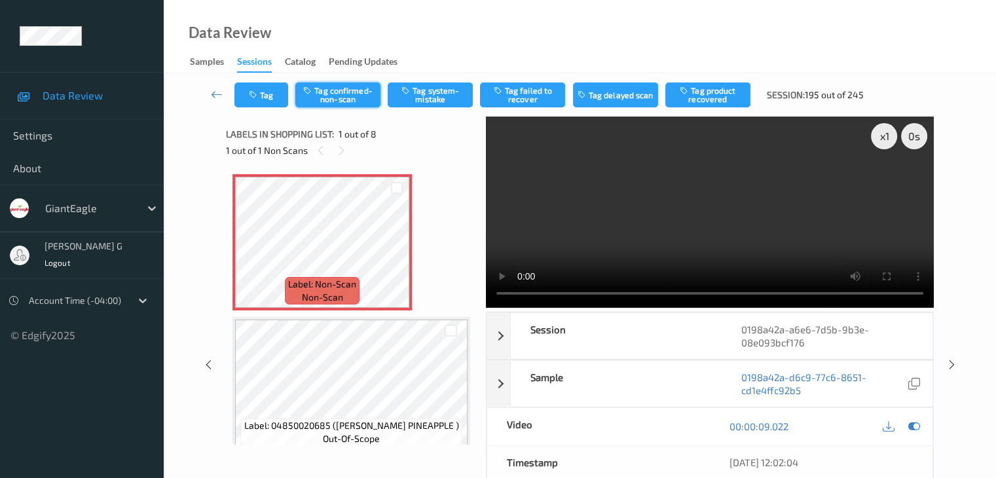
click at [346, 95] on button "Tag confirmed-non-scan" at bounding box center [337, 94] width 85 height 25
click at [530, 97] on button "Tag failed to recover" at bounding box center [522, 94] width 85 height 25
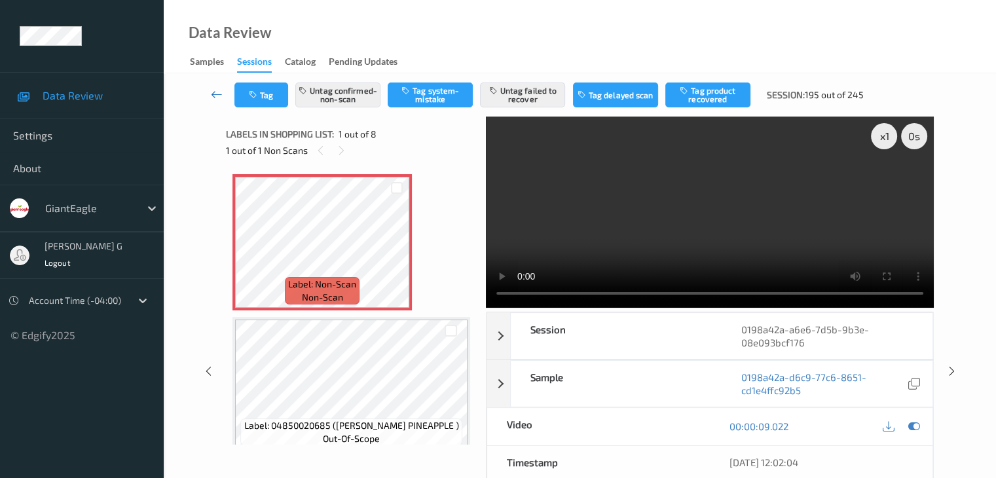
click at [213, 94] on icon at bounding box center [217, 94] width 12 height 13
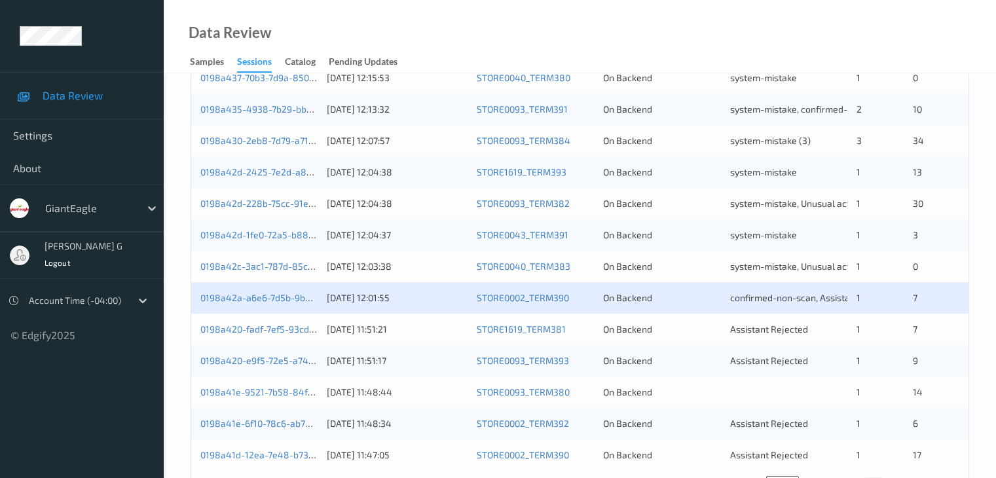
scroll to position [610, 0]
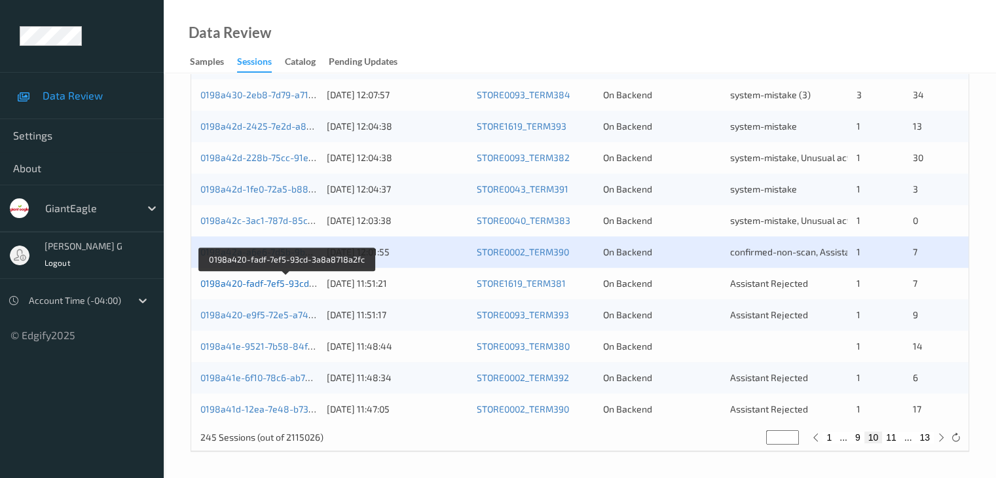
click at [271, 285] on link "0198a420-fadf-7ef5-93cd-3a8a8718a2fc" at bounding box center [286, 283] width 173 height 11
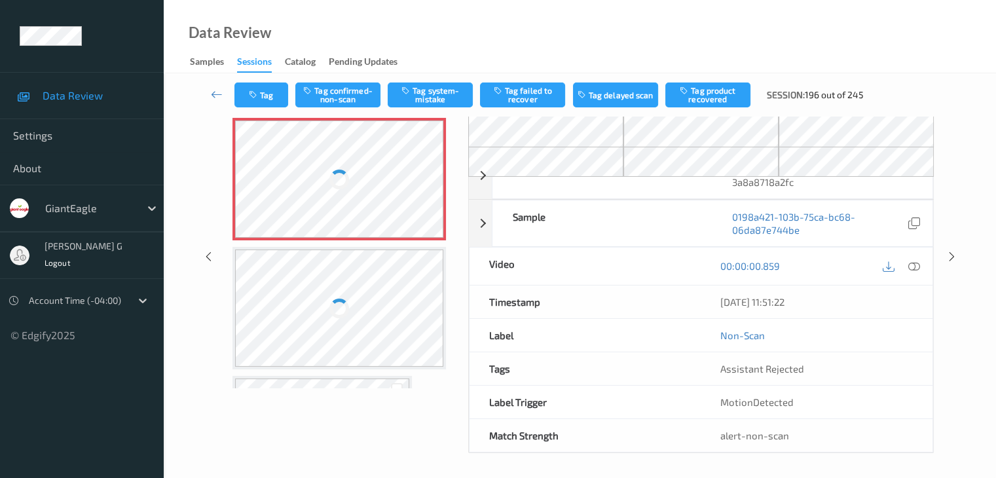
scroll to position [86, 0]
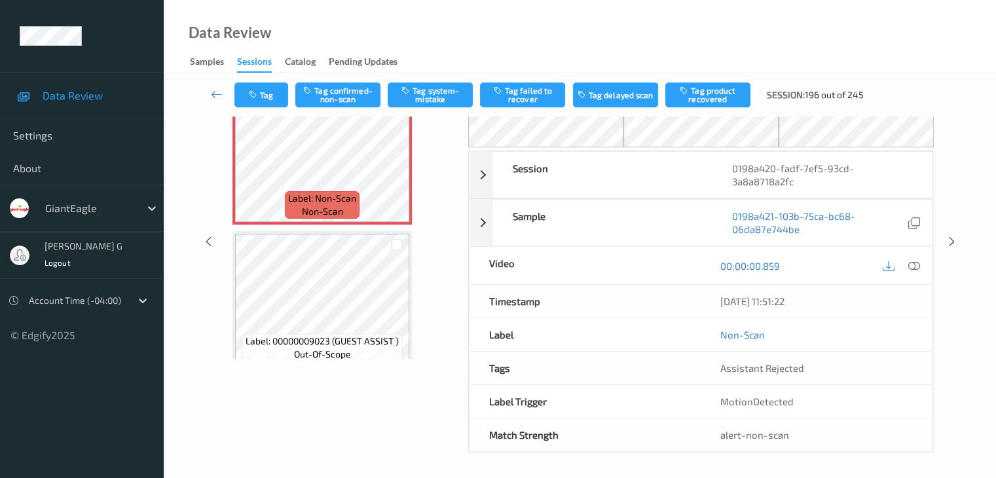
drag, startPoint x: 322, startPoint y: 1, endPoint x: 724, endPoint y: 30, distance: 403.1
click at [728, 31] on div "Data Review Samples Sessions Catalog Pending Updates" at bounding box center [580, 36] width 832 height 73
click at [340, 432] on div "Labels in shopping list: 1 out of 8 1 out of 1 Non Scans Label: Non-Scan non-sc…" at bounding box center [342, 242] width 233 height 422
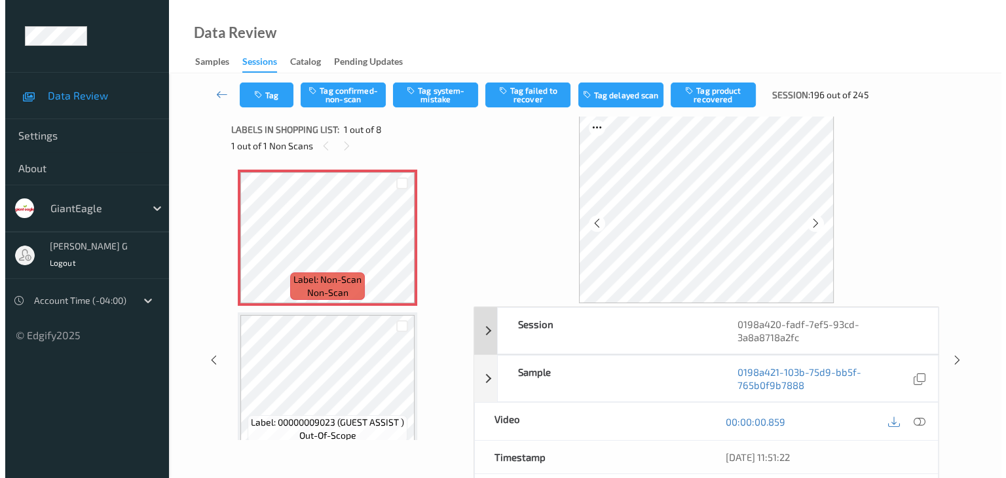
scroll to position [0, 0]
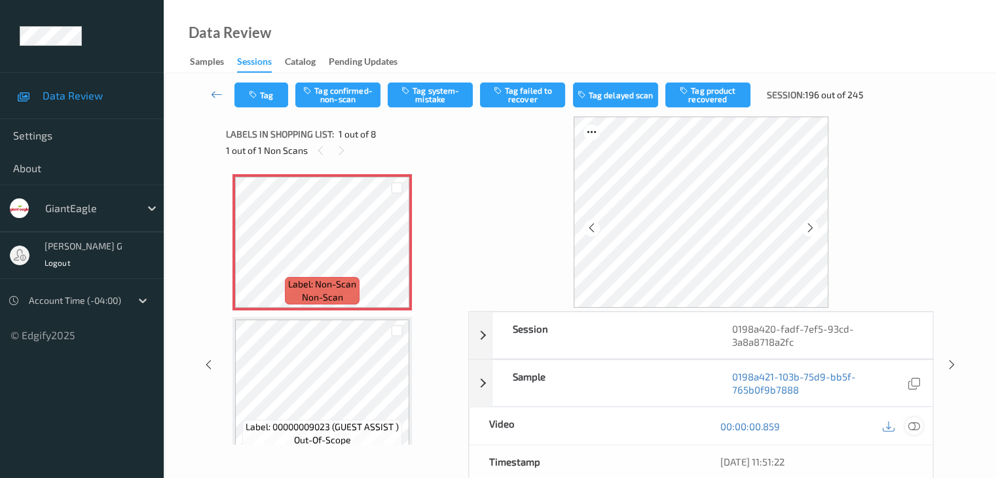
click at [914, 424] on icon at bounding box center [913, 426] width 12 height 12
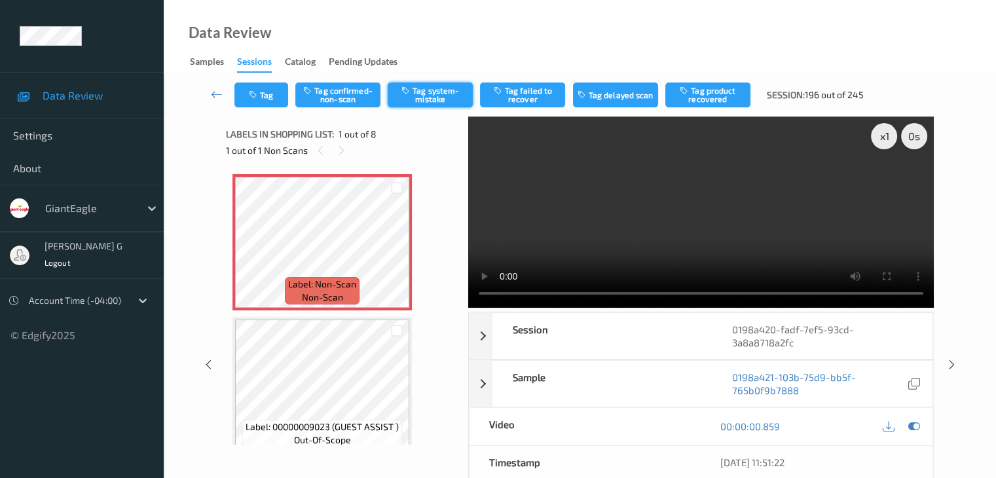
click at [433, 92] on button "Tag system-mistake" at bounding box center [430, 94] width 85 height 25
click at [272, 94] on button "Tag" at bounding box center [261, 94] width 54 height 25
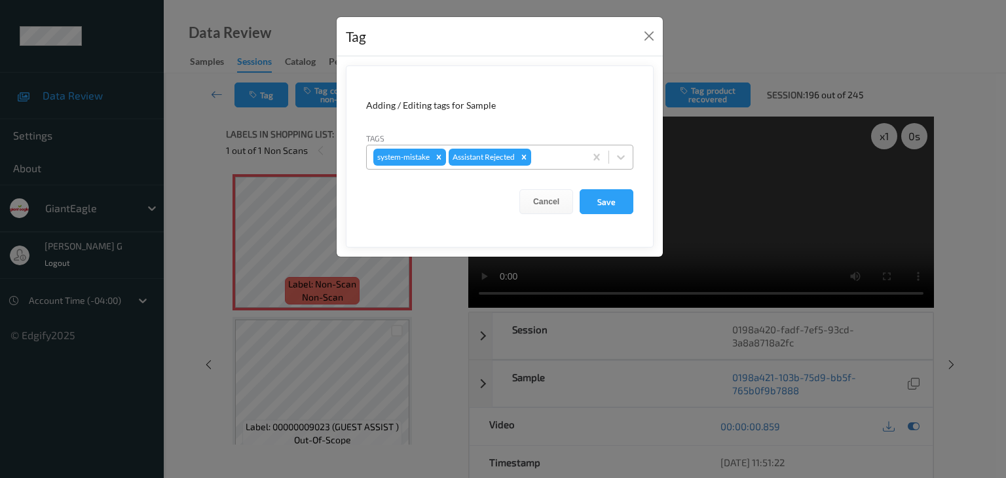
click at [556, 158] on div at bounding box center [556, 157] width 45 height 16
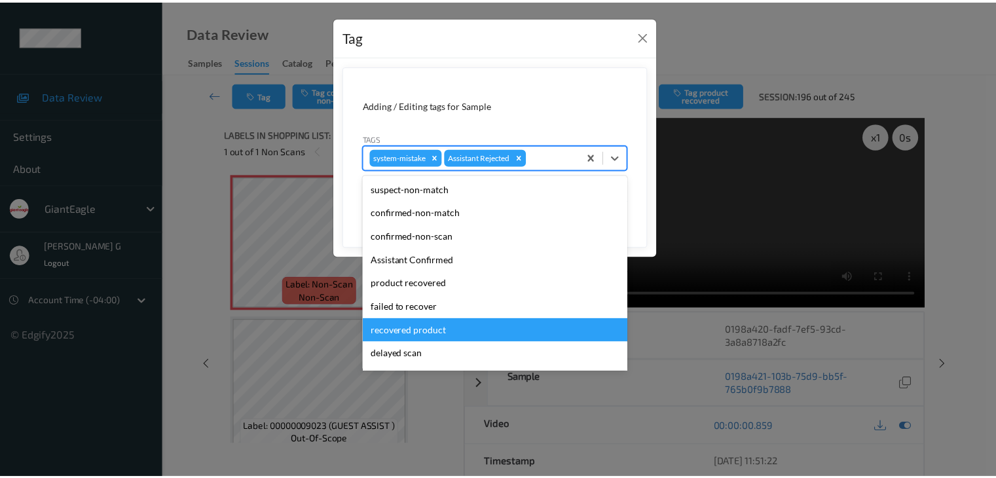
scroll to position [65, 0]
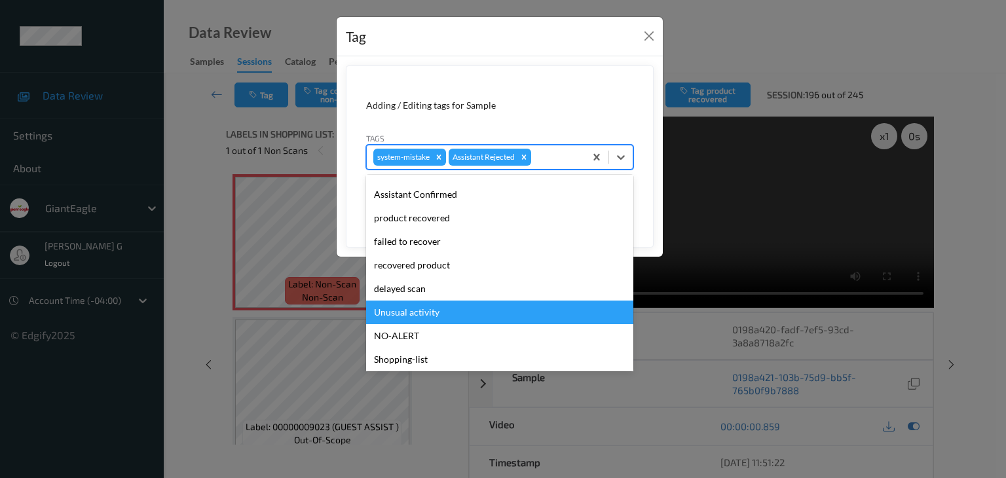
click at [418, 306] on div "Unusual activity" at bounding box center [499, 313] width 267 height 24
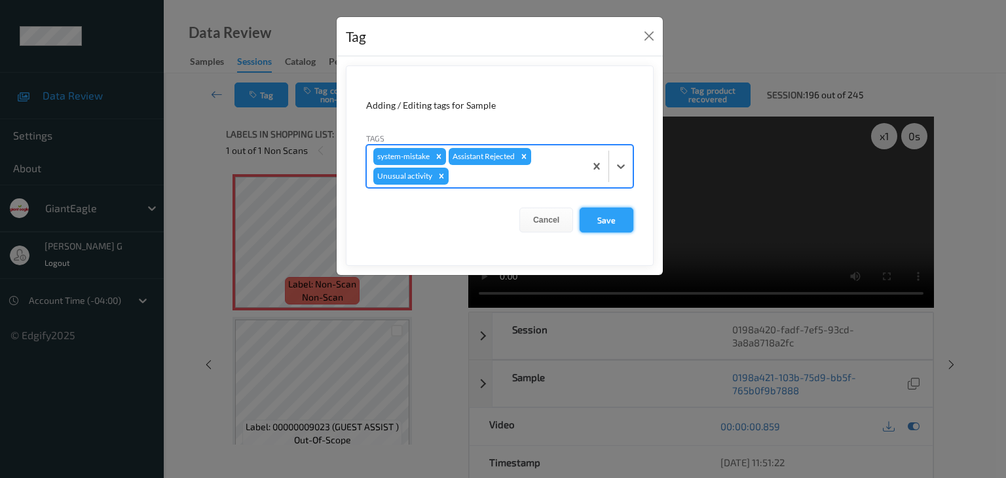
click at [617, 218] on button "Save" at bounding box center [606, 220] width 54 height 25
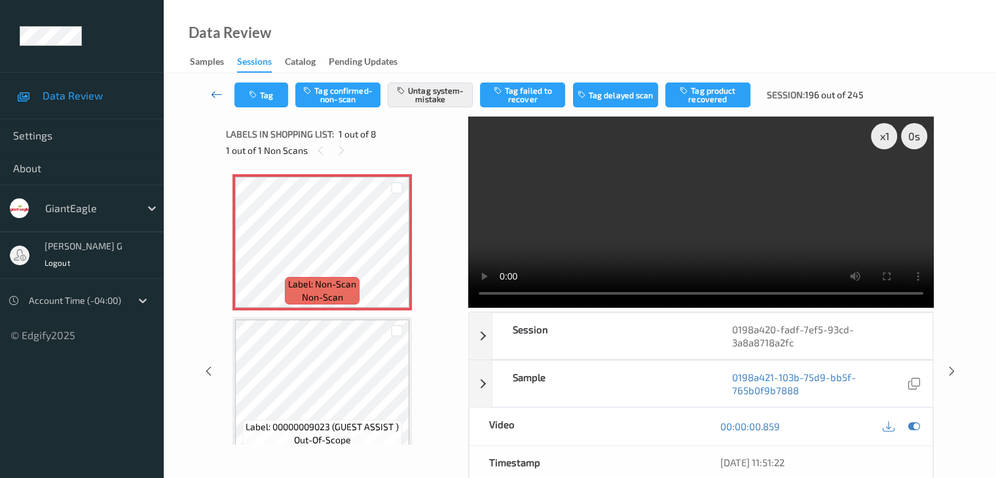
click at [215, 94] on icon at bounding box center [217, 94] width 12 height 13
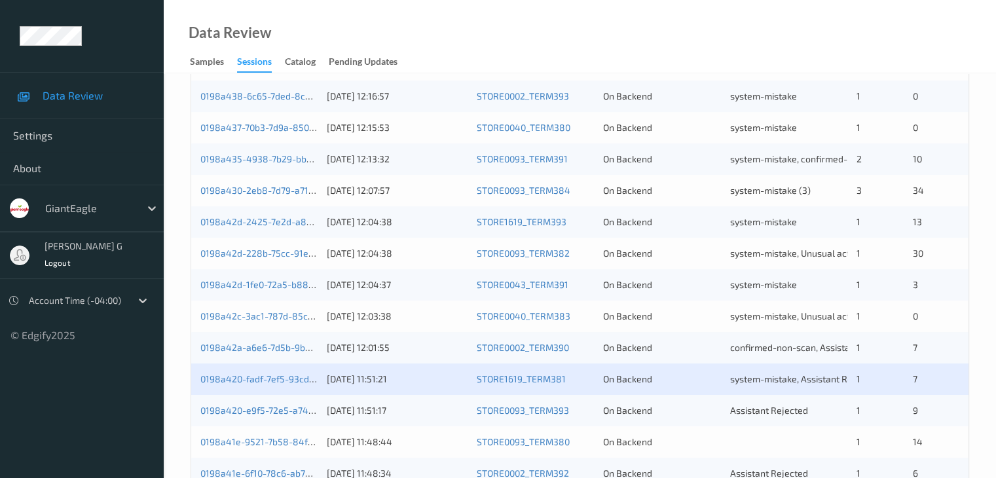
scroll to position [610, 0]
